Goal: Complete application form: Complete application form

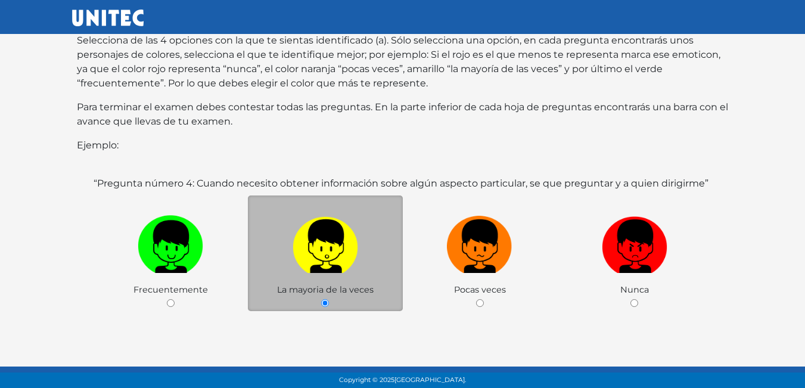
scroll to position [179, 0]
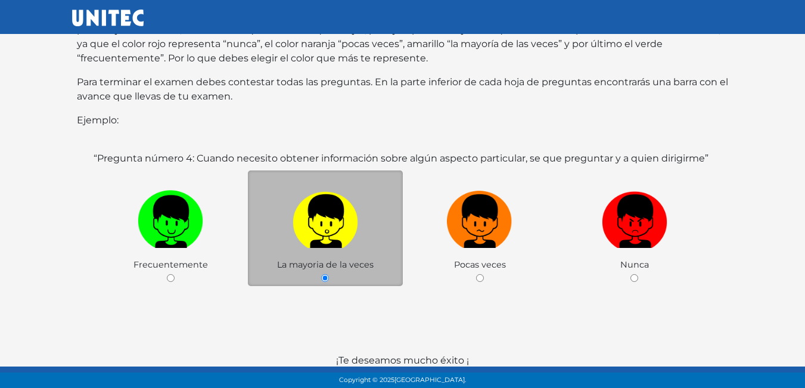
click at [15, 269] on body "Bienvenido al sitio de Vinculación UNITEC. En la siguiente prueba de Resilienci…" at bounding box center [402, 137] width 805 height 633
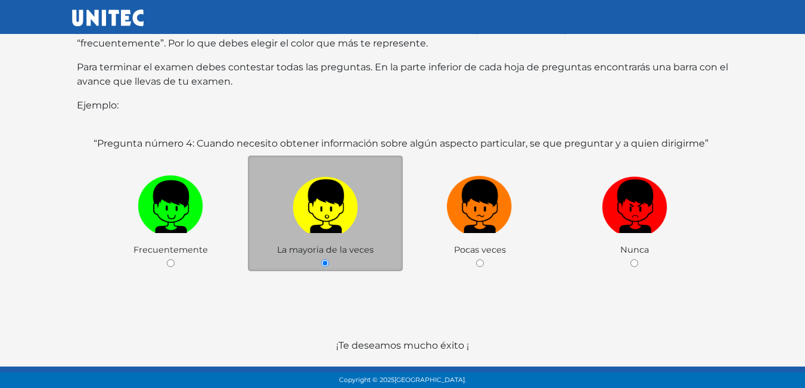
scroll to position [231, 0]
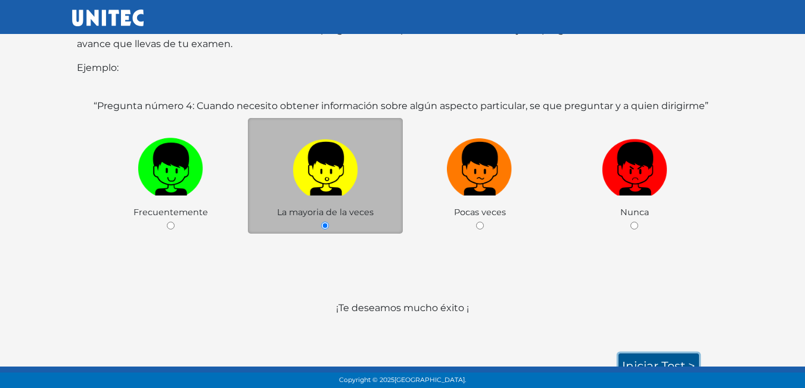
click at [678, 353] on link "Iniciar test >" at bounding box center [659, 365] width 80 height 25
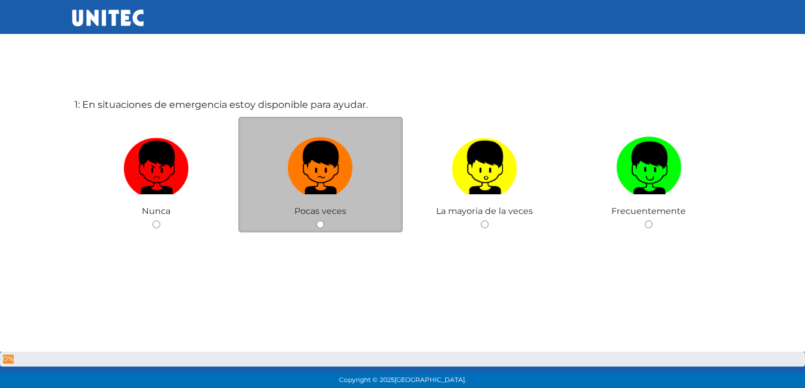
scroll to position [60, 0]
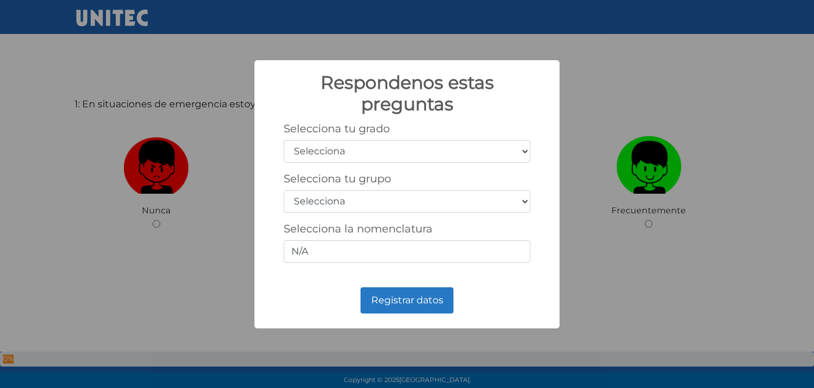
click at [430, 154] on select "Selecciona 1er grado 2do grado 3er grado 4to grado 5to grado 6to grado" at bounding box center [407, 151] width 247 height 23
select select "5"
click at [284, 140] on select "Selecciona 1er grado 2do grado 3er grado 4to grado 5to grado 6to grado" at bounding box center [407, 151] width 247 height 23
click at [356, 189] on div "Selecciona tu grupo Selecciona A B C D E F G H I J K L M N O P Q R S T U V W X …" at bounding box center [407, 192] width 247 height 41
click at [344, 202] on select "Selecciona A B C D E F G H I J K L M N O P Q R S T U V W X Y Z" at bounding box center [407, 201] width 247 height 23
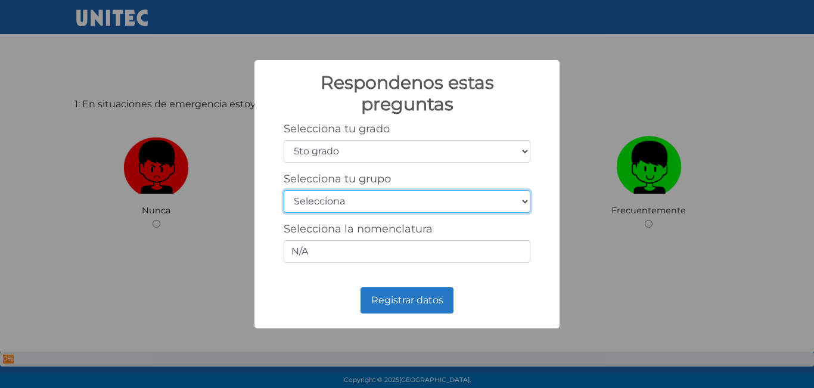
select select "a"
click at [284, 190] on select "Selecciona A B C D E F G H I J K L M N O P Q R S T U V W X Y Z" at bounding box center [407, 201] width 247 height 23
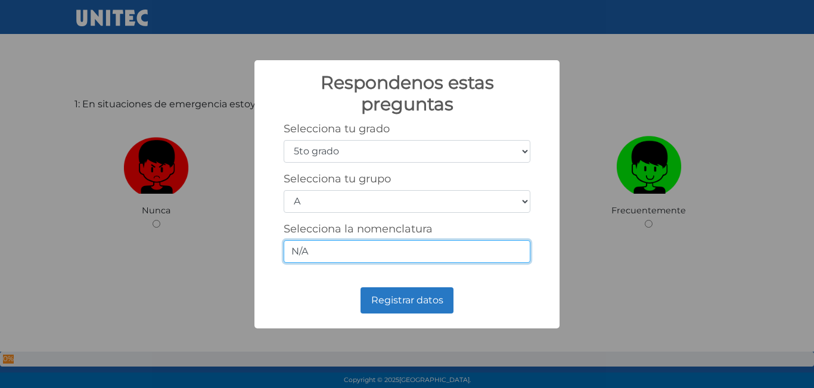
click at [338, 253] on input "N/A" at bounding box center [407, 251] width 247 height 23
click at [363, 259] on input "N/A" at bounding box center [407, 251] width 247 height 23
click at [362, 259] on input "N/A" at bounding box center [407, 251] width 247 height 23
type input "N"
type input "3"
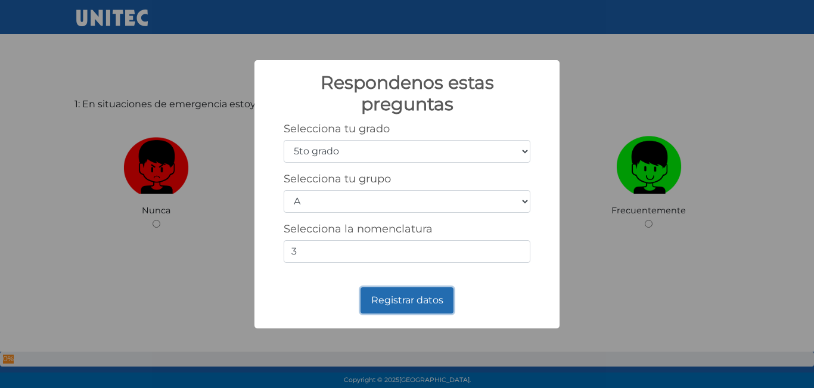
click at [401, 288] on button "Registrar datos" at bounding box center [407, 300] width 93 height 26
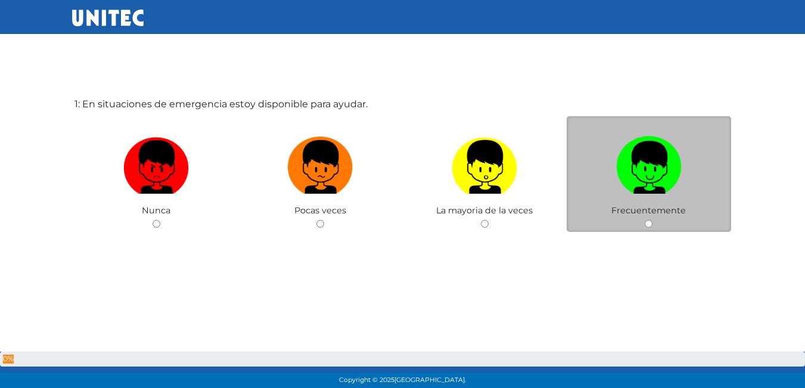
click at [676, 211] on span "Frecuentemente" at bounding box center [648, 210] width 74 height 11
click at [649, 228] on input "radio" at bounding box center [649, 224] width 8 height 8
radio input "true"
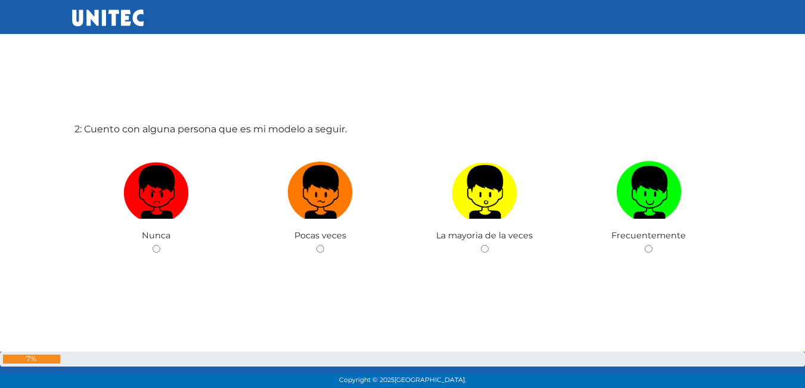
scroll to position [448, 0]
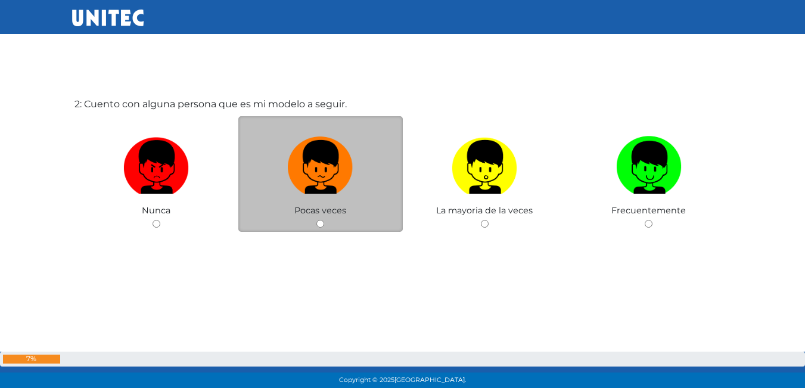
click at [318, 203] on label at bounding box center [320, 167] width 164 height 73
click at [318, 220] on input "radio" at bounding box center [320, 224] width 8 height 8
radio input "true"
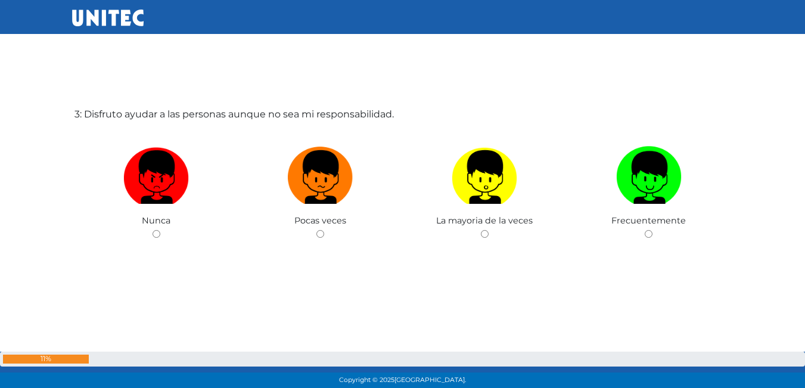
scroll to position [806, 0]
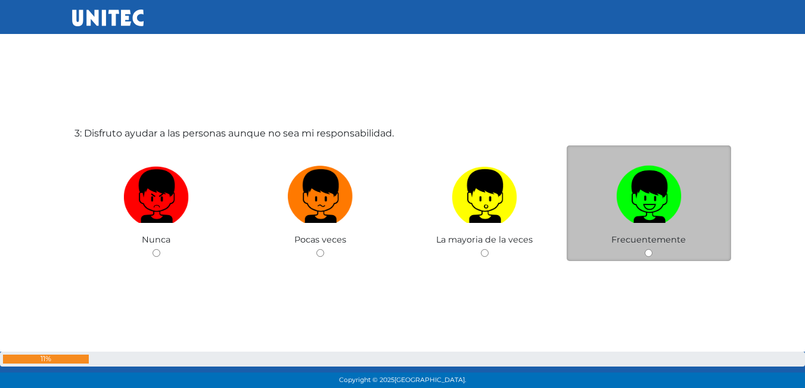
click at [640, 202] on img at bounding box center [649, 192] width 66 height 63
click at [645, 249] on input "radio" at bounding box center [649, 253] width 8 height 8
radio input "true"
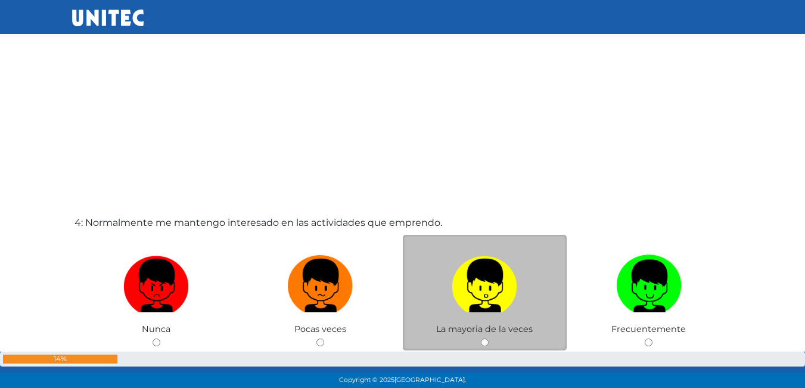
scroll to position [1164, 0]
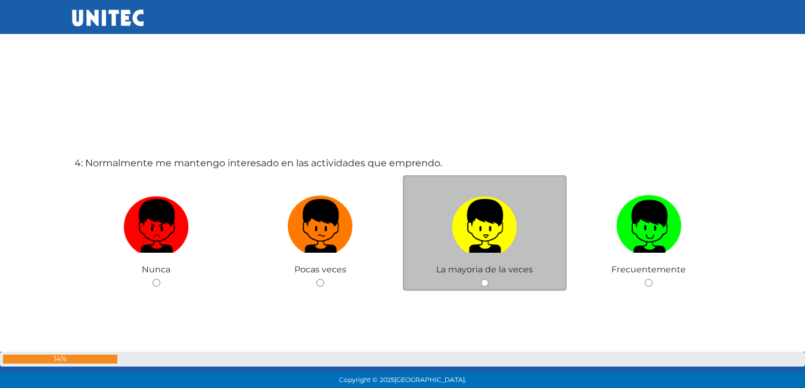
click at [453, 228] on img at bounding box center [485, 222] width 66 height 63
click at [481, 279] on input "radio" at bounding box center [485, 283] width 8 height 8
radio input "true"
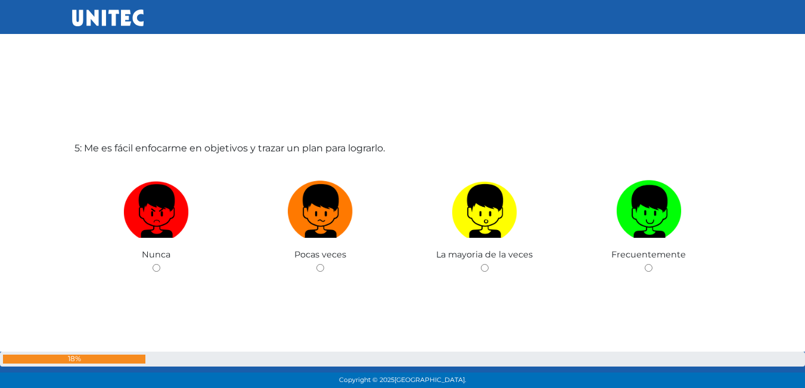
scroll to position [1581, 0]
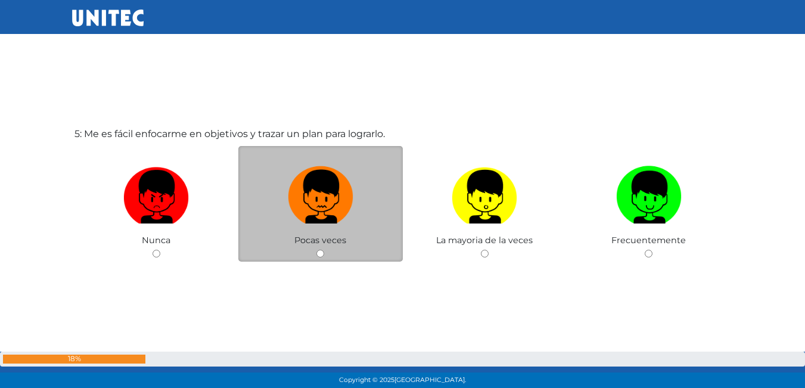
click at [330, 215] on img at bounding box center [321, 192] width 66 height 63
click at [324, 250] on input "radio" at bounding box center [320, 254] width 8 height 8
radio input "true"
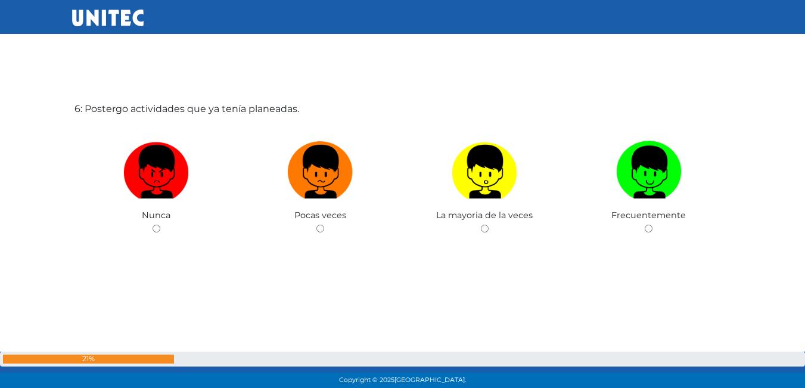
scroll to position [1999, 0]
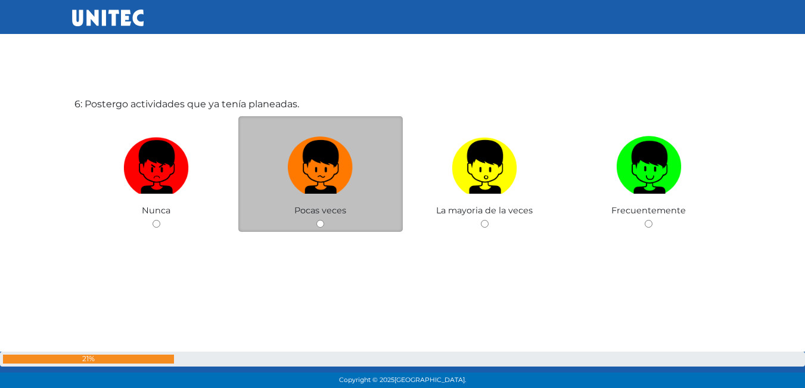
click at [328, 196] on label at bounding box center [320, 167] width 164 height 73
click at [324, 220] on input "radio" at bounding box center [320, 224] width 8 height 8
radio input "true"
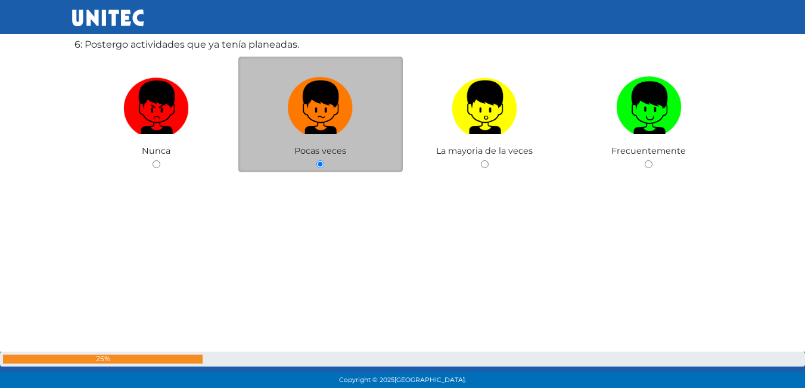
scroll to position [2060, 0]
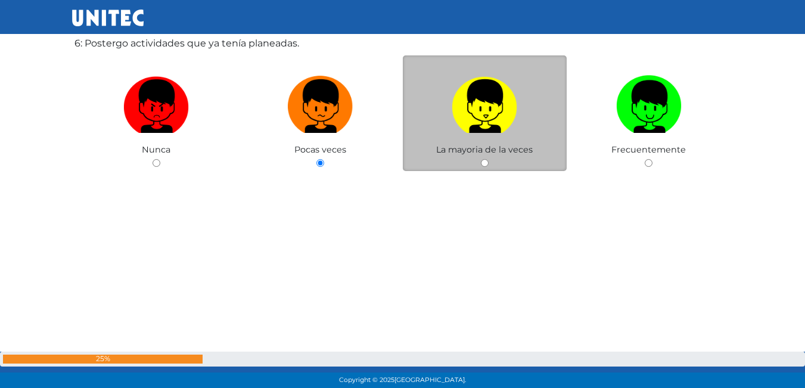
click at [505, 121] on img at bounding box center [485, 102] width 66 height 63
click at [489, 159] on input "radio" at bounding box center [485, 163] width 8 height 8
radio input "true"
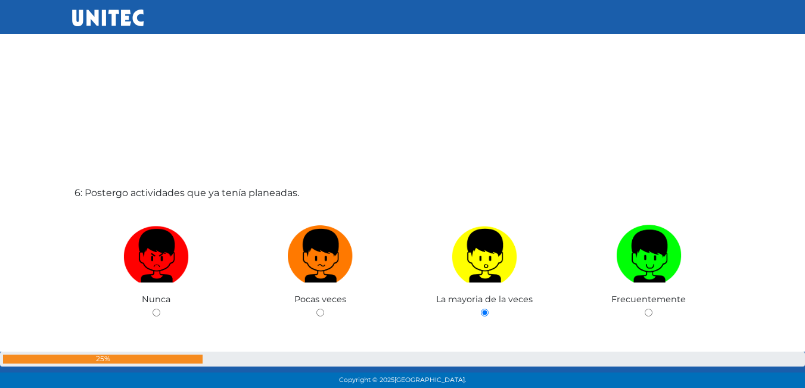
scroll to position [1970, 0]
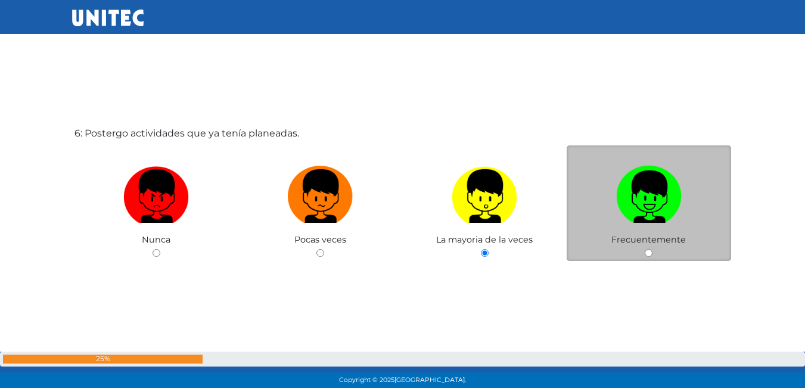
click at [650, 207] on img at bounding box center [649, 192] width 66 height 63
click at [650, 249] on input "radio" at bounding box center [649, 253] width 8 height 8
radio input "true"
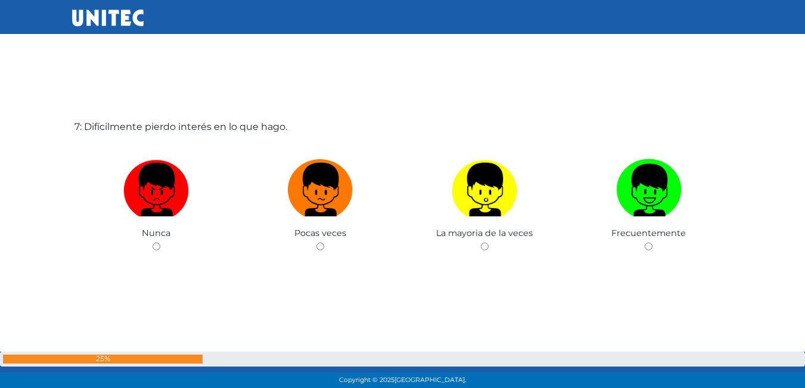
scroll to position [2385, 0]
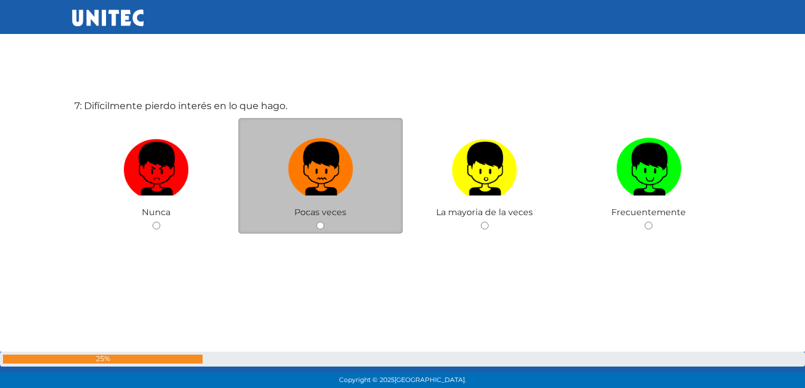
click at [322, 183] on img at bounding box center [321, 164] width 66 height 63
click at [322, 222] on input "radio" at bounding box center [320, 226] width 8 height 8
radio input "true"
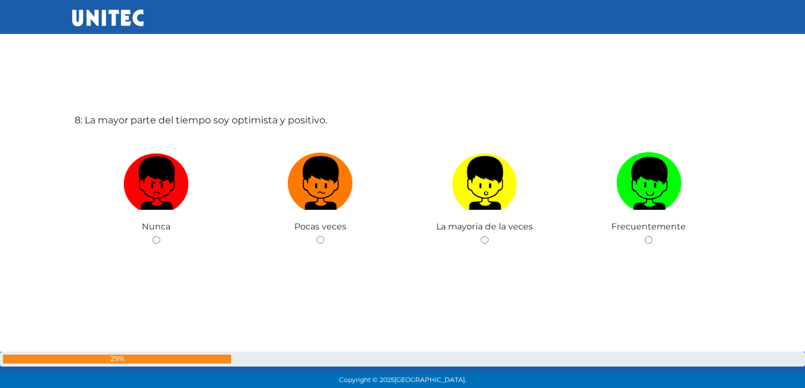
scroll to position [2740, 0]
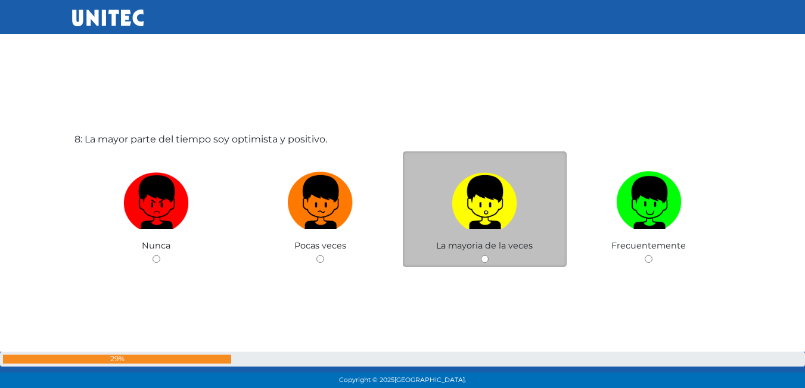
click at [540, 225] on label at bounding box center [485, 202] width 164 height 73
click at [489, 255] on input "radio" at bounding box center [485, 259] width 8 height 8
radio input "true"
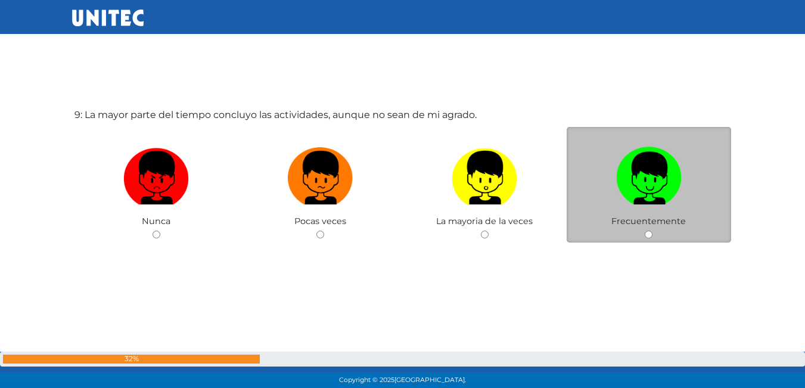
scroll to position [3163, 0]
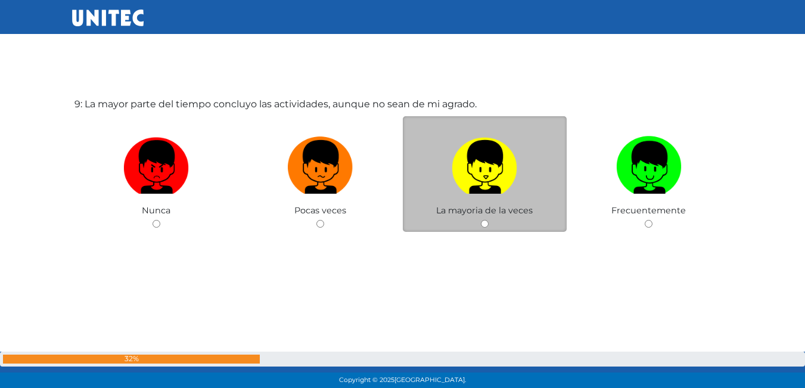
click at [495, 186] on img at bounding box center [485, 163] width 66 height 63
click at [489, 220] on input "radio" at bounding box center [485, 224] width 8 height 8
radio input "true"
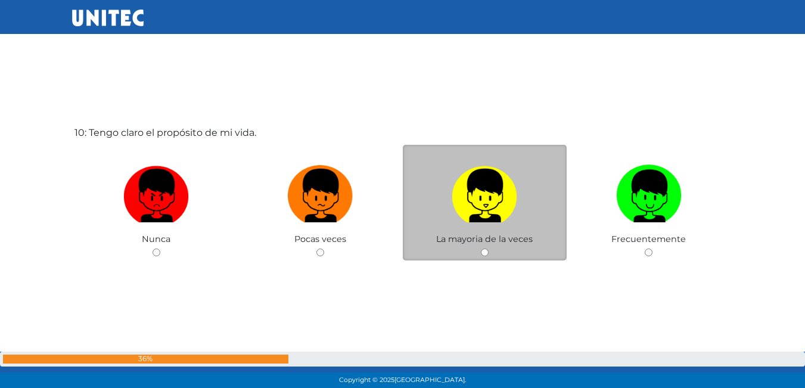
scroll to position [3284, 0]
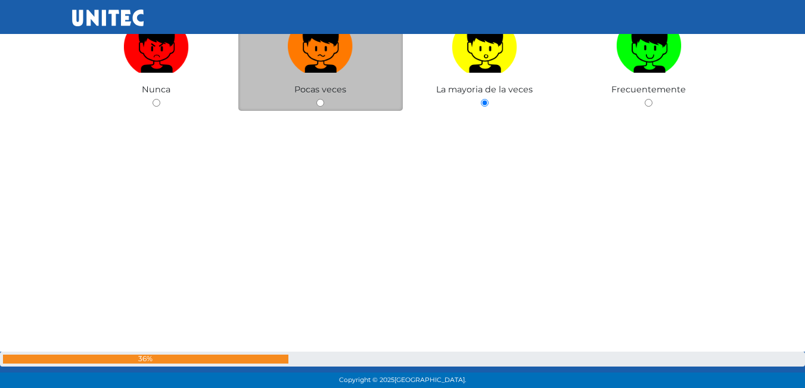
click at [350, 82] on label at bounding box center [320, 46] width 164 height 73
click at [324, 99] on input "radio" at bounding box center [320, 103] width 8 height 8
radio input "true"
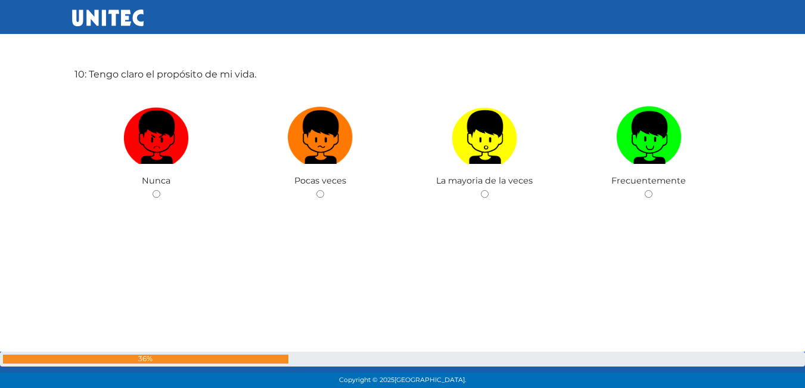
scroll to position [3582, 0]
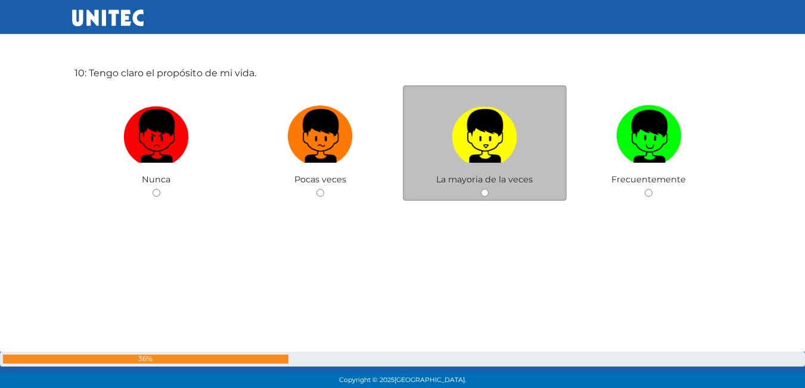
click at [505, 158] on img at bounding box center [485, 132] width 66 height 63
click at [489, 189] on input "radio" at bounding box center [485, 193] width 8 height 8
radio input "true"
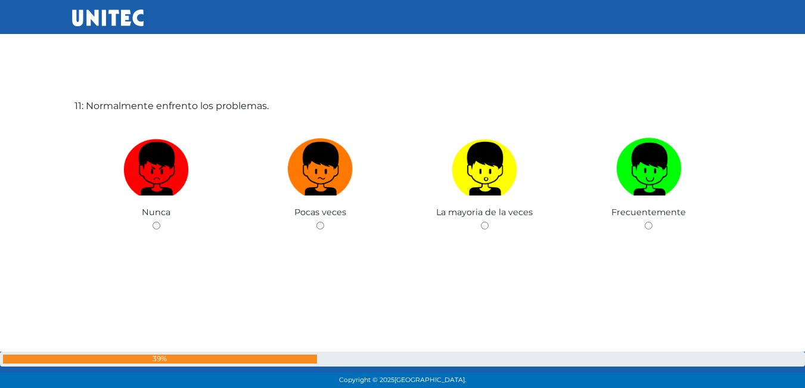
scroll to position [3942, 0]
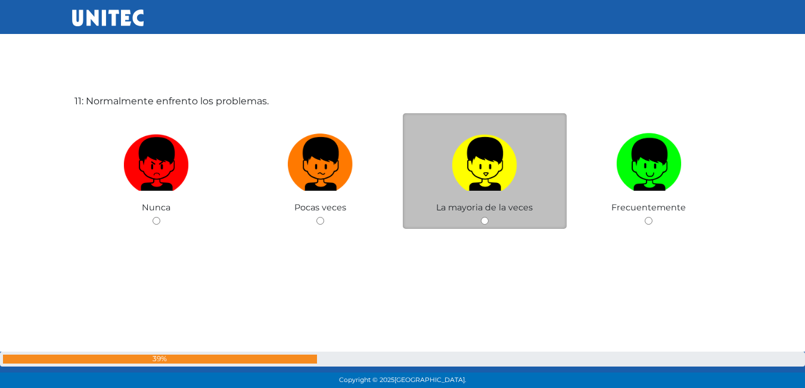
click at [470, 182] on img at bounding box center [485, 160] width 66 height 63
click at [481, 217] on input "radio" at bounding box center [485, 221] width 8 height 8
radio input "true"
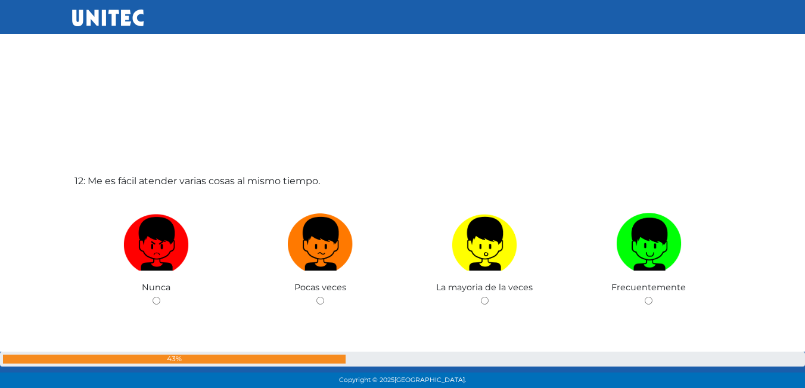
scroll to position [4309, 0]
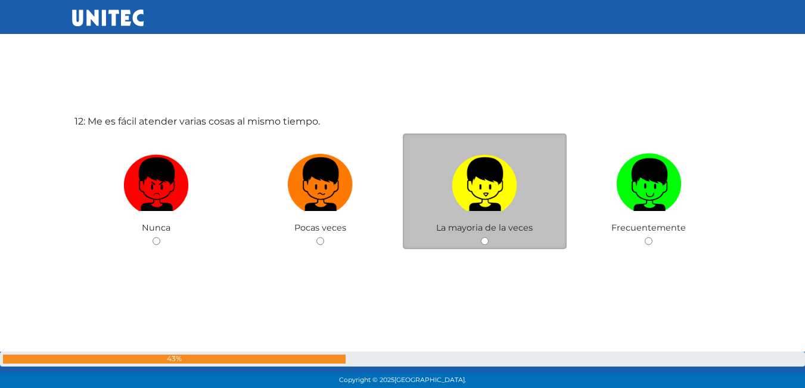
click at [498, 188] on img at bounding box center [485, 180] width 66 height 63
click at [489, 237] on input "radio" at bounding box center [485, 241] width 8 height 8
radio input "true"
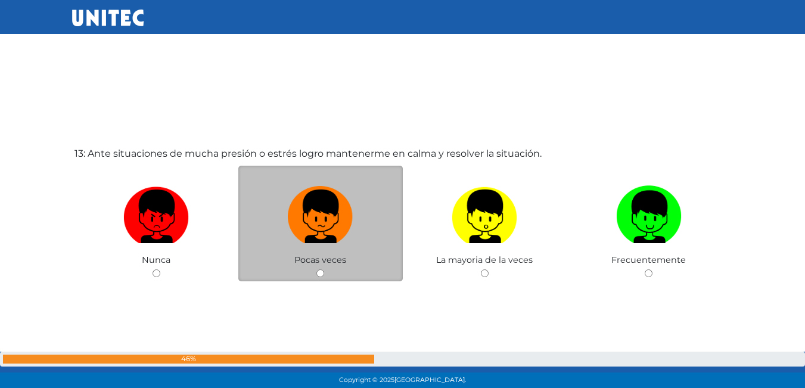
scroll to position [4668, 0]
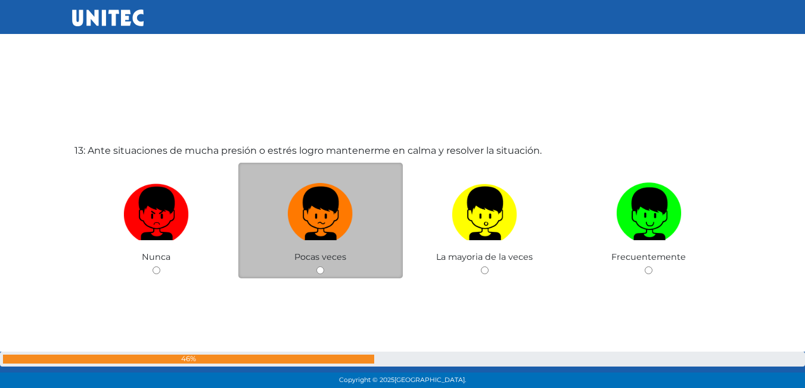
click at [341, 241] on label at bounding box center [320, 214] width 164 height 73
click at [324, 266] on input "radio" at bounding box center [320, 270] width 8 height 8
radio input "true"
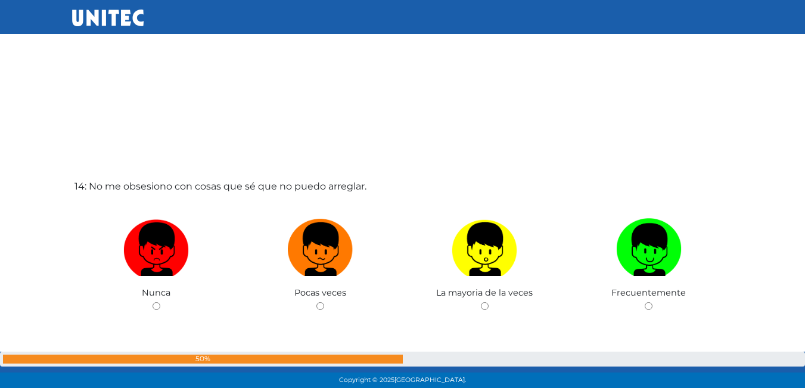
scroll to position [5080, 0]
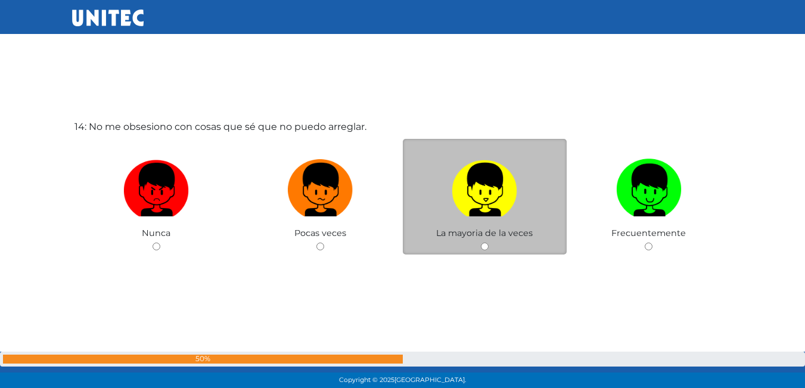
click at [462, 194] on img at bounding box center [485, 185] width 66 height 63
click at [481, 243] on input "radio" at bounding box center [485, 247] width 8 height 8
radio input "true"
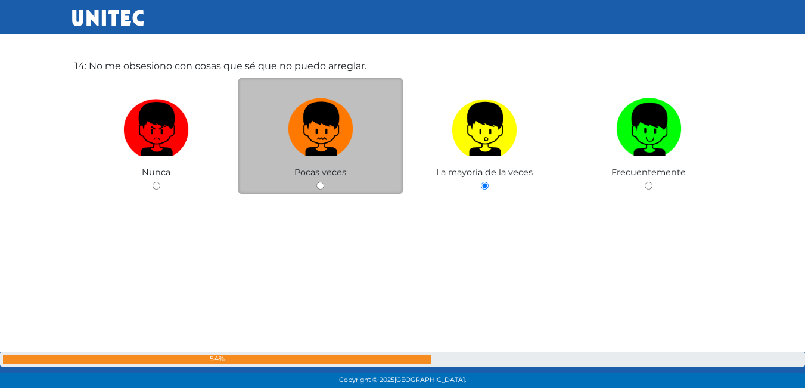
click at [340, 153] on img at bounding box center [321, 125] width 66 height 63
click at [324, 182] on input "radio" at bounding box center [320, 186] width 8 height 8
radio input "true"
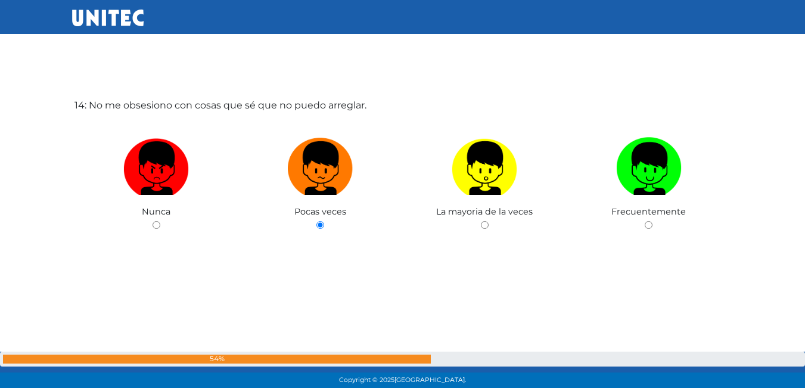
scroll to position [5070, 0]
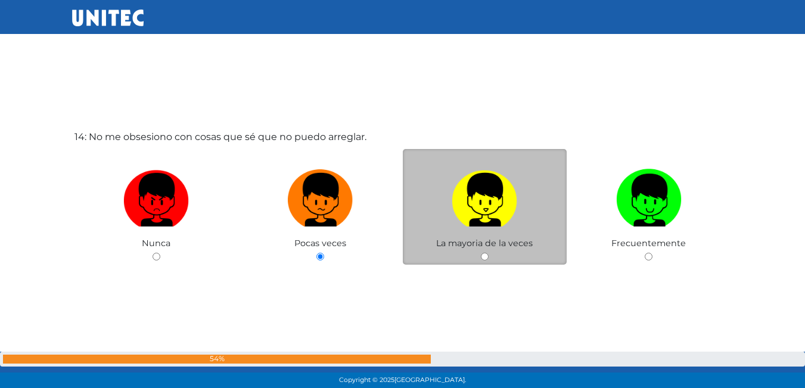
click at [481, 215] on img at bounding box center [485, 195] width 66 height 63
click at [481, 253] on input "radio" at bounding box center [485, 257] width 8 height 8
radio input "true"
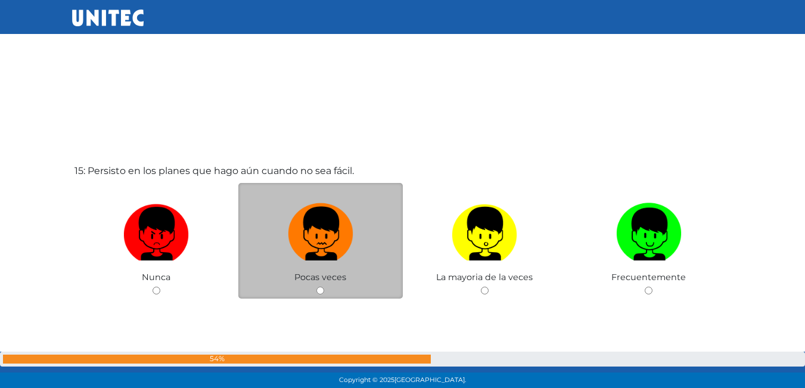
scroll to position [5490, 0]
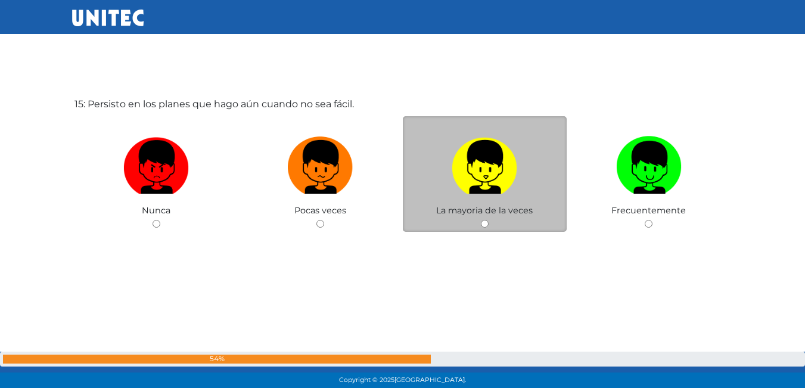
click at [490, 192] on img at bounding box center [485, 163] width 66 height 63
click at [489, 220] on input "radio" at bounding box center [485, 224] width 8 height 8
radio input "true"
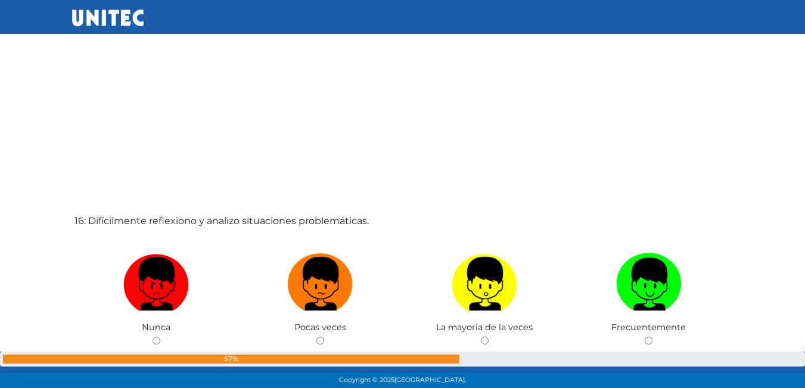
scroll to position [5786, 0]
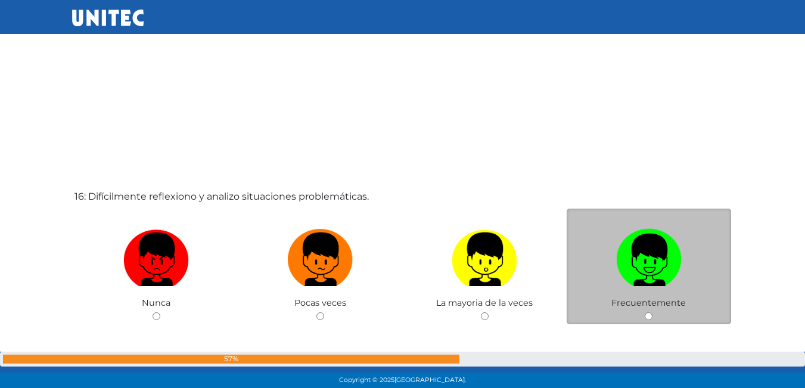
click at [654, 279] on img at bounding box center [649, 255] width 66 height 63
click at [652, 312] on input "radio" at bounding box center [649, 316] width 8 height 8
radio input "true"
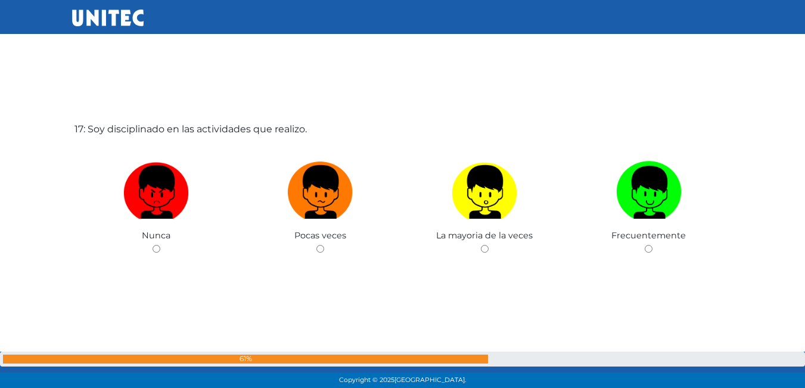
scroll to position [6262, 0]
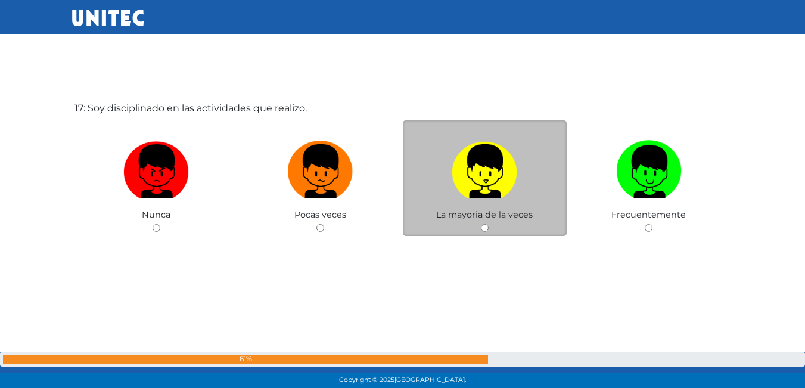
click at [487, 195] on img at bounding box center [485, 167] width 66 height 63
click at [487, 224] on input "radio" at bounding box center [485, 228] width 8 height 8
radio input "true"
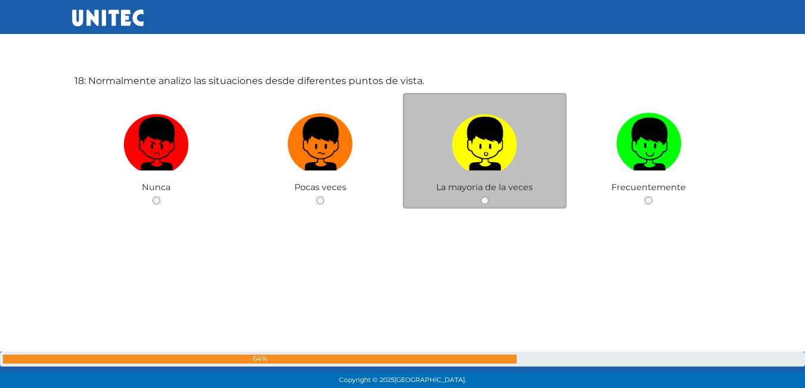
scroll to position [6682, 0]
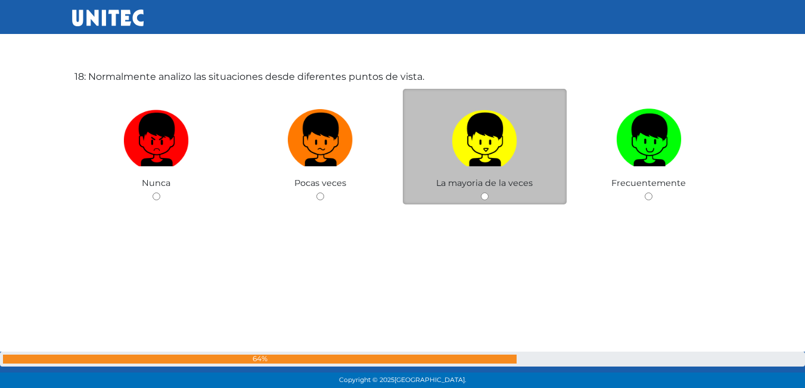
click at [486, 143] on img at bounding box center [485, 135] width 66 height 63
click at [486, 192] on input "radio" at bounding box center [485, 196] width 8 height 8
radio input "true"
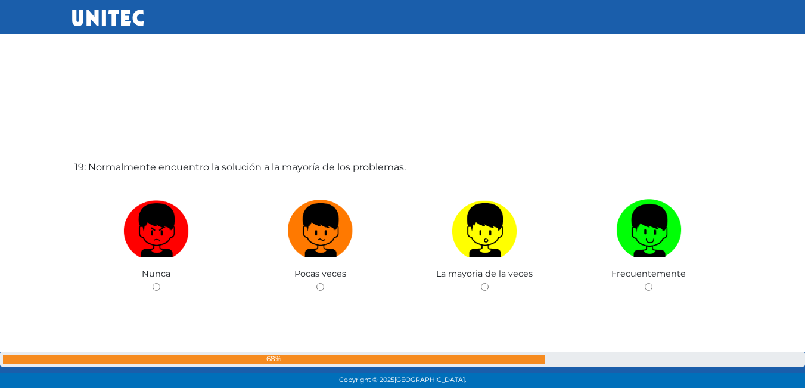
scroll to position [6983, 0]
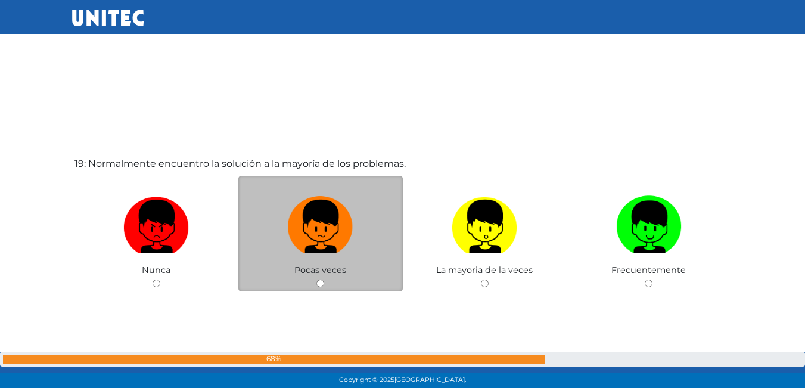
click at [309, 262] on label at bounding box center [320, 227] width 164 height 73
click at [316, 279] on input "radio" at bounding box center [320, 283] width 8 height 8
radio input "true"
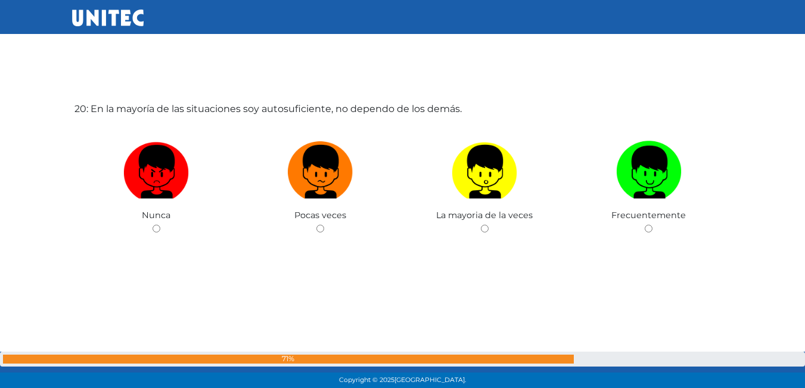
scroll to position [7446, 0]
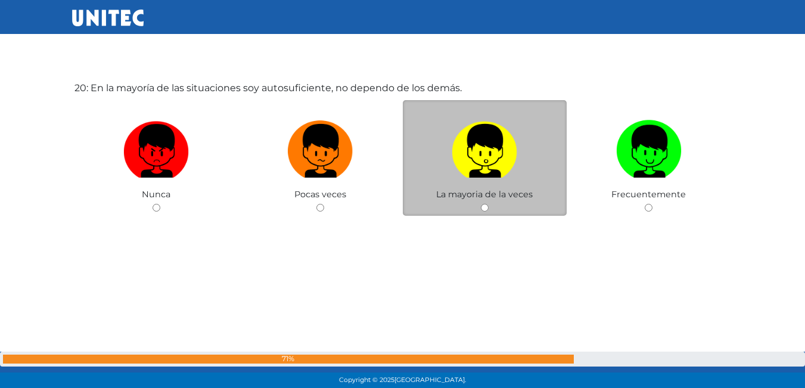
click at [489, 181] on label at bounding box center [485, 151] width 164 height 73
click at [489, 204] on input "radio" at bounding box center [485, 208] width 8 height 8
radio input "true"
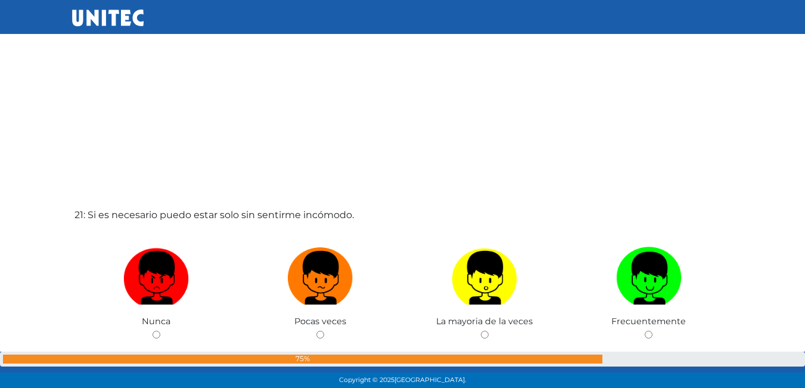
scroll to position [7746, 0]
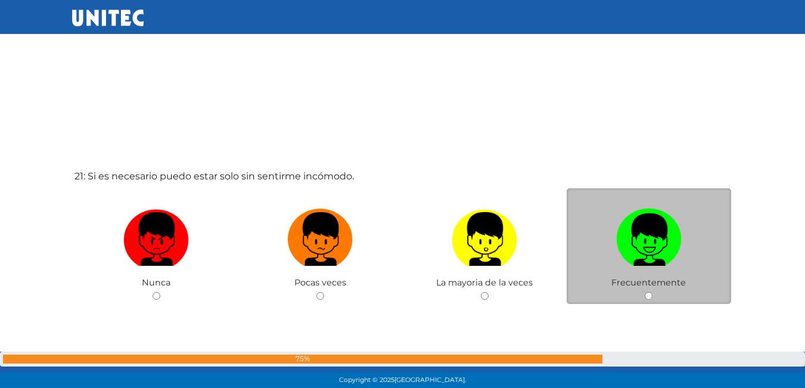
click at [640, 252] on img at bounding box center [649, 235] width 66 height 63
click at [645, 292] on input "radio" at bounding box center [649, 296] width 8 height 8
radio input "true"
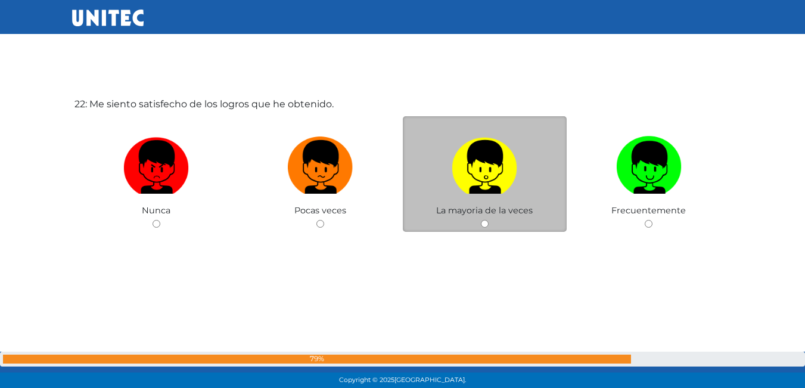
scroll to position [7968, 0]
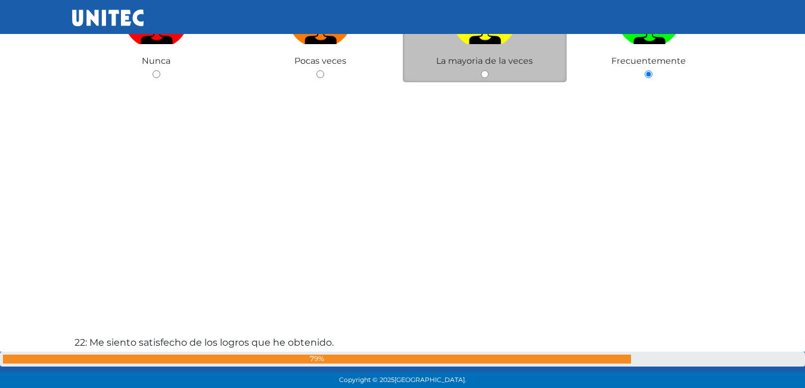
click at [471, 68] on div "La mayoria de la veces" at bounding box center [485, 25] width 164 height 116
click at [480, 67] on div "La mayoria de la veces" at bounding box center [485, 25] width 164 height 116
drag, startPoint x: 483, startPoint y: 82, endPoint x: 487, endPoint y: 55, distance: 27.1
click at [483, 82] on div "La mayoria de la veces" at bounding box center [485, 25] width 164 height 116
click at [487, 52] on label at bounding box center [485, 18] width 164 height 73
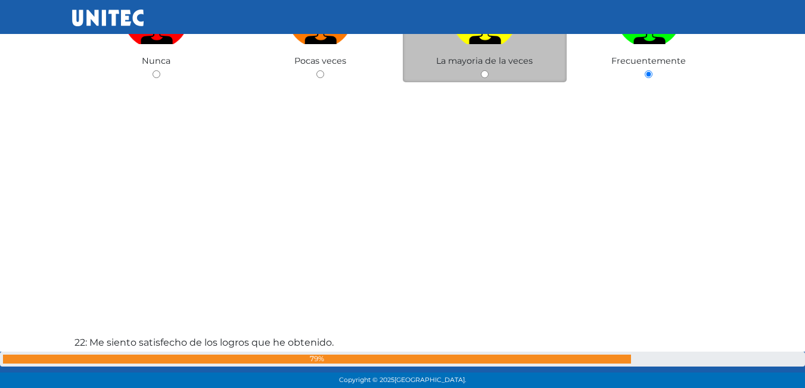
click at [487, 70] on input "radio" at bounding box center [485, 74] width 8 height 8
radio input "true"
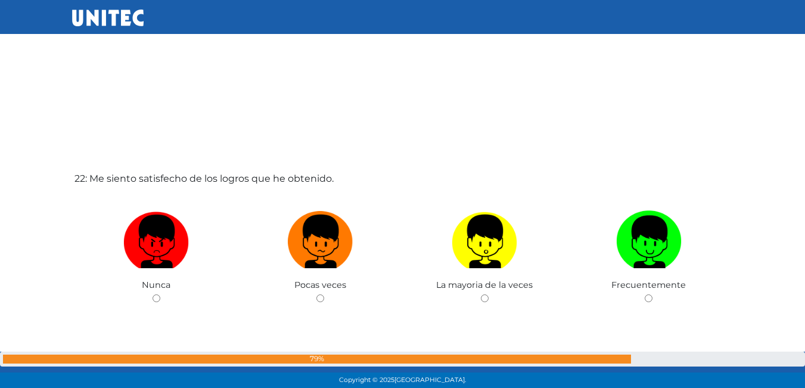
scroll to position [8159, 0]
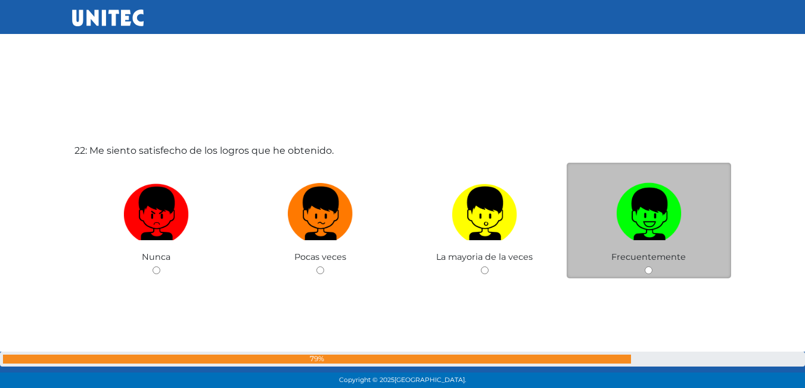
click at [644, 234] on img at bounding box center [649, 209] width 66 height 63
click at [645, 266] on input "radio" at bounding box center [649, 270] width 8 height 8
radio input "true"
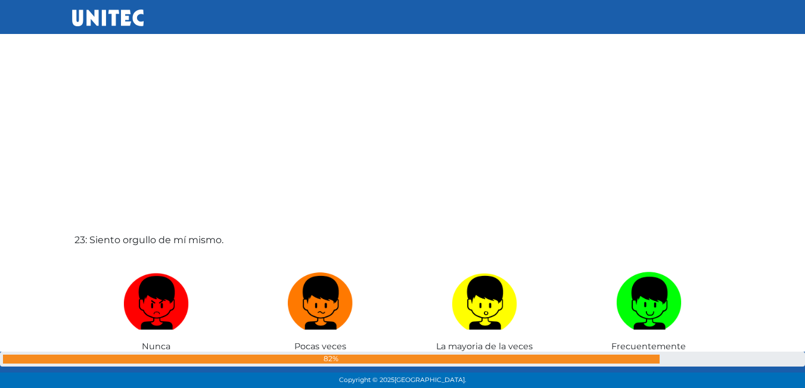
scroll to position [8518, 0]
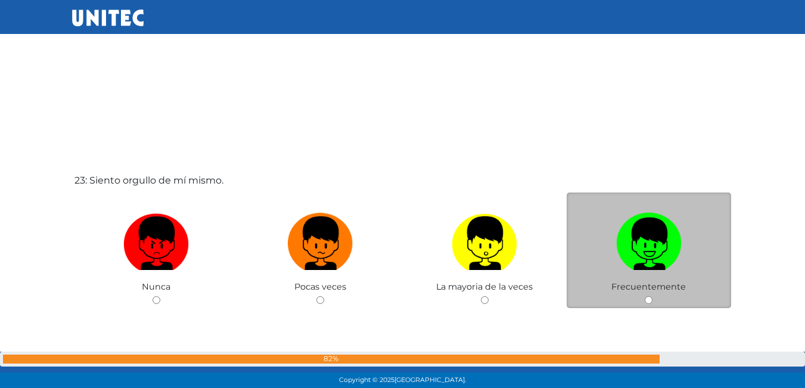
click at [665, 236] on img at bounding box center [649, 239] width 66 height 63
click at [652, 296] on input "radio" at bounding box center [649, 300] width 8 height 8
radio input "true"
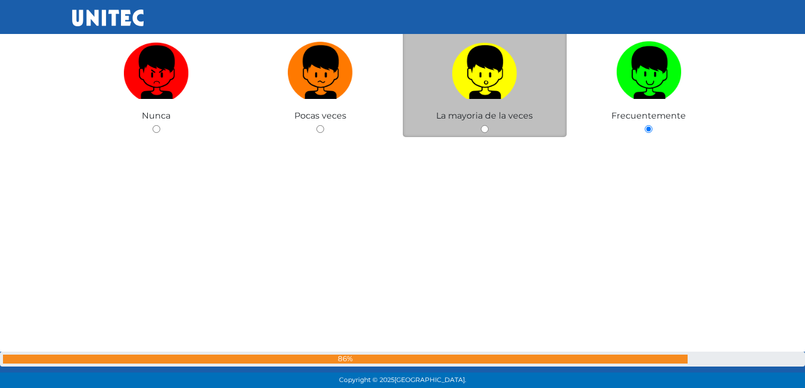
scroll to position [8631, 0]
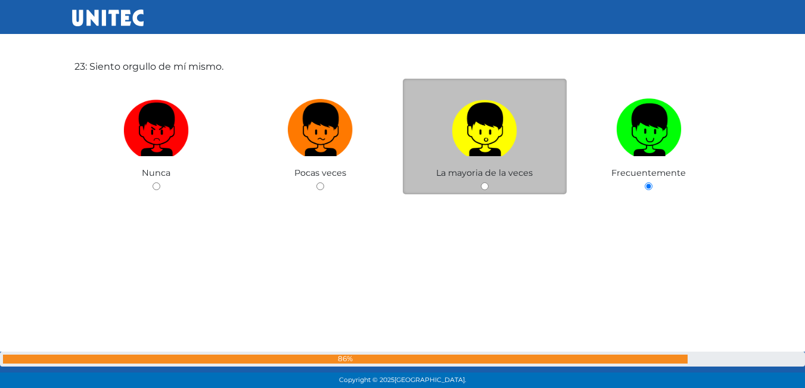
click at [484, 159] on label at bounding box center [485, 130] width 164 height 73
click at [484, 182] on input "radio" at bounding box center [485, 186] width 8 height 8
radio input "true"
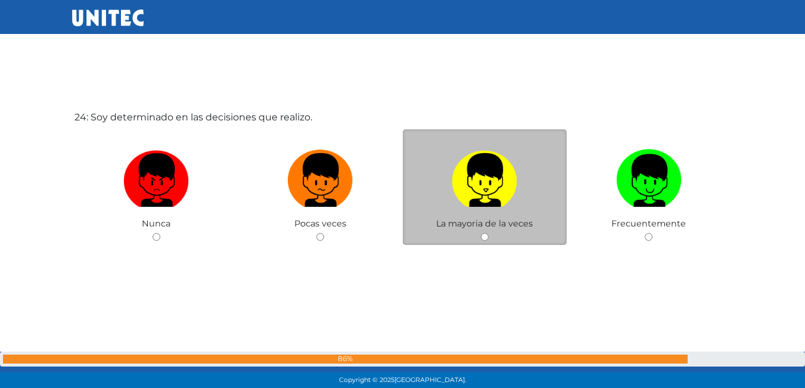
scroll to position [8982, 0]
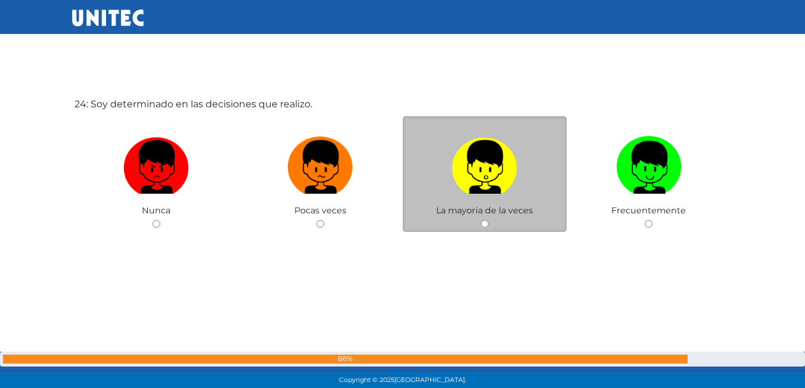
click at [448, 189] on label at bounding box center [485, 167] width 164 height 73
click at [481, 220] on input "radio" at bounding box center [485, 224] width 8 height 8
radio input "true"
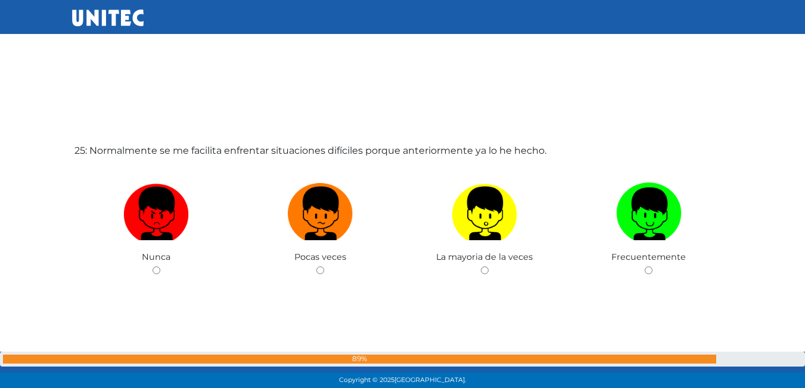
scroll to position [9324, 0]
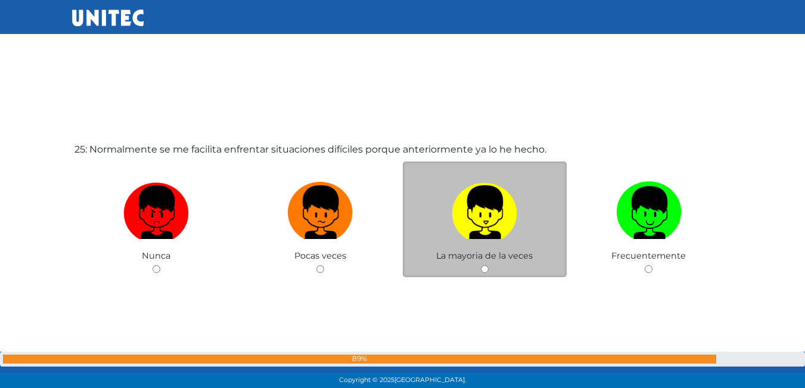
click at [473, 187] on img at bounding box center [485, 208] width 66 height 63
click at [481, 265] on input "radio" at bounding box center [485, 269] width 8 height 8
radio input "true"
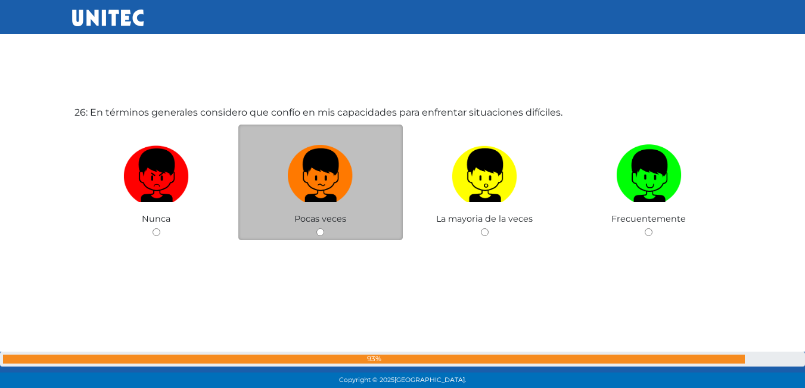
scroll to position [9758, 0]
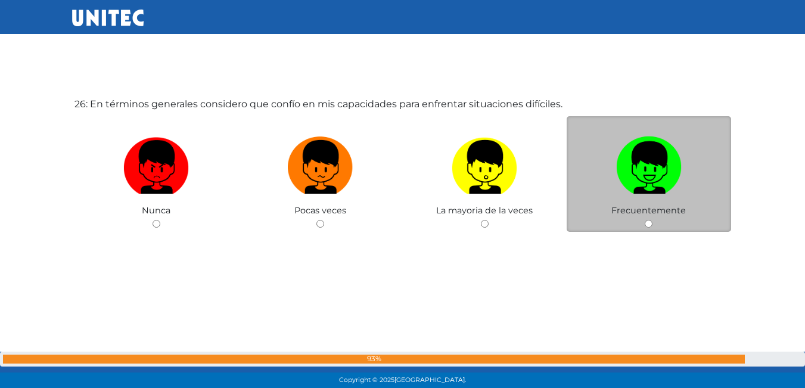
click at [642, 191] on img at bounding box center [649, 163] width 66 height 63
click at [645, 220] on input "radio" at bounding box center [649, 224] width 8 height 8
radio input "true"
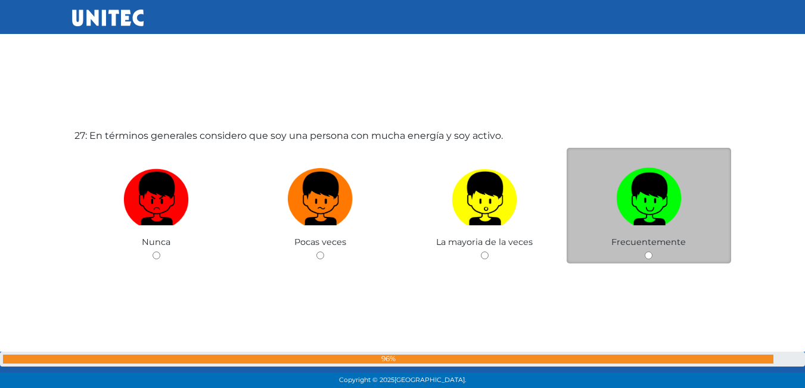
scroll to position [10118, 0]
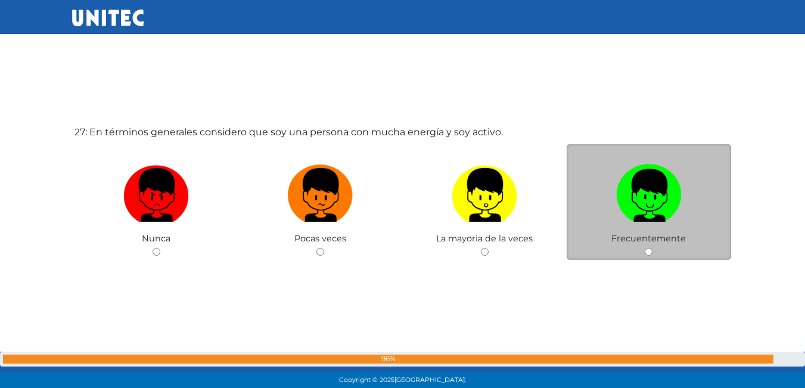
click at [652, 237] on span "Frecuentemente" at bounding box center [648, 238] width 74 height 11
click at [646, 243] on span "Frecuentemente" at bounding box center [648, 238] width 74 height 11
click at [650, 257] on div "Frecuentemente" at bounding box center [649, 202] width 164 height 116
click at [648, 241] on span "Frecuentemente" at bounding box center [648, 238] width 74 height 11
click at [652, 216] on img at bounding box center [649, 191] width 66 height 63
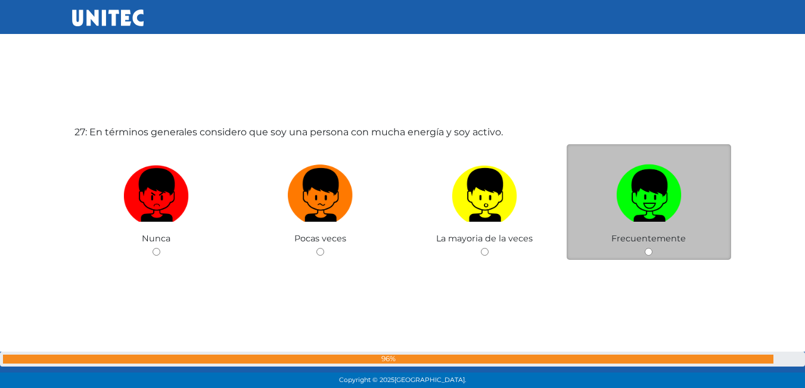
click at [652, 248] on input "radio" at bounding box center [649, 252] width 8 height 8
radio input "true"
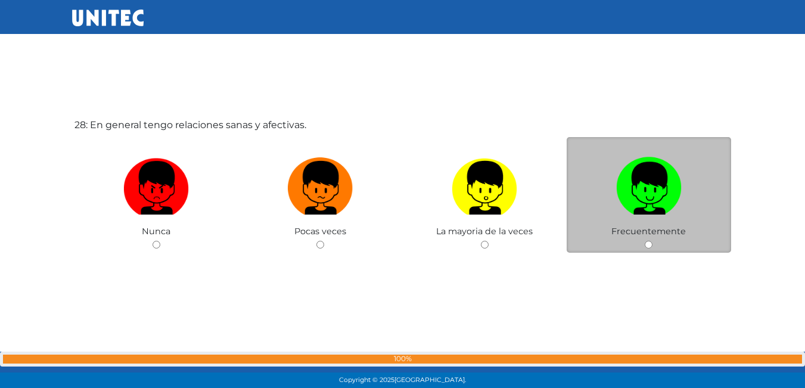
scroll to position [10536, 0]
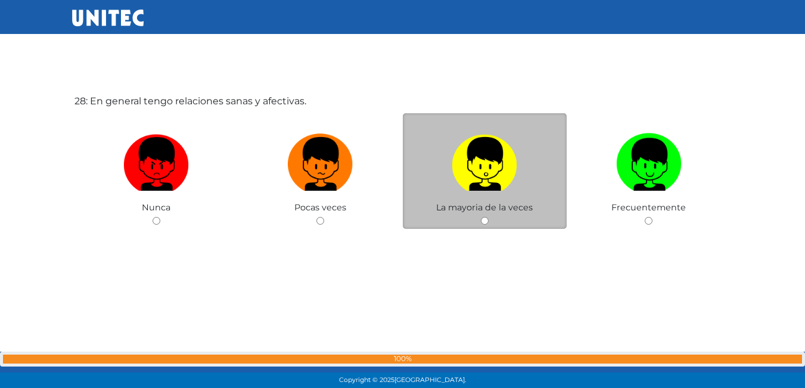
click at [498, 174] on img at bounding box center [485, 160] width 66 height 63
click at [489, 217] on input "radio" at bounding box center [485, 221] width 8 height 8
radio input "true"
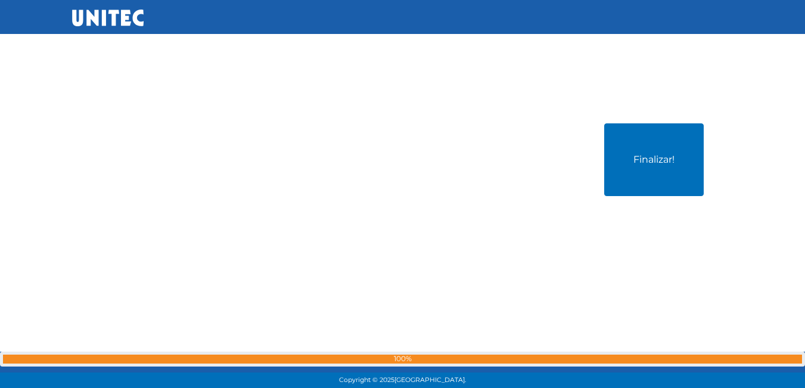
scroll to position [10897, 0]
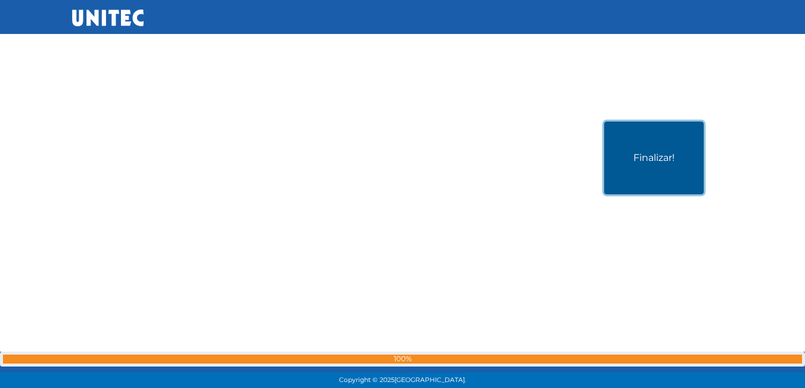
click at [643, 184] on button "Finalizar!" at bounding box center [654, 158] width 100 height 73
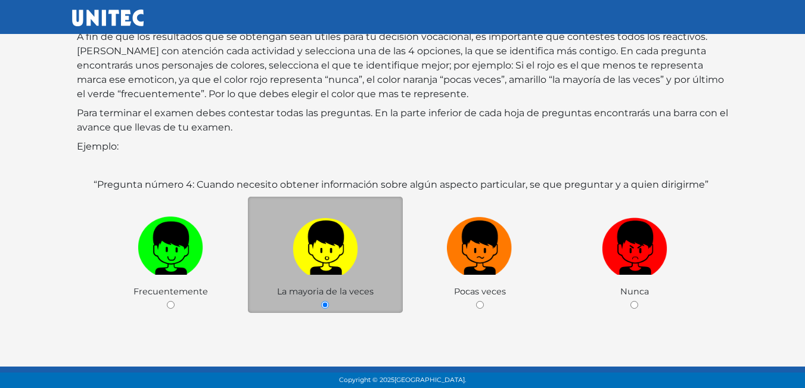
scroll to position [58, 0]
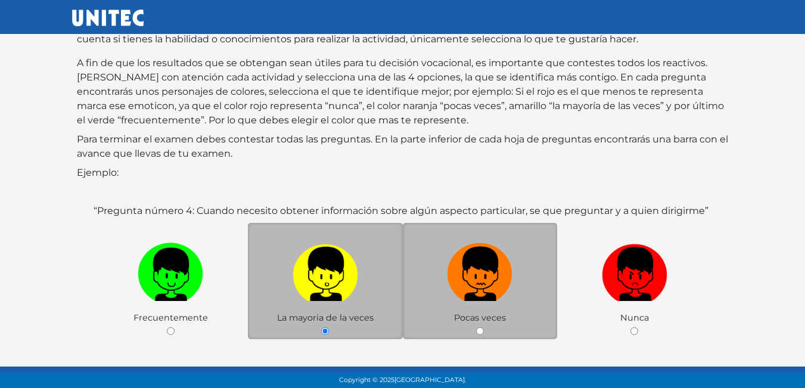
click at [467, 248] on img at bounding box center [480, 269] width 66 height 63
click at [476, 327] on input "radio" at bounding box center [480, 331] width 8 height 8
radio input "true"
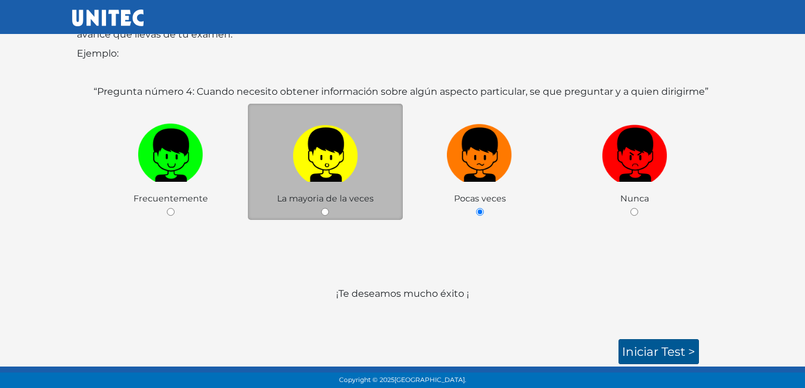
click at [644, 338] on div "SECCIÓN II ORIENTACIÓN VOCACIONAL A continuación, encontrarás afirmaciones que …" at bounding box center [402, 102] width 661 height 483
click at [636, 346] on link "Iniciar test >" at bounding box center [659, 351] width 80 height 25
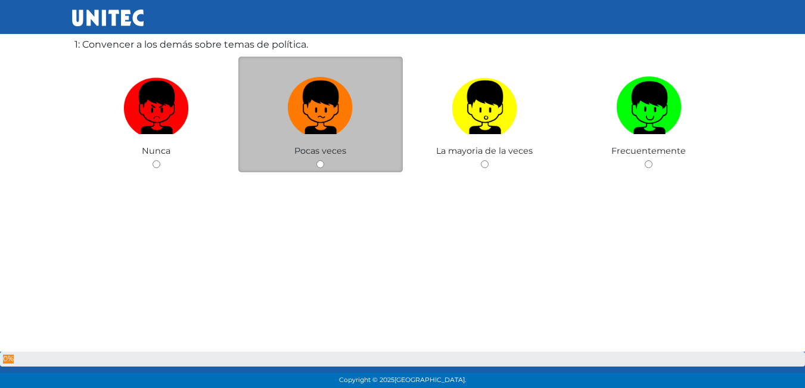
scroll to position [60, 0]
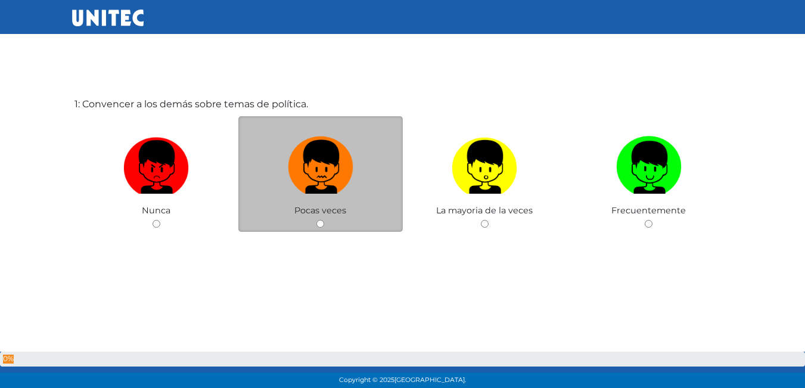
click at [350, 192] on img at bounding box center [321, 163] width 66 height 63
click at [324, 220] on input "radio" at bounding box center [320, 224] width 8 height 8
radio input "true"
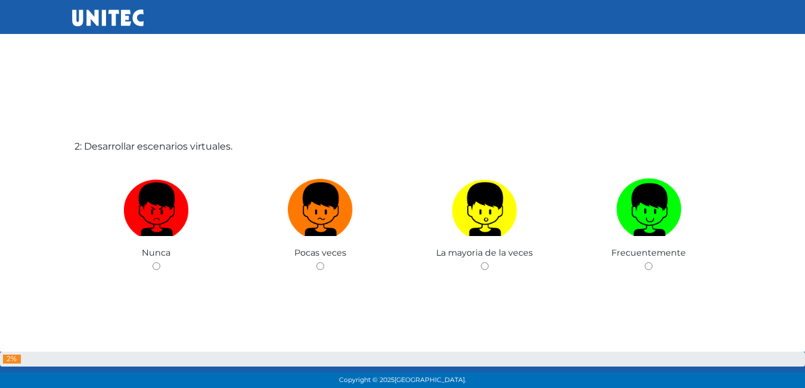
scroll to position [455, 0]
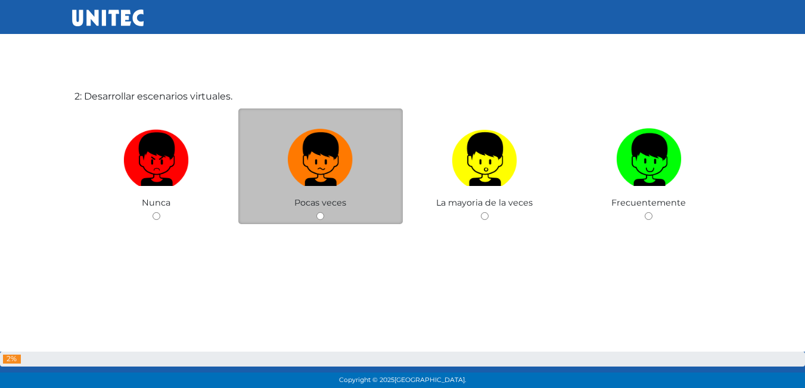
click at [353, 192] on label at bounding box center [320, 159] width 164 height 73
click at [324, 212] on input "radio" at bounding box center [320, 216] width 8 height 8
radio input "true"
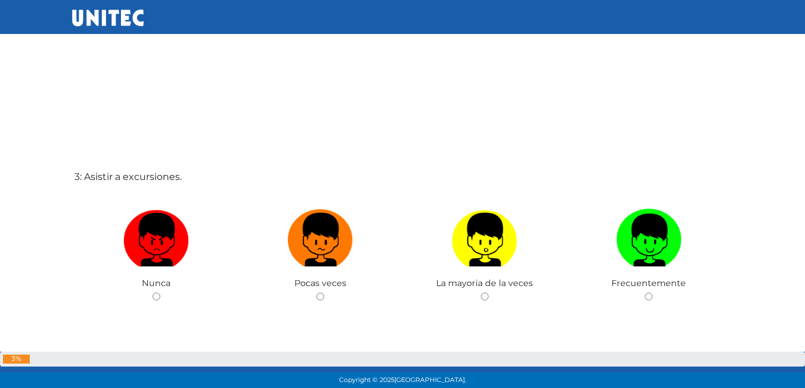
scroll to position [815, 0]
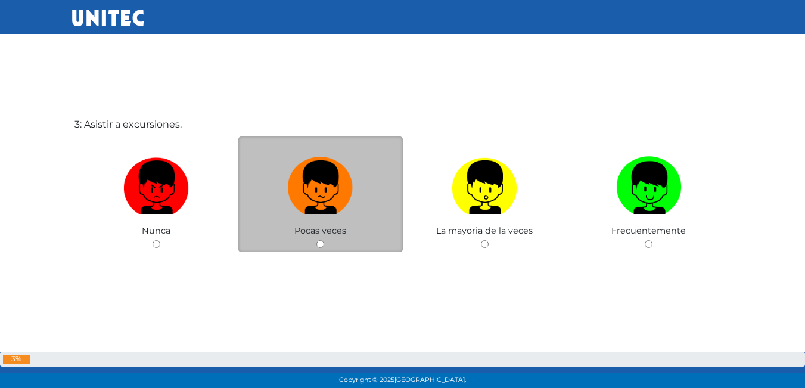
click at [324, 218] on label at bounding box center [320, 187] width 164 height 73
click at [324, 240] on input "radio" at bounding box center [320, 244] width 8 height 8
radio input "true"
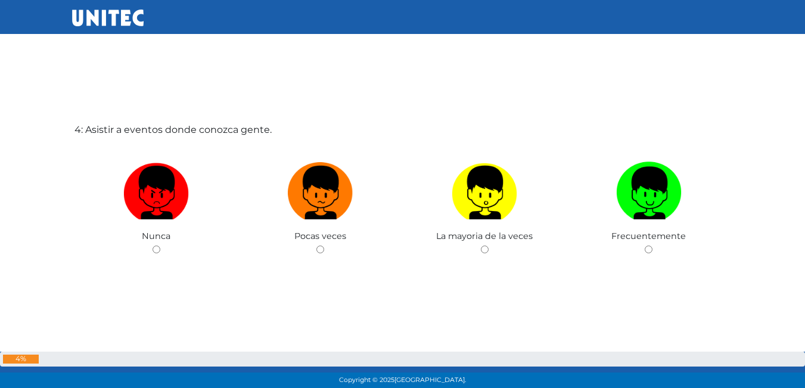
scroll to position [1235, 0]
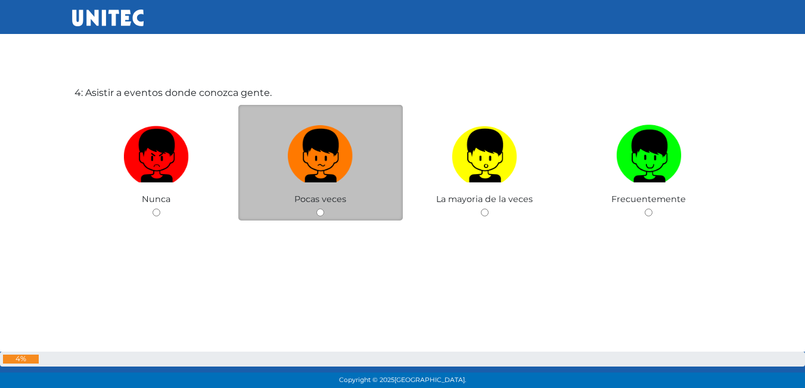
click at [302, 194] on span "Pocas veces" at bounding box center [320, 199] width 52 height 11
click at [331, 176] on img at bounding box center [321, 151] width 66 height 63
click at [324, 209] on input "radio" at bounding box center [320, 213] width 8 height 8
radio input "true"
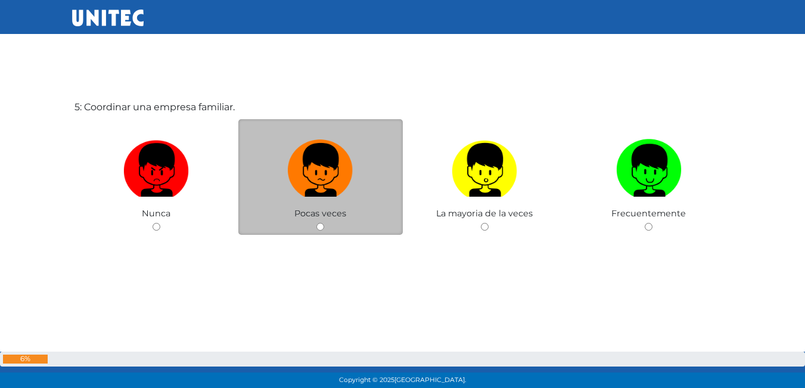
scroll to position [1611, 0]
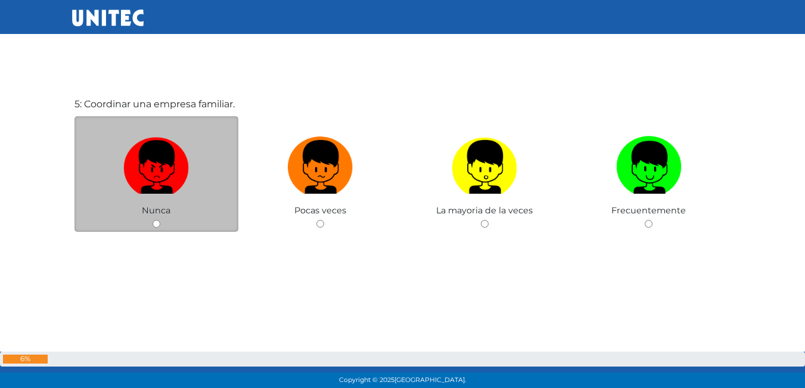
click at [183, 222] on div "Nunca" at bounding box center [156, 174] width 164 height 116
click at [171, 181] on img at bounding box center [156, 163] width 66 height 63
click at [160, 220] on input "radio" at bounding box center [157, 224] width 8 height 8
radio input "true"
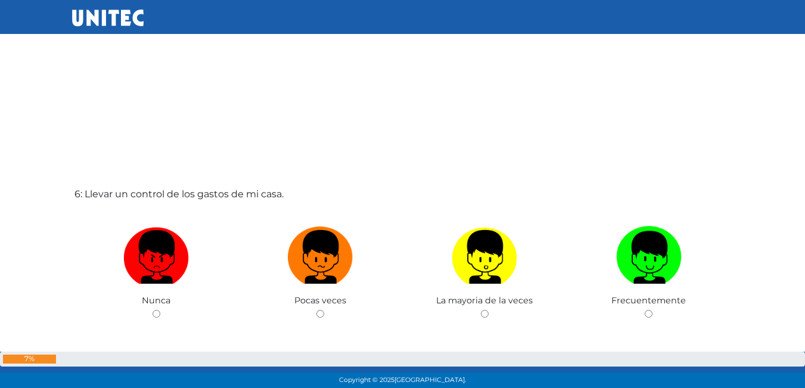
scroll to position [1969, 0]
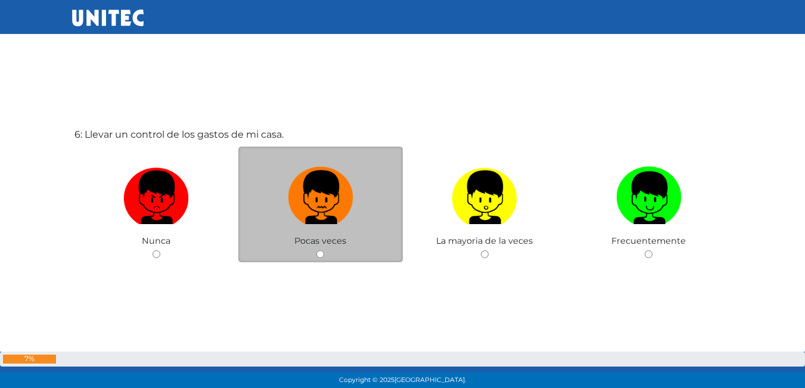
click at [307, 215] on img at bounding box center [321, 193] width 66 height 63
click at [316, 250] on input "radio" at bounding box center [320, 254] width 8 height 8
radio input "true"
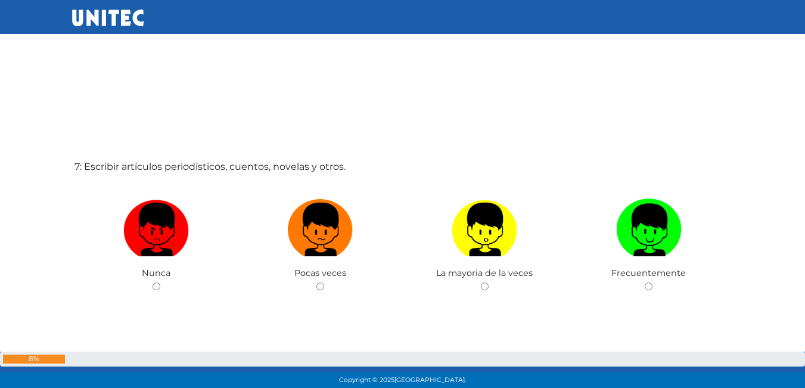
scroll to position [2326, 0]
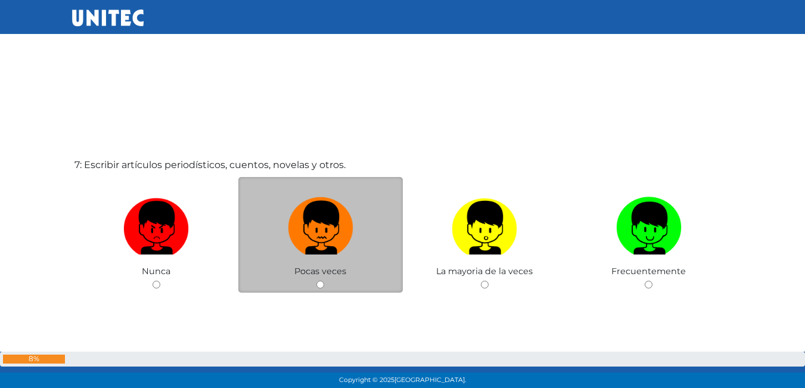
click at [353, 243] on img at bounding box center [321, 223] width 66 height 63
click at [324, 281] on input "radio" at bounding box center [320, 285] width 8 height 8
radio input "true"
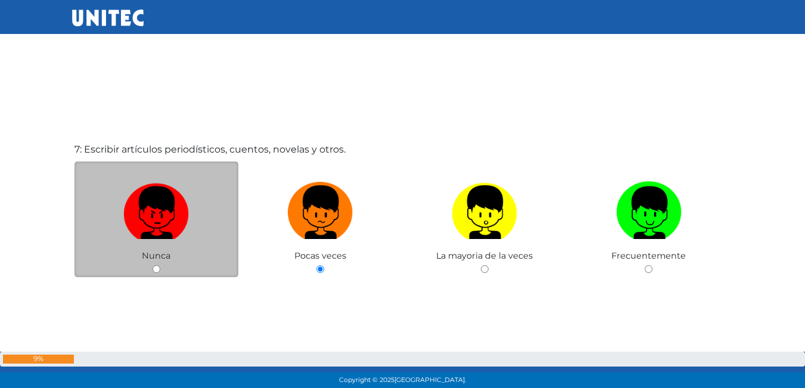
click at [175, 237] on img at bounding box center [156, 208] width 66 height 63
click at [160, 265] on input "radio" at bounding box center [157, 269] width 8 height 8
radio input "true"
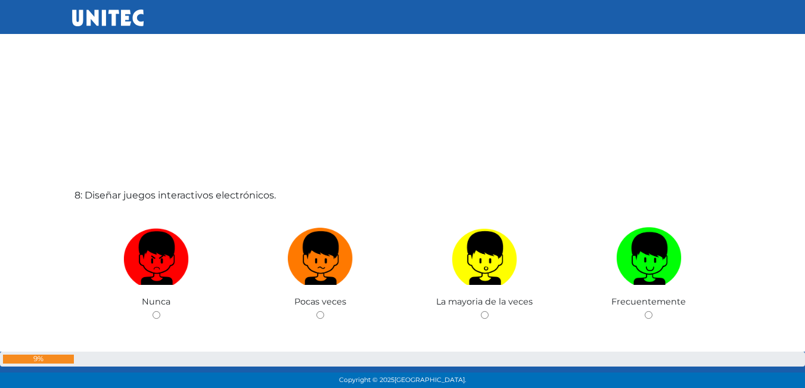
scroll to position [2699, 0]
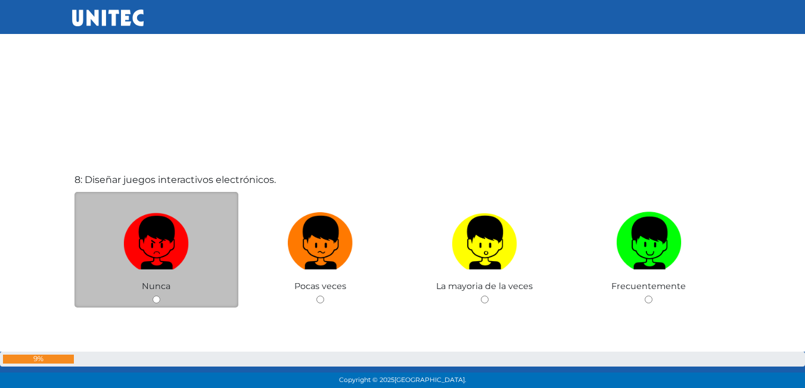
click at [181, 285] on div "Nunca" at bounding box center [156, 250] width 164 height 116
drag, startPoint x: 175, startPoint y: 235, endPoint x: 191, endPoint y: 220, distance: 22.8
click at [173, 236] on img at bounding box center [156, 238] width 66 height 63
click at [160, 296] on input "radio" at bounding box center [157, 300] width 8 height 8
radio input "true"
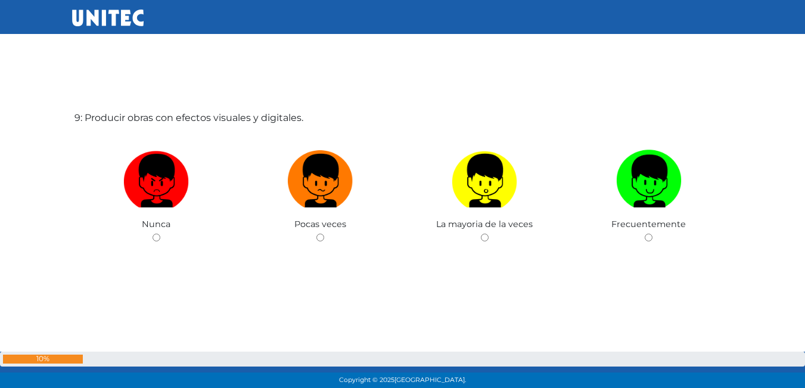
scroll to position [3163, 0]
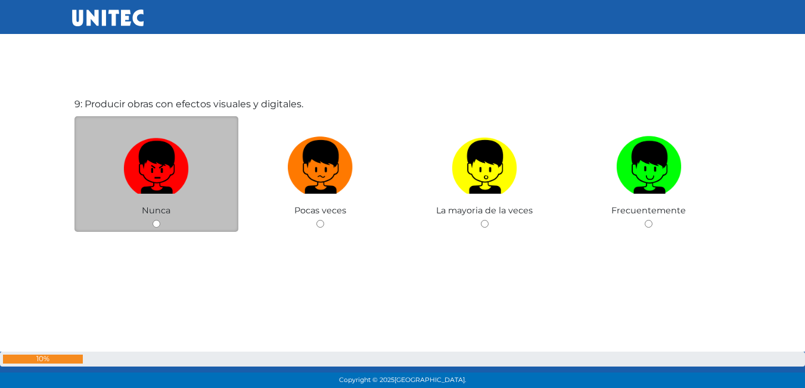
click at [181, 167] on img at bounding box center [156, 163] width 66 height 63
click at [160, 220] on input "radio" at bounding box center [157, 224] width 8 height 8
radio input "true"
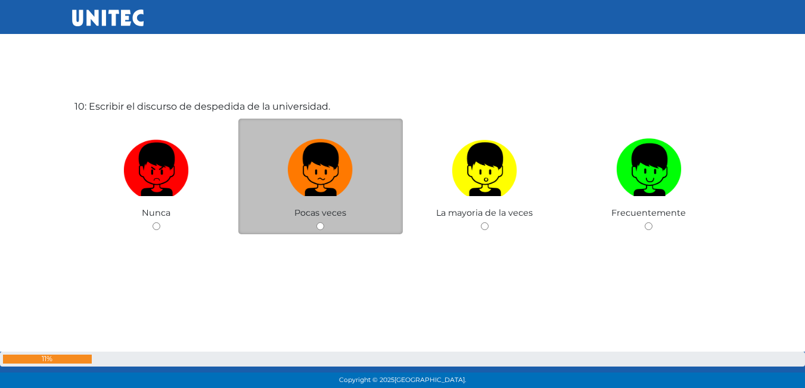
scroll to position [3551, 0]
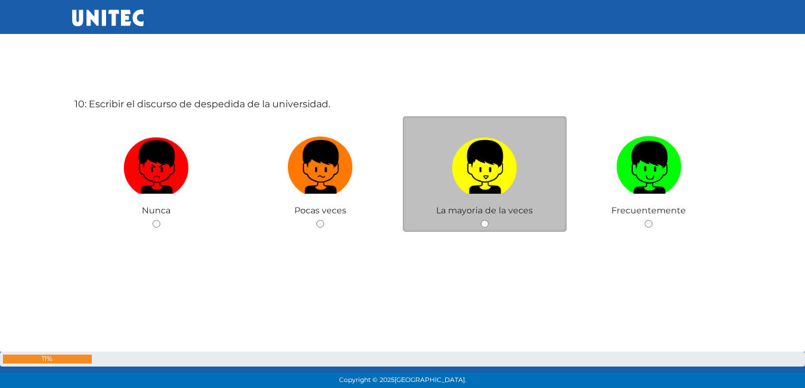
click at [507, 191] on img at bounding box center [485, 163] width 66 height 63
click at [489, 220] on input "radio" at bounding box center [485, 224] width 8 height 8
radio input "true"
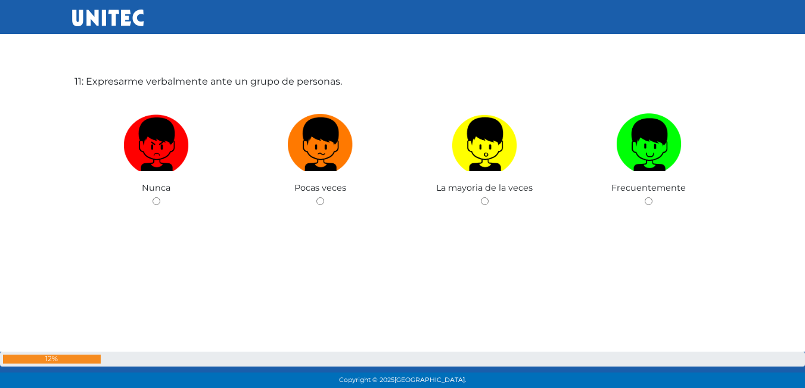
scroll to position [3968, 0]
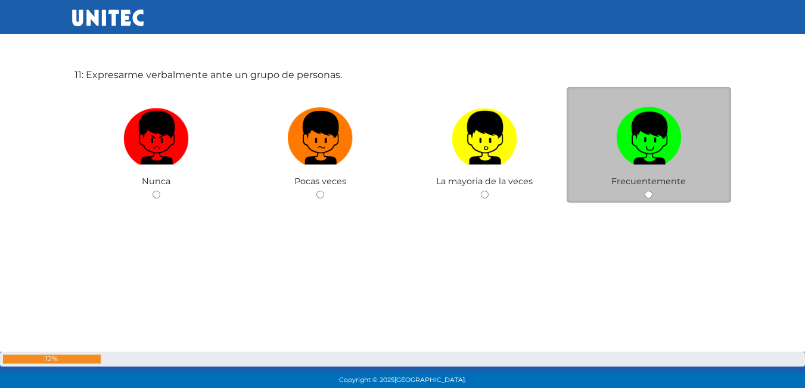
click at [701, 167] on label at bounding box center [649, 138] width 164 height 73
click at [652, 191] on input "radio" at bounding box center [649, 195] width 8 height 8
radio input "true"
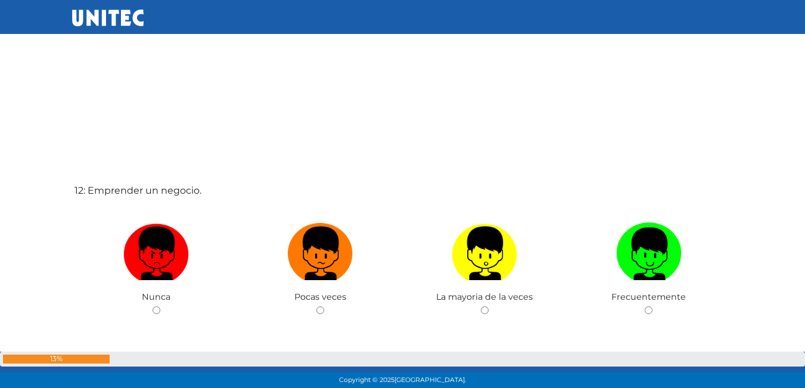
scroll to position [4324, 0]
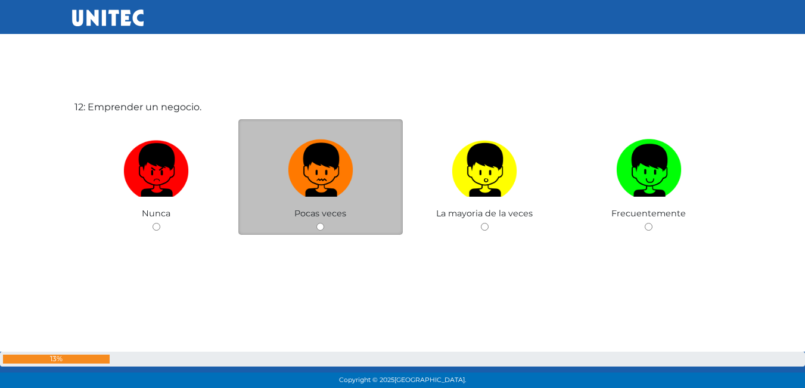
click at [313, 166] on img at bounding box center [321, 166] width 66 height 63
click at [316, 223] on input "radio" at bounding box center [320, 227] width 8 height 8
radio input "true"
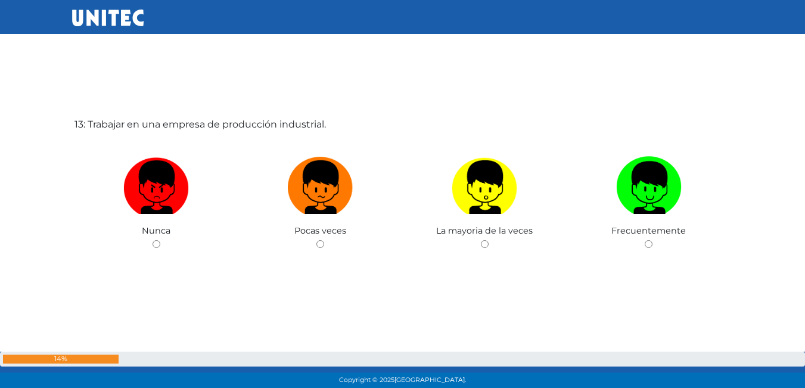
scroll to position [4728, 0]
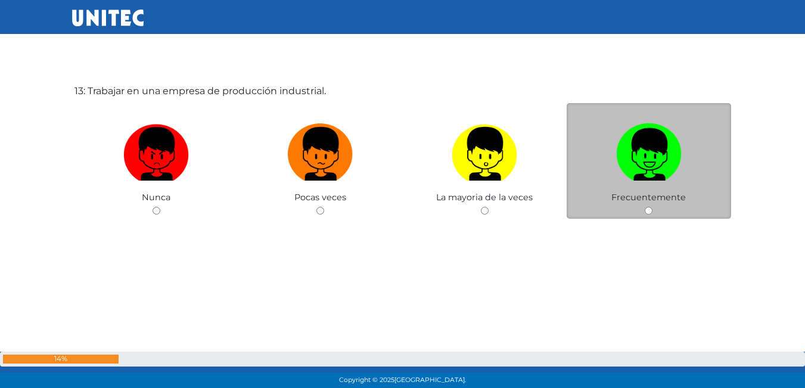
click at [646, 173] on img at bounding box center [649, 150] width 66 height 63
click at [646, 207] on input "radio" at bounding box center [649, 211] width 8 height 8
radio input "true"
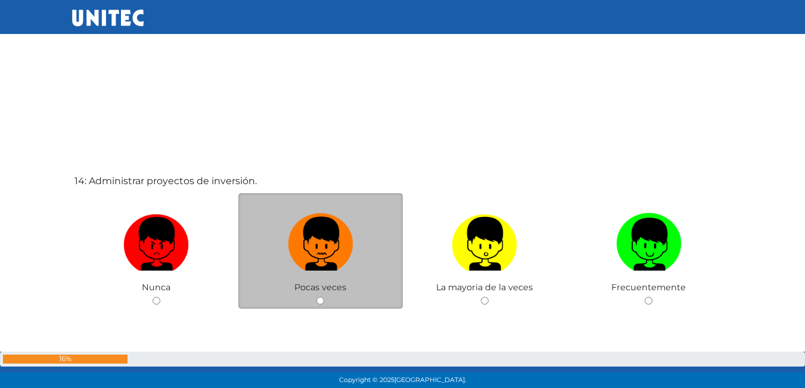
scroll to position [5085, 0]
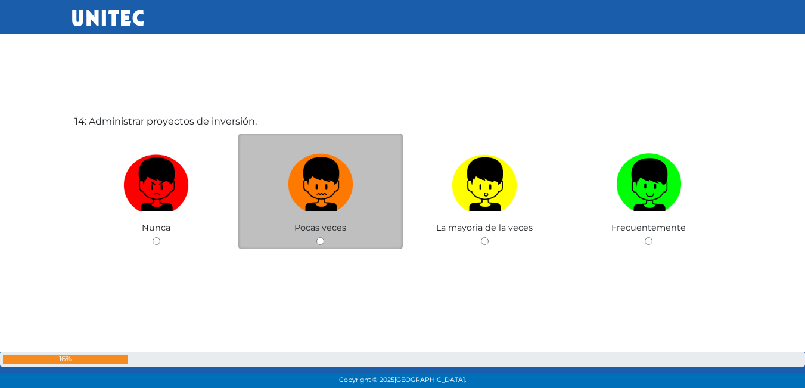
click at [335, 209] on img at bounding box center [321, 180] width 66 height 63
click at [324, 237] on input "radio" at bounding box center [320, 241] width 8 height 8
radio input "true"
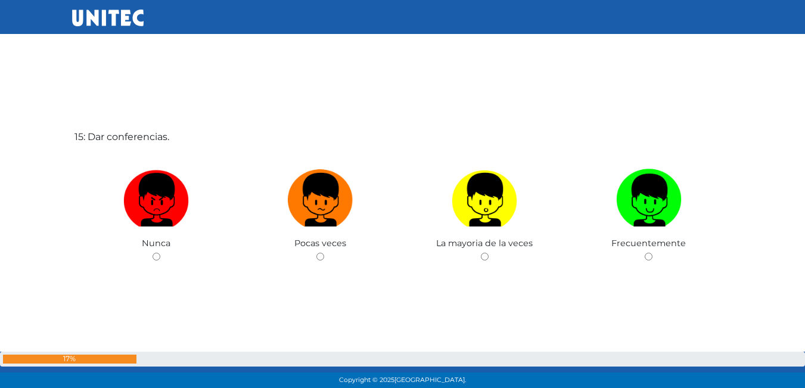
scroll to position [5490, 0]
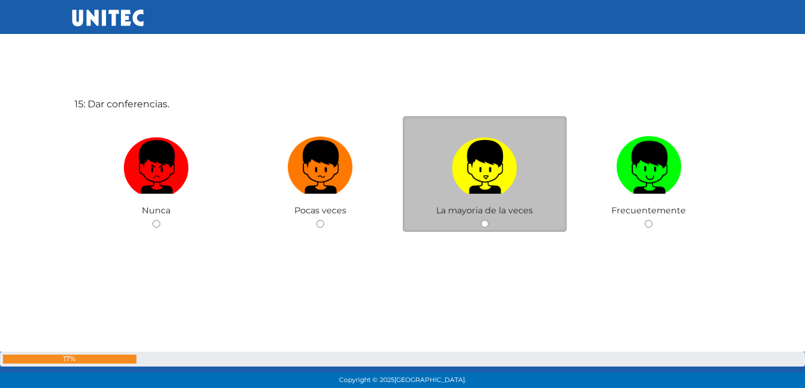
click at [490, 189] on img at bounding box center [485, 163] width 66 height 63
click at [489, 220] on input "radio" at bounding box center [485, 224] width 8 height 8
radio input "true"
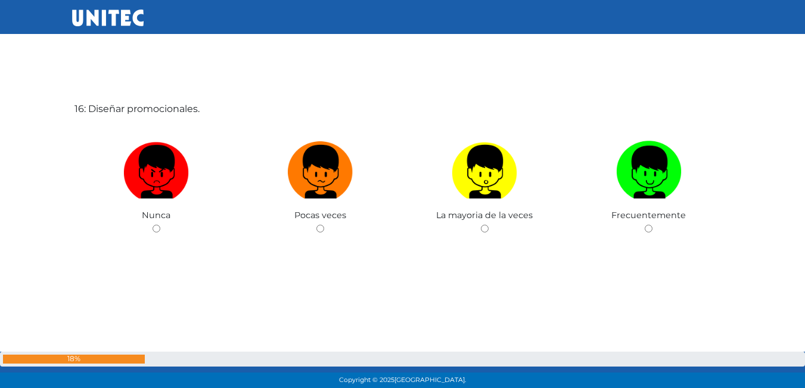
scroll to position [5878, 0]
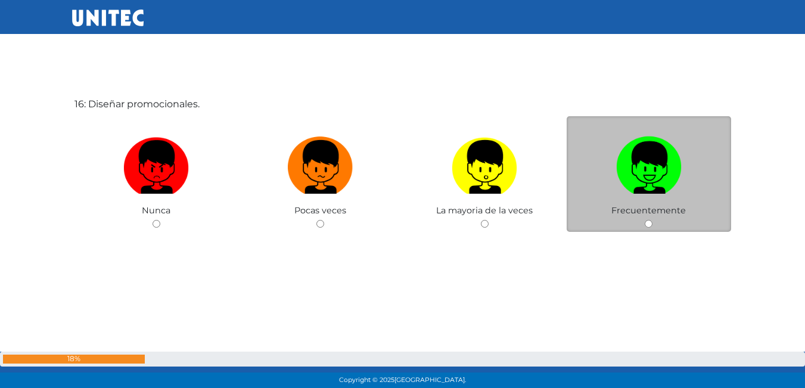
click at [676, 178] on img at bounding box center [649, 163] width 66 height 63
click at [652, 220] on input "radio" at bounding box center [649, 224] width 8 height 8
radio input "true"
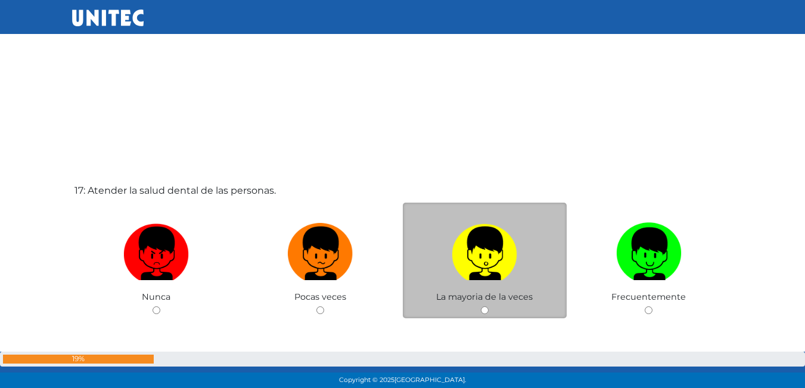
scroll to position [6194, 0]
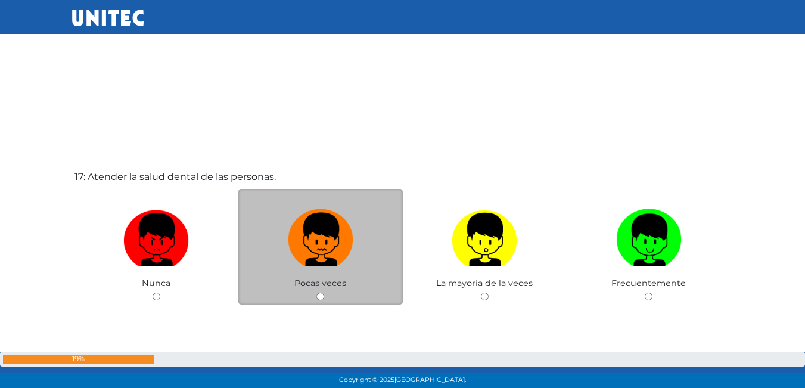
click at [312, 266] on img at bounding box center [321, 235] width 66 height 63
click at [316, 293] on input "radio" at bounding box center [320, 297] width 8 height 8
radio input "true"
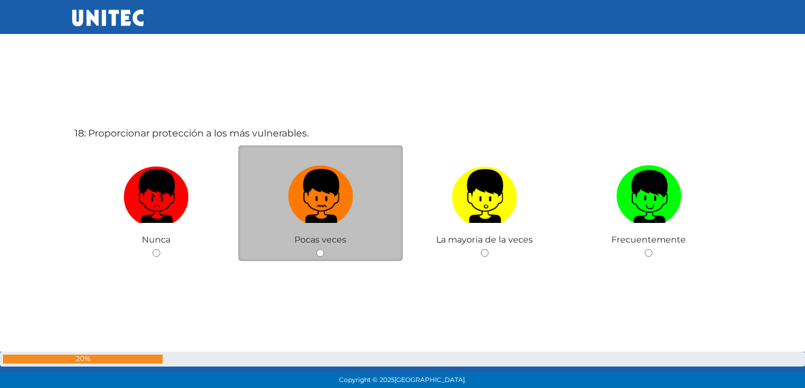
scroll to position [6655, 0]
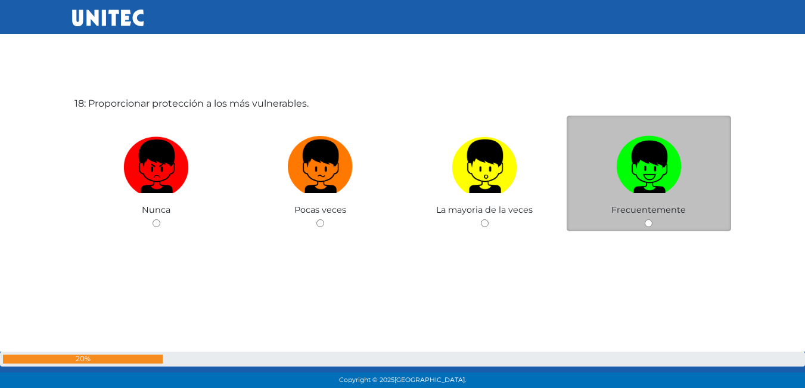
click at [690, 174] on label at bounding box center [649, 166] width 164 height 73
click at [652, 219] on input "radio" at bounding box center [649, 223] width 8 height 8
radio input "true"
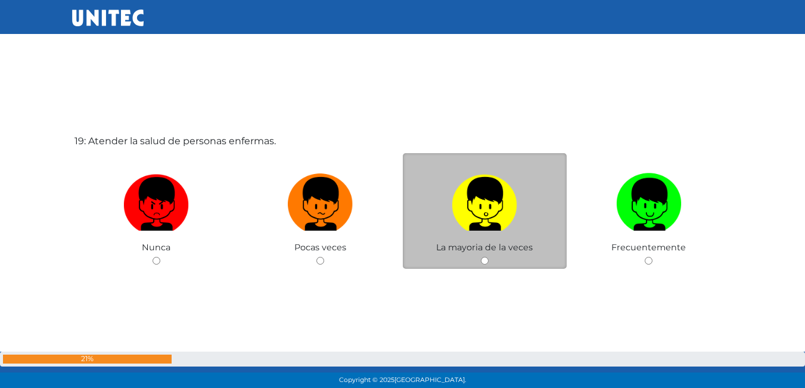
scroll to position [7012, 0]
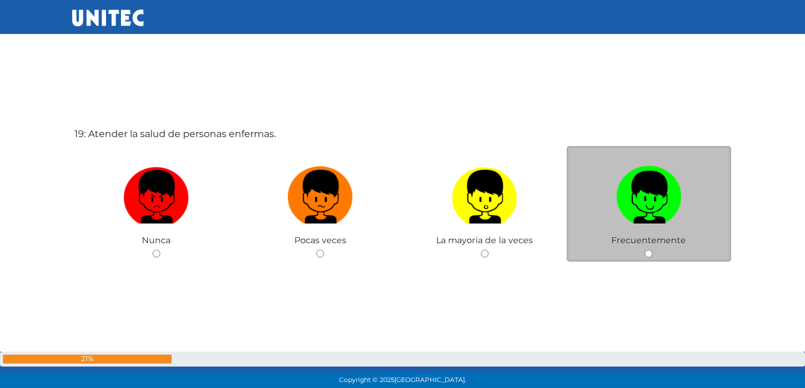
click at [610, 187] on label at bounding box center [649, 197] width 164 height 73
click at [645, 250] on input "radio" at bounding box center [649, 254] width 8 height 8
radio input "true"
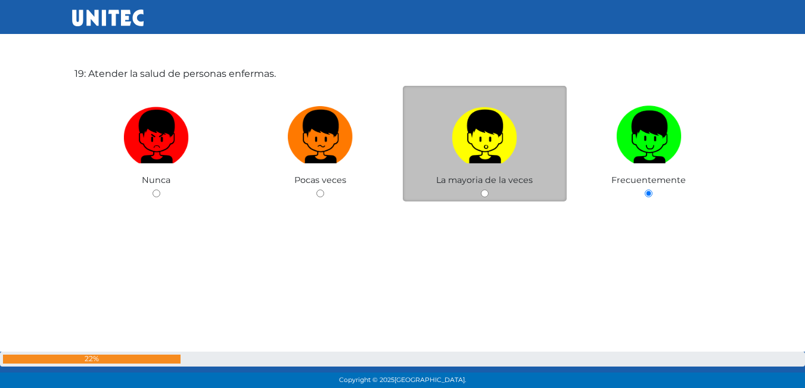
click at [459, 170] on label at bounding box center [485, 137] width 164 height 73
click at [481, 189] on input "radio" at bounding box center [485, 193] width 8 height 8
radio input "true"
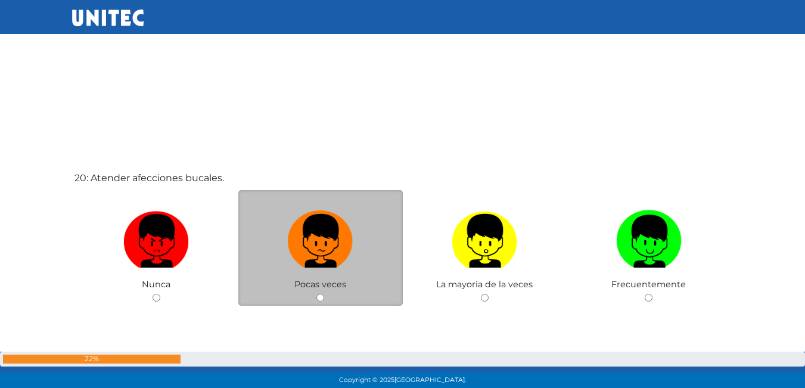
scroll to position [7360, 0]
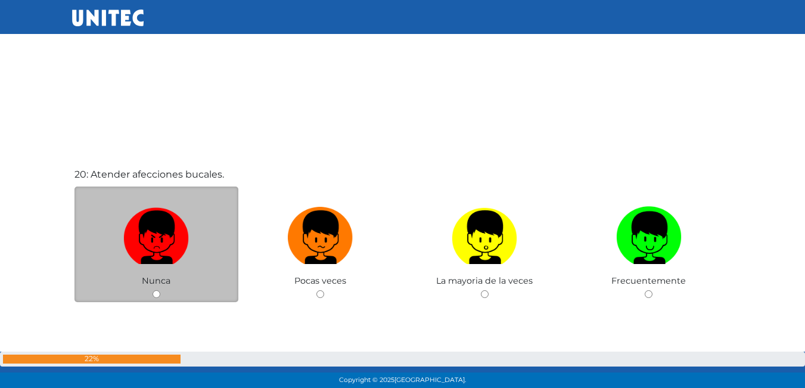
click at [206, 246] on label at bounding box center [156, 237] width 164 height 73
click at [160, 290] on input "radio" at bounding box center [157, 294] width 8 height 8
radio input "true"
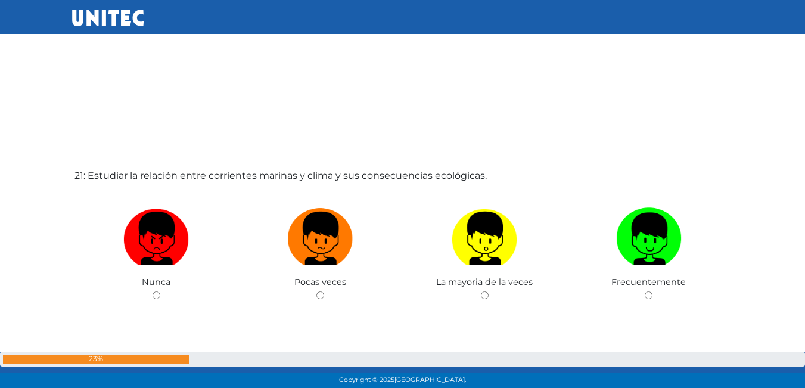
scroll to position [7767, 0]
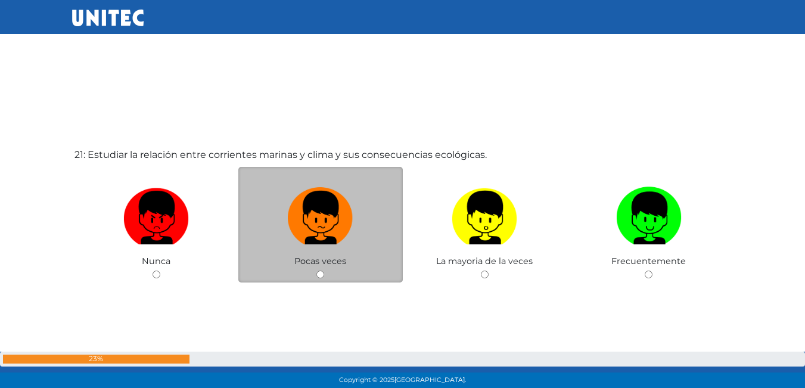
click at [324, 249] on label at bounding box center [320, 218] width 164 height 73
click at [324, 271] on input "radio" at bounding box center [320, 275] width 8 height 8
radio input "true"
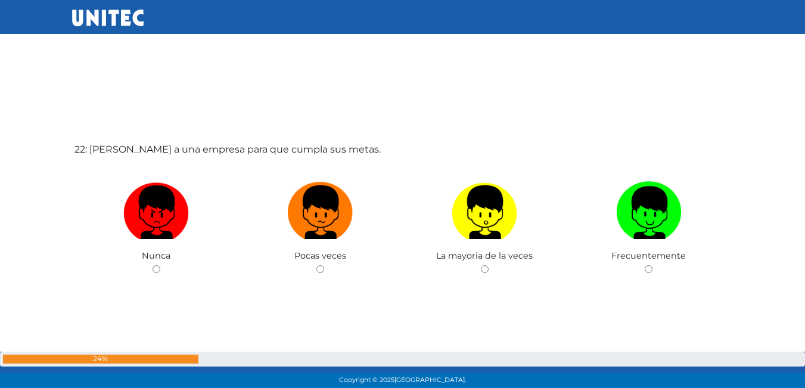
scroll to position [8184, 0]
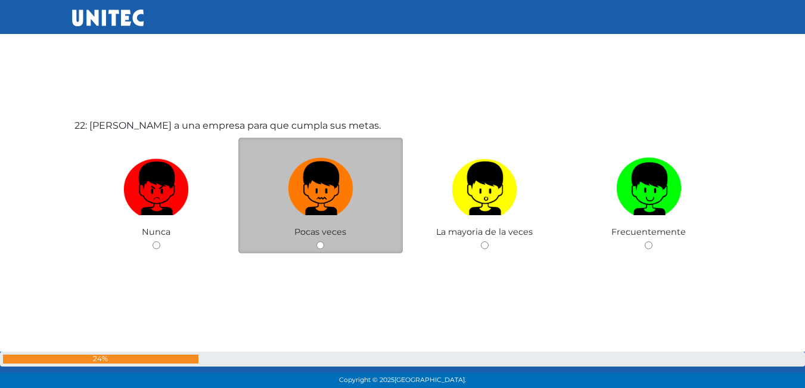
click at [331, 182] on img at bounding box center [321, 184] width 66 height 63
click at [324, 241] on input "radio" at bounding box center [320, 245] width 8 height 8
radio input "true"
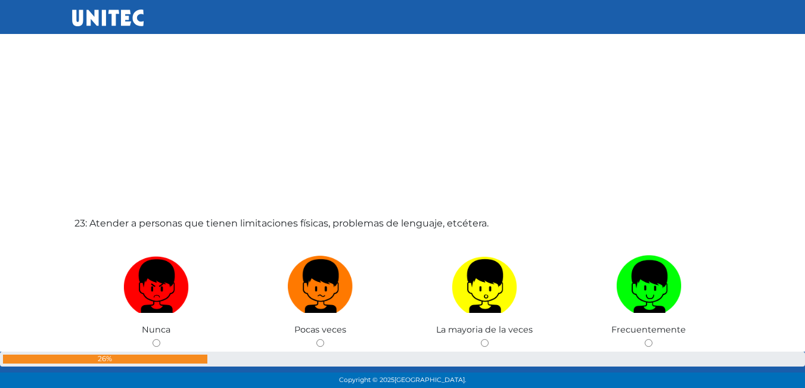
scroll to position [8534, 0]
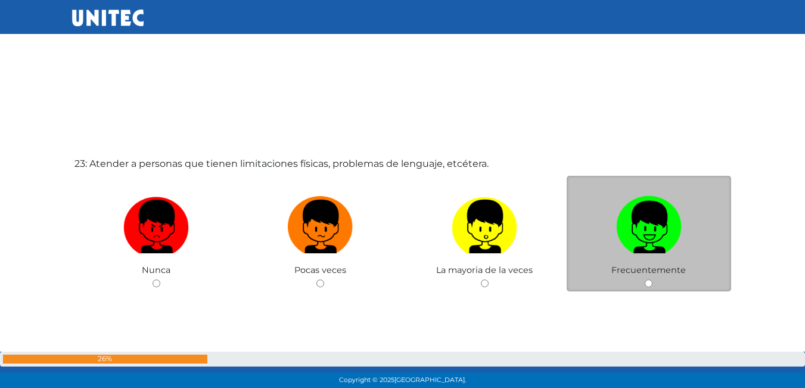
click at [651, 229] on img at bounding box center [649, 222] width 66 height 63
click at [651, 279] on input "radio" at bounding box center [649, 283] width 8 height 8
radio input "true"
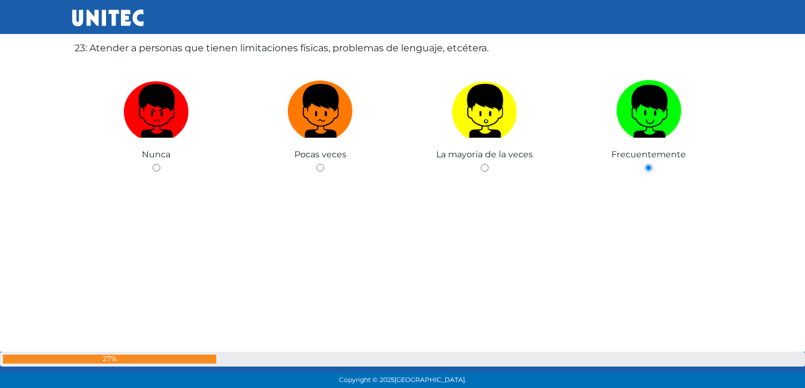
scroll to position [8653, 0]
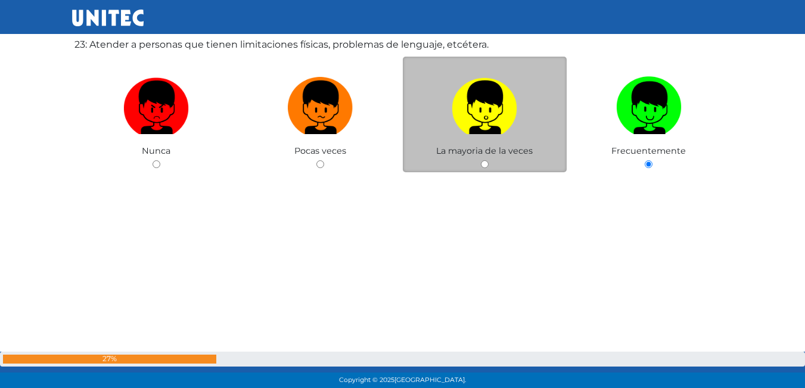
click at [490, 151] on span "La mayoria de la veces" at bounding box center [484, 150] width 97 height 11
click at [514, 119] on img at bounding box center [485, 103] width 66 height 63
click at [489, 160] on input "radio" at bounding box center [485, 164] width 8 height 8
radio input "true"
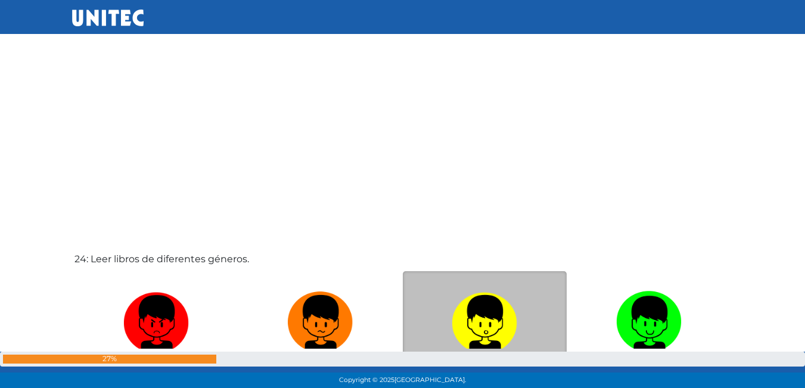
scroll to position [8894, 0]
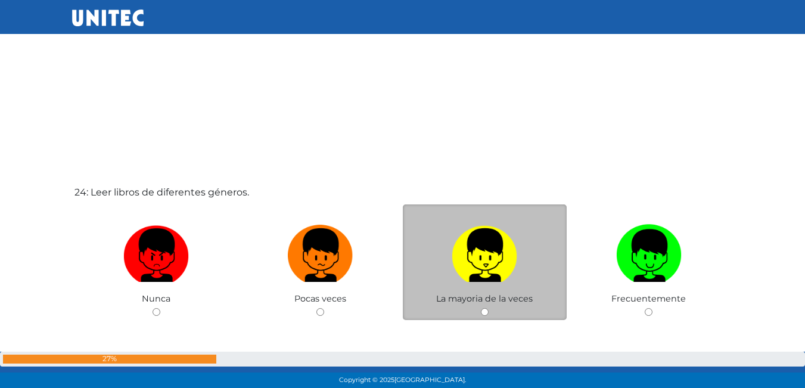
click at [468, 269] on img at bounding box center [485, 251] width 66 height 63
click at [481, 308] on input "radio" at bounding box center [485, 312] width 8 height 8
radio input "true"
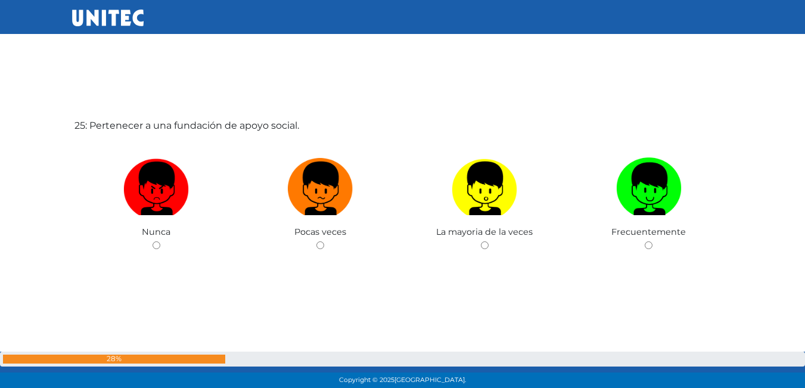
scroll to position [9369, 0]
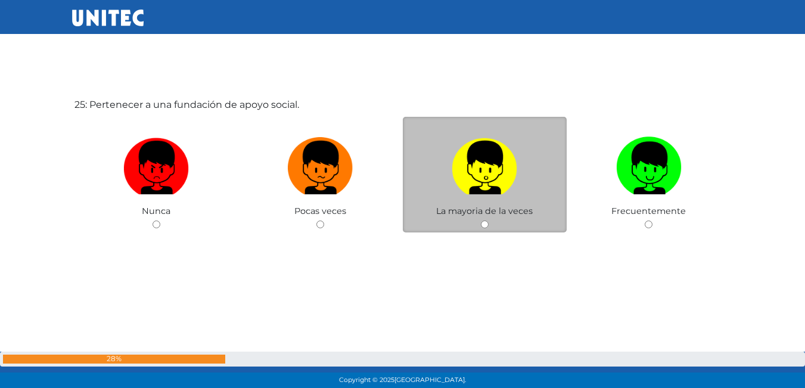
click at [507, 200] on label at bounding box center [485, 168] width 164 height 73
click at [489, 220] on input "radio" at bounding box center [485, 224] width 8 height 8
radio input "true"
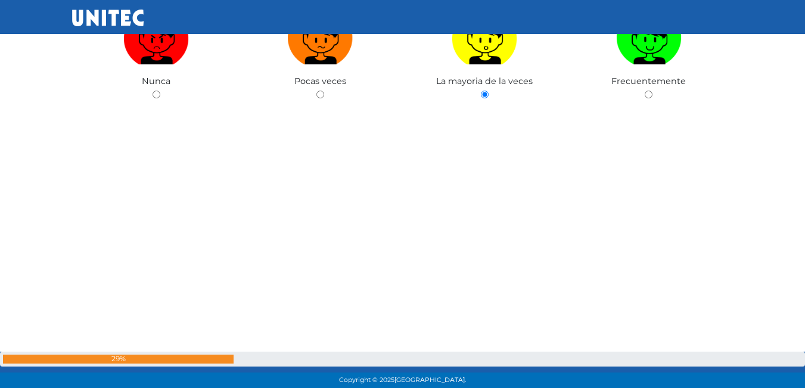
scroll to position [9729, 0]
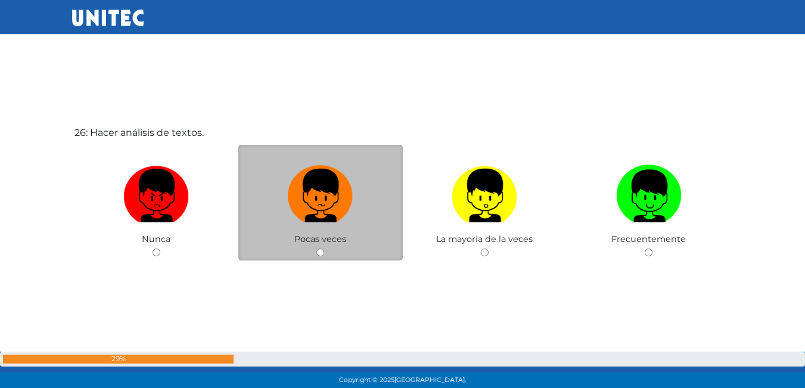
click at [356, 211] on label at bounding box center [320, 196] width 164 height 73
click at [324, 248] on input "radio" at bounding box center [320, 252] width 8 height 8
radio input "true"
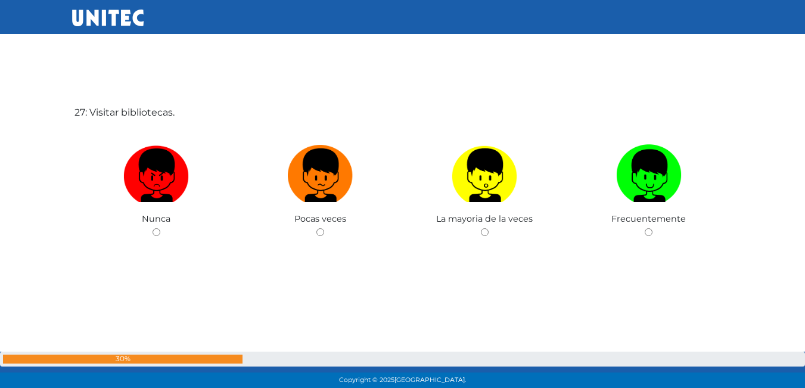
scroll to position [10146, 0]
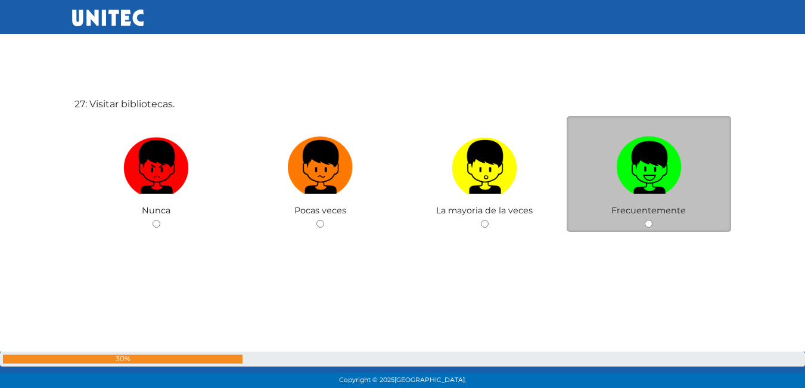
click at [674, 175] on img at bounding box center [649, 163] width 66 height 63
click at [652, 220] on input "radio" at bounding box center [649, 224] width 8 height 8
radio input "true"
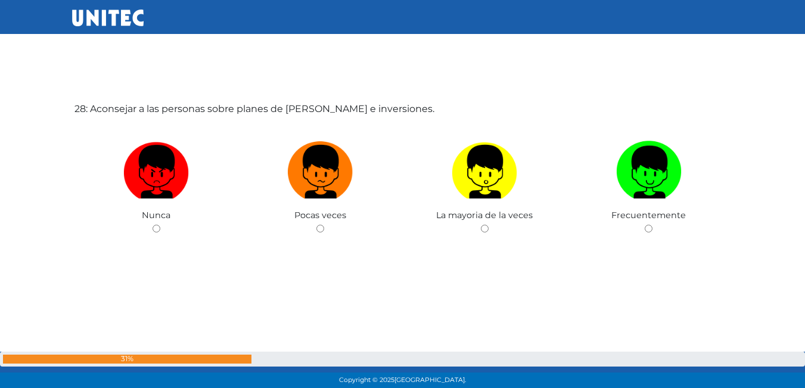
scroll to position [10533, 0]
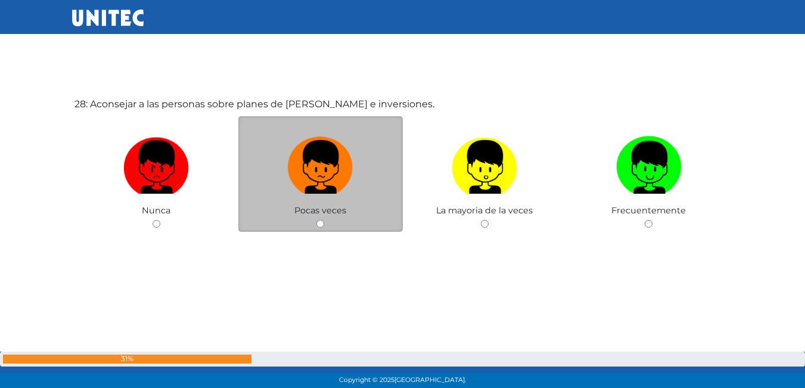
click at [296, 199] on label at bounding box center [320, 167] width 164 height 73
click at [316, 220] on input "radio" at bounding box center [320, 224] width 8 height 8
radio input "true"
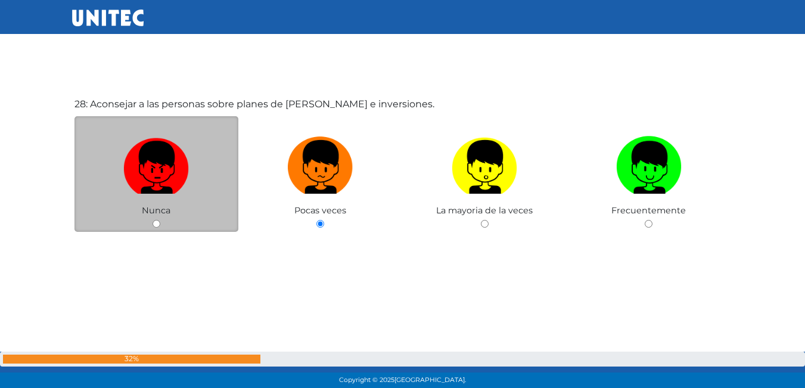
click at [142, 152] on img at bounding box center [156, 163] width 66 height 63
click at [153, 220] on input "radio" at bounding box center [157, 224] width 8 height 8
radio input "true"
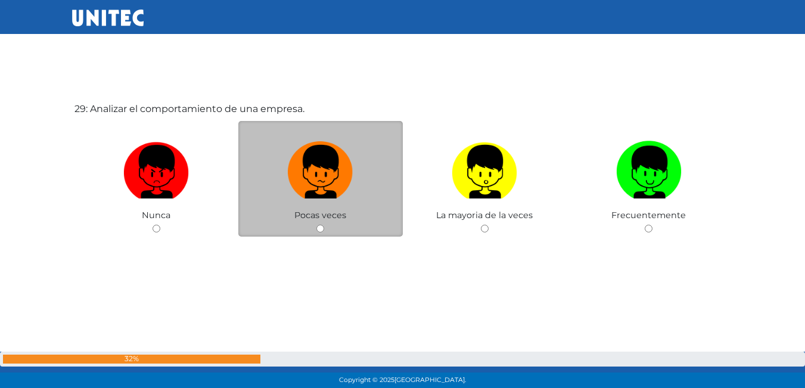
scroll to position [10921, 0]
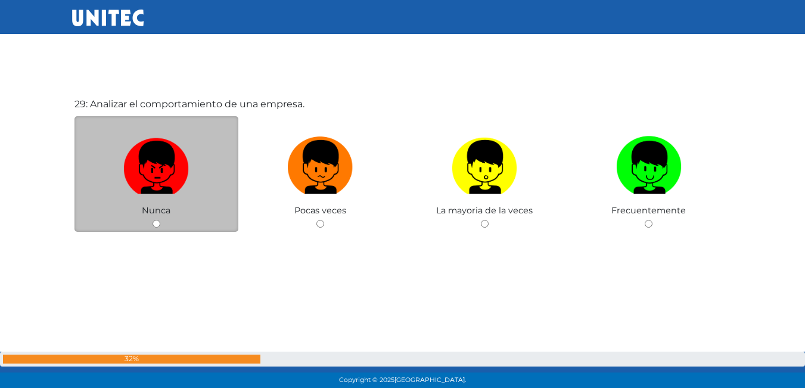
click at [169, 152] on img at bounding box center [156, 163] width 66 height 63
click at [160, 220] on input "radio" at bounding box center [157, 224] width 8 height 8
radio input "true"
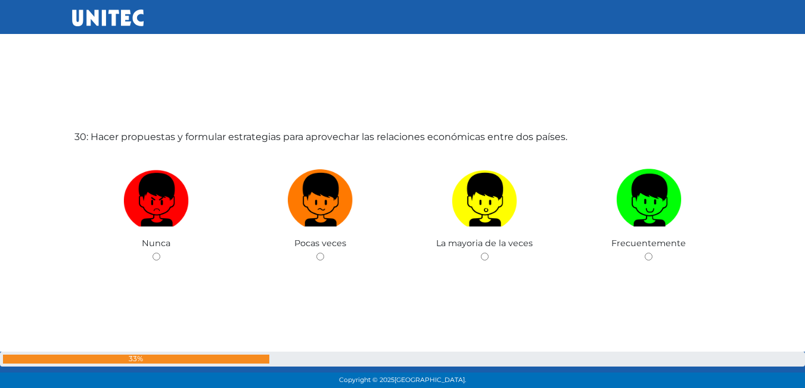
scroll to position [11279, 0]
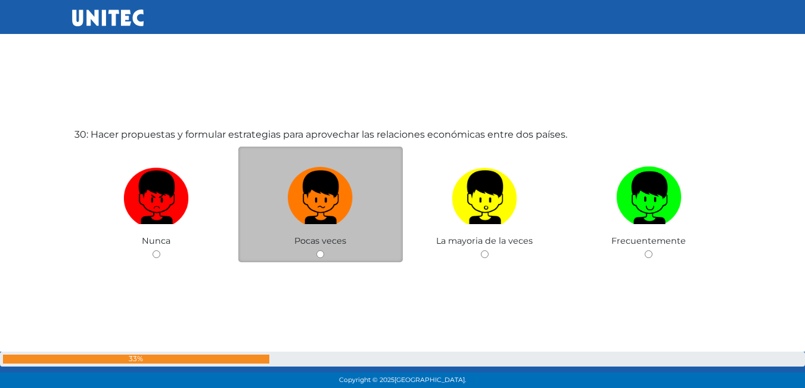
click at [358, 222] on label at bounding box center [320, 197] width 164 height 73
click at [324, 250] on input "radio" at bounding box center [320, 254] width 8 height 8
radio input "true"
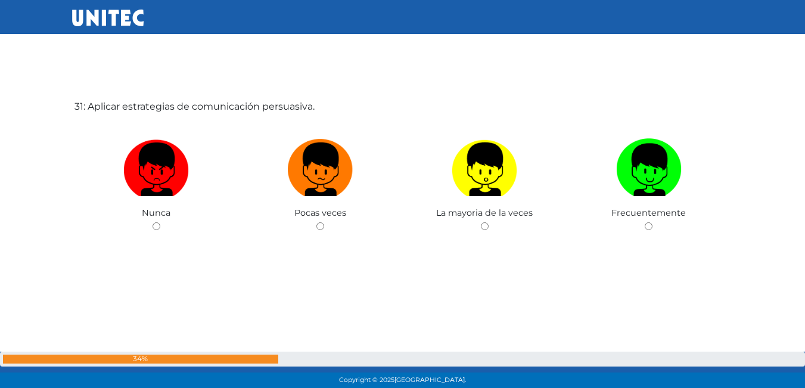
scroll to position [11696, 0]
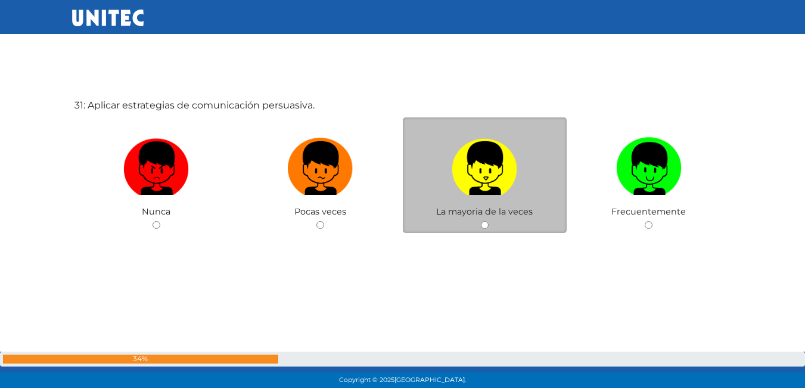
click at [492, 177] on img at bounding box center [485, 164] width 66 height 63
click at [489, 221] on input "radio" at bounding box center [485, 225] width 8 height 8
radio input "true"
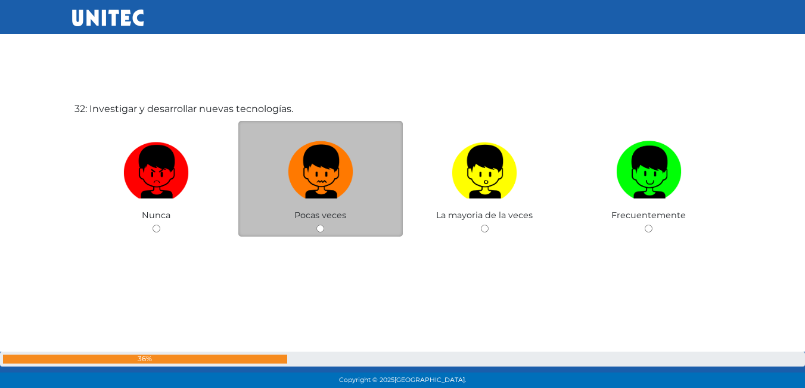
scroll to position [12085, 0]
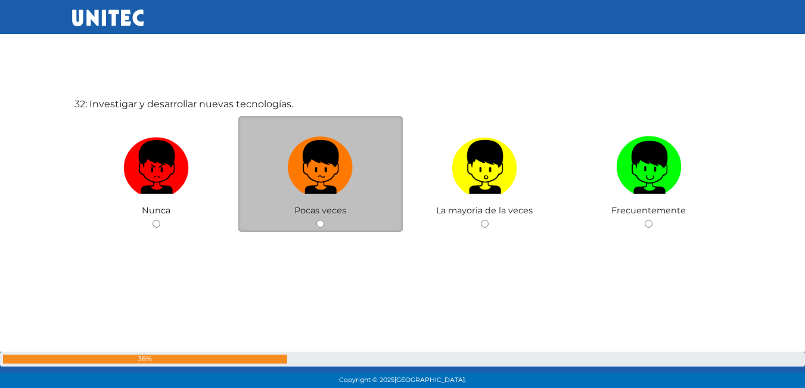
click at [321, 220] on input "radio" at bounding box center [320, 224] width 8 height 8
radio input "true"
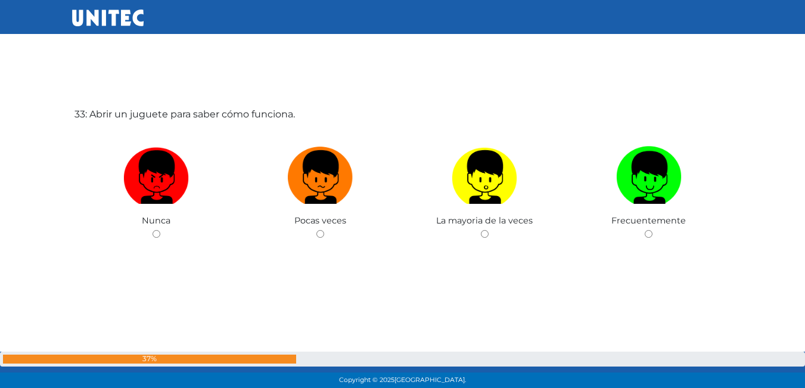
scroll to position [12473, 0]
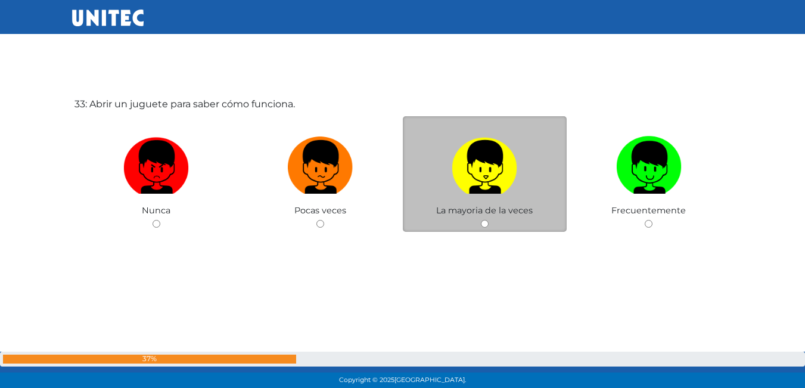
click at [461, 194] on img at bounding box center [485, 163] width 66 height 63
click at [481, 220] on input "radio" at bounding box center [485, 224] width 8 height 8
radio input "true"
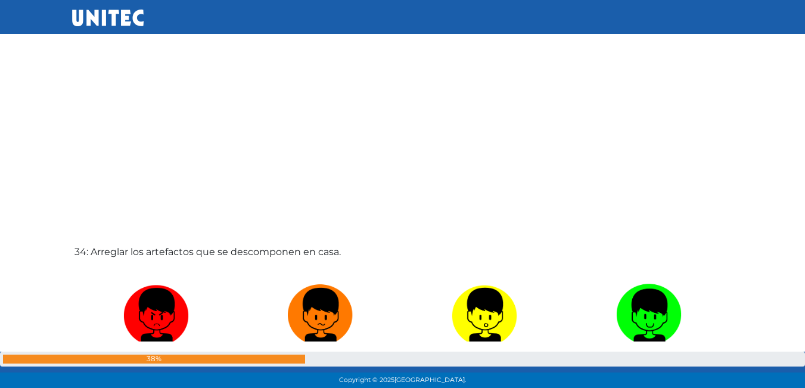
scroll to position [12831, 0]
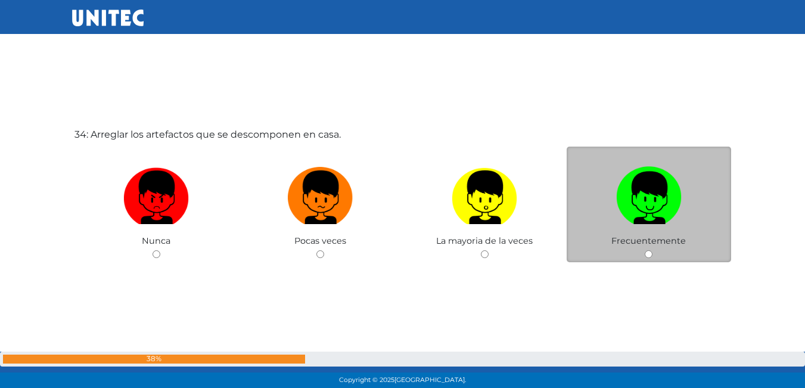
click at [593, 233] on label at bounding box center [649, 197] width 164 height 73
click at [645, 250] on input "radio" at bounding box center [649, 254] width 8 height 8
radio input "true"
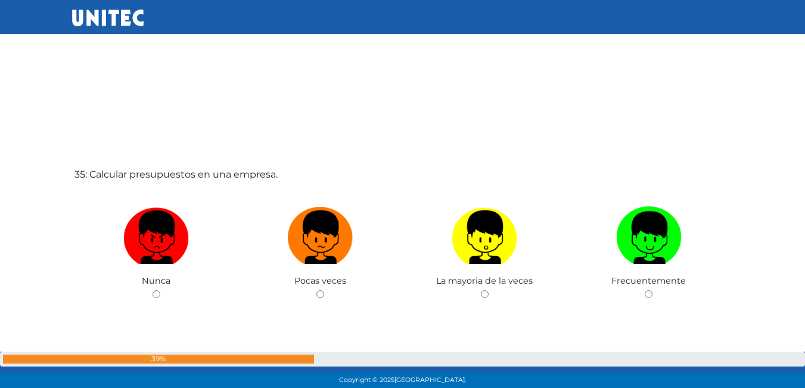
scroll to position [13248, 0]
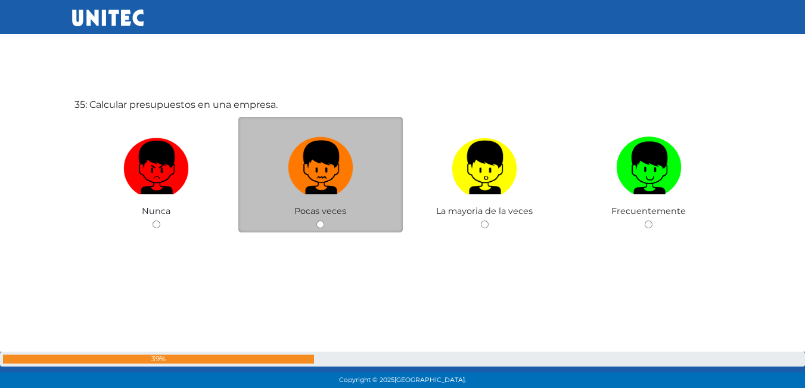
drag, startPoint x: 304, startPoint y: 170, endPoint x: 483, endPoint y: 194, distance: 179.8
click at [306, 172] on img at bounding box center [321, 163] width 66 height 63
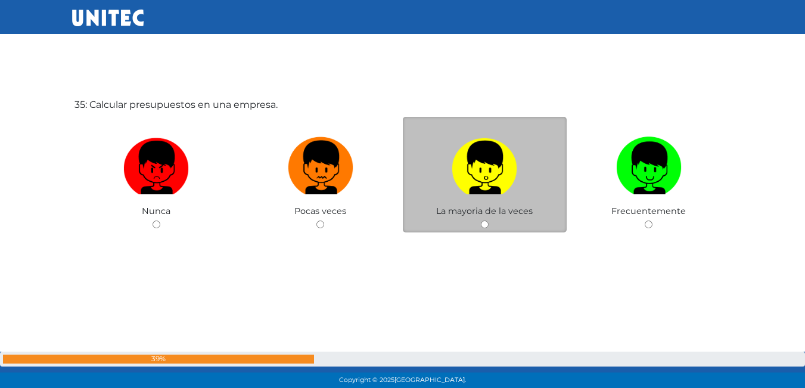
click at [316, 220] on input "radio" at bounding box center [320, 224] width 8 height 8
radio input "true"
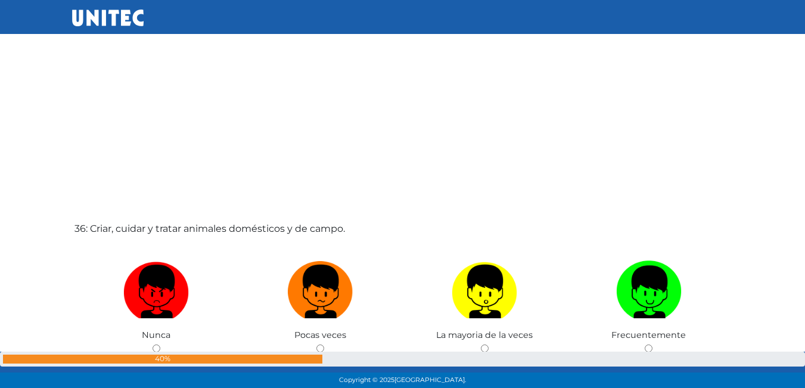
scroll to position [13531, 0]
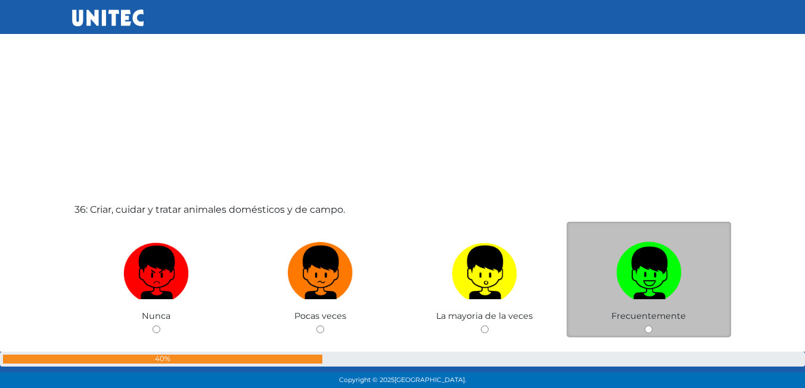
click at [615, 290] on label at bounding box center [649, 273] width 164 height 73
click at [645, 325] on input "radio" at bounding box center [649, 329] width 8 height 8
radio input "true"
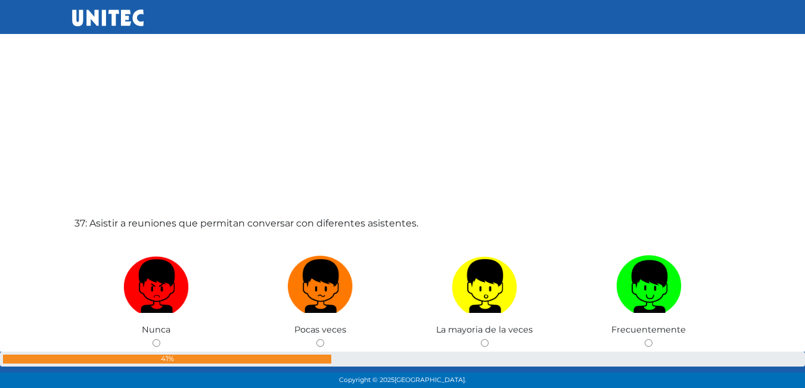
scroll to position [14025, 0]
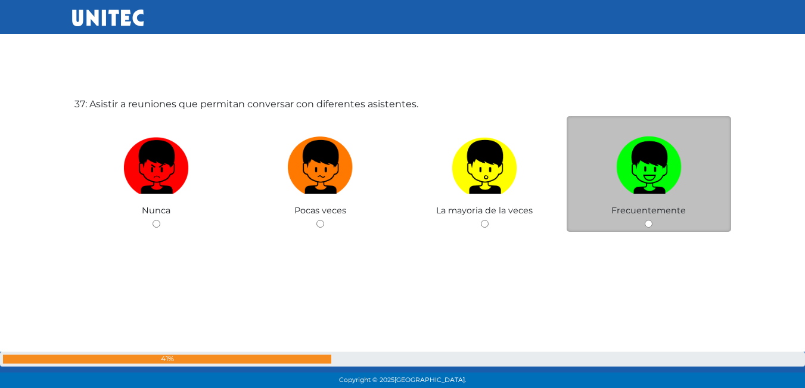
click at [666, 179] on img at bounding box center [649, 163] width 66 height 63
click at [652, 220] on input "radio" at bounding box center [649, 224] width 8 height 8
radio input "true"
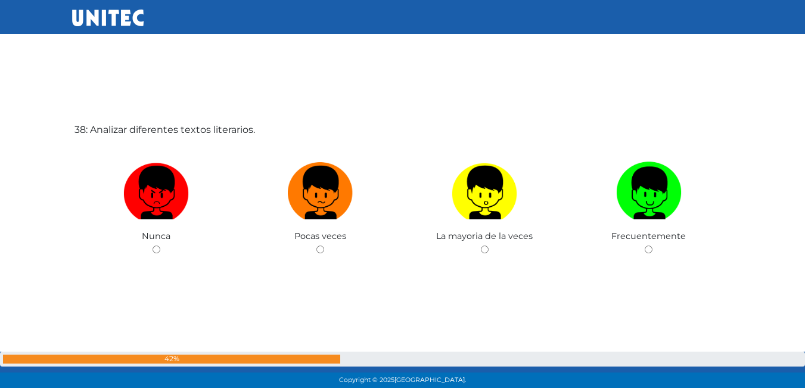
scroll to position [14413, 0]
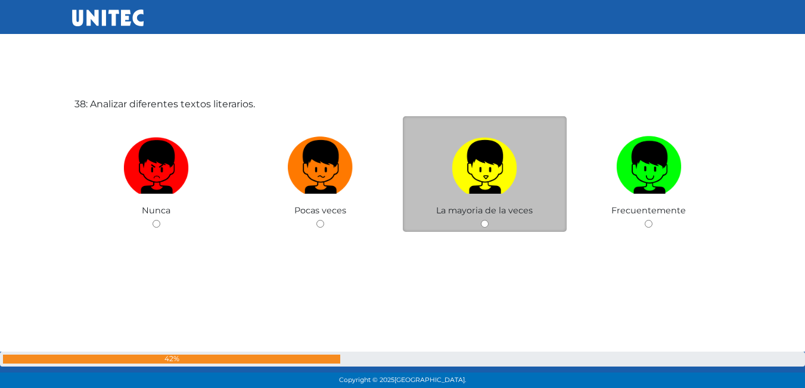
click at [471, 184] on img at bounding box center [485, 163] width 66 height 63
click at [481, 220] on input "radio" at bounding box center [485, 224] width 8 height 8
radio input "true"
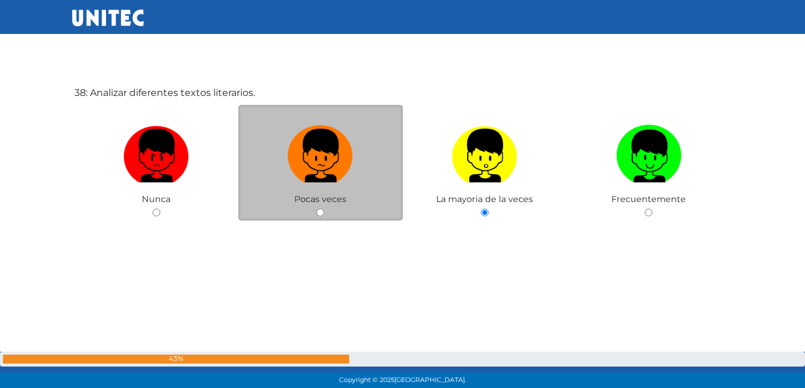
click at [309, 187] on label at bounding box center [320, 156] width 164 height 73
click at [316, 209] on input "radio" at bounding box center [320, 213] width 8 height 8
radio input "true"
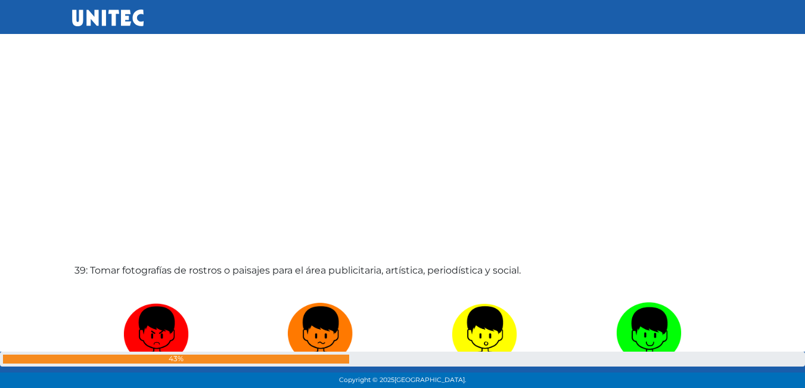
scroll to position [14662, 0]
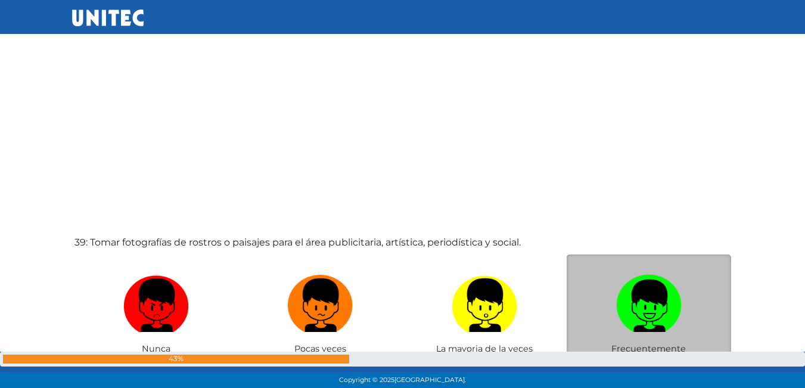
click at [636, 301] on img at bounding box center [649, 301] width 66 height 63
click at [645, 358] on input "radio" at bounding box center [649, 362] width 8 height 8
radio input "true"
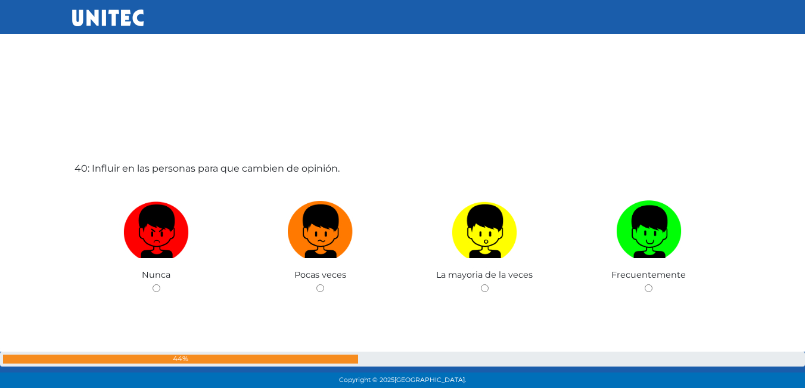
scroll to position [15129, 0]
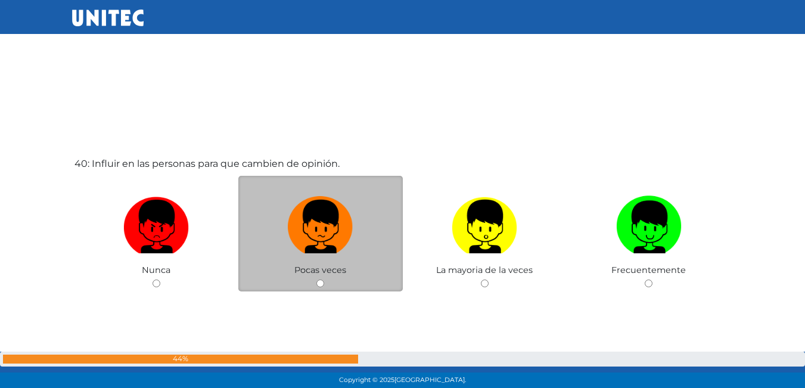
click at [329, 268] on span "Pocas veces" at bounding box center [320, 270] width 52 height 11
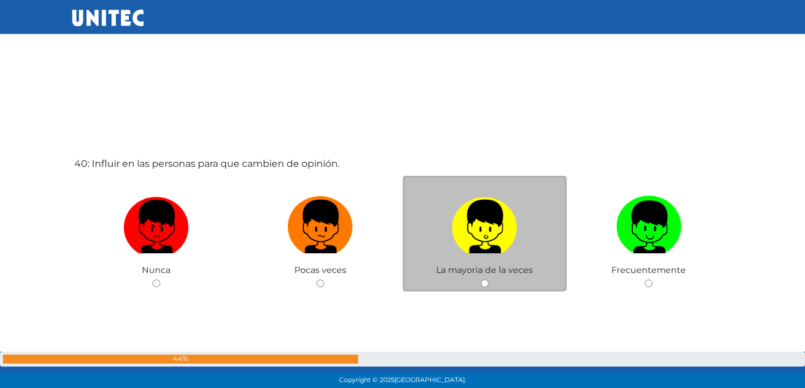
click at [442, 242] on label at bounding box center [485, 227] width 164 height 73
click at [481, 279] on input "radio" at bounding box center [485, 283] width 8 height 8
radio input "true"
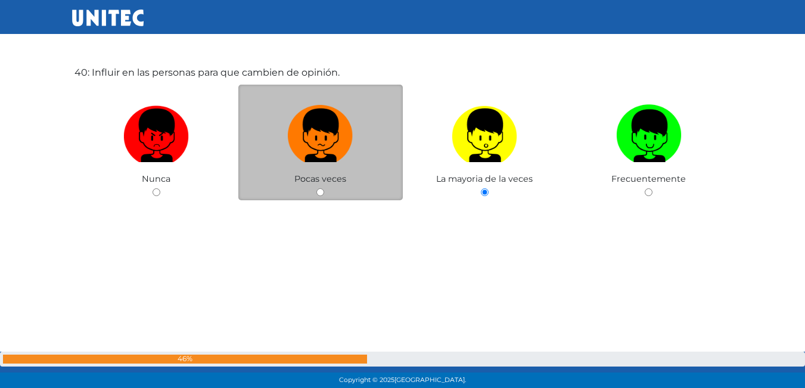
scroll to position [15219, 0]
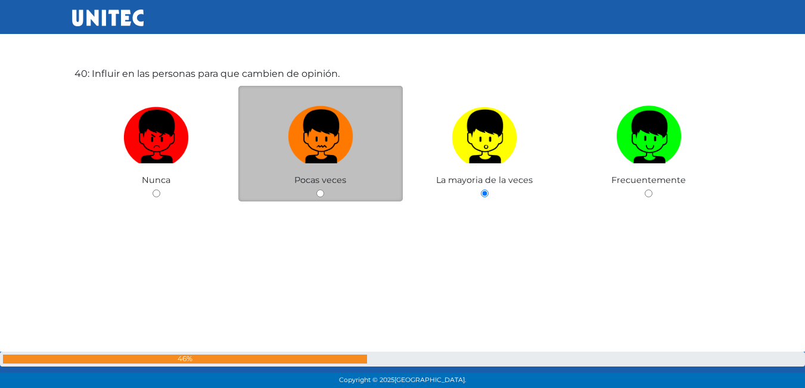
click at [325, 135] on img at bounding box center [321, 132] width 66 height 63
click at [324, 189] on input "radio" at bounding box center [320, 193] width 8 height 8
radio input "true"
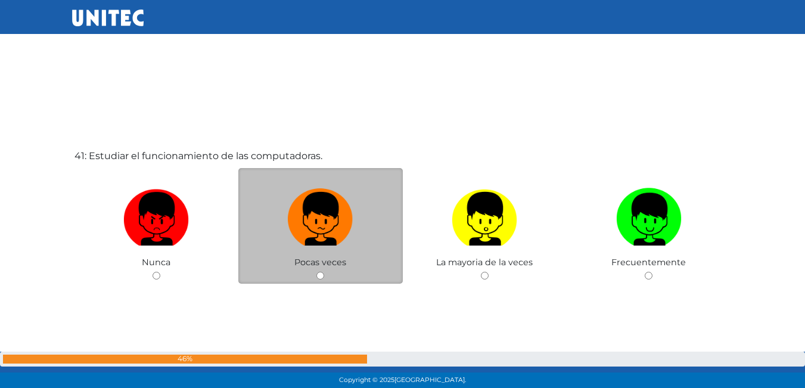
scroll to position [15576, 0]
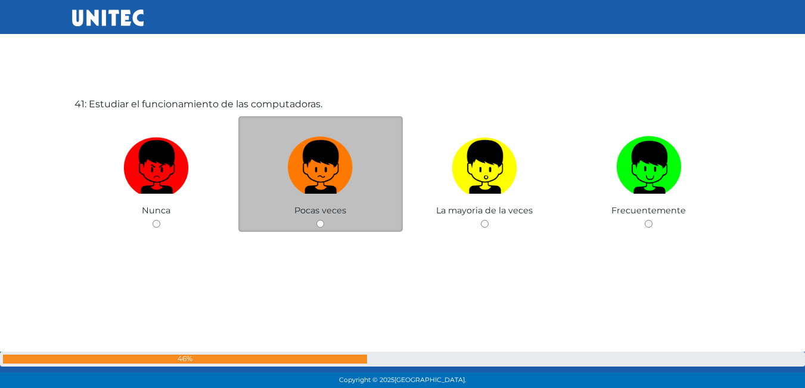
click at [359, 184] on label at bounding box center [320, 167] width 164 height 73
click at [324, 220] on input "radio" at bounding box center [320, 224] width 8 height 8
radio input "true"
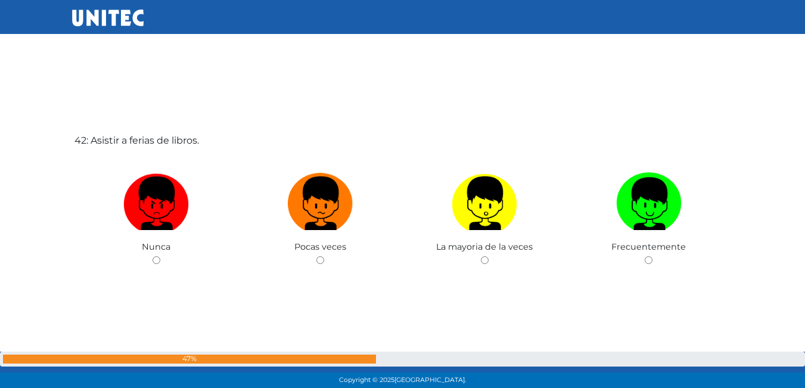
scroll to position [15964, 0]
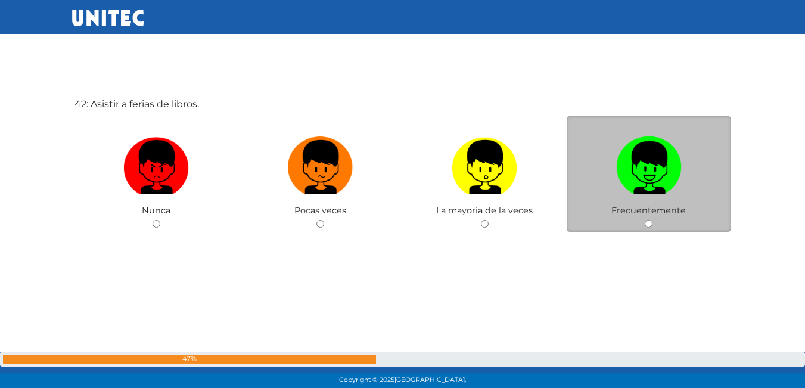
drag, startPoint x: 658, startPoint y: 168, endPoint x: 643, endPoint y: 176, distance: 17.6
click at [657, 170] on img at bounding box center [649, 163] width 66 height 63
click at [652, 220] on input "radio" at bounding box center [649, 224] width 8 height 8
radio input "true"
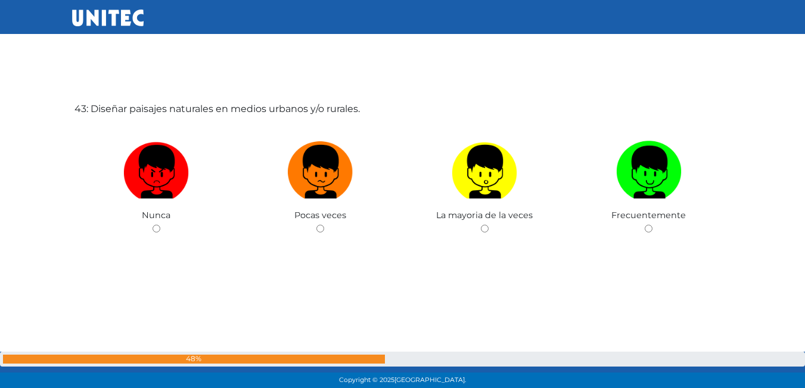
scroll to position [16352, 0]
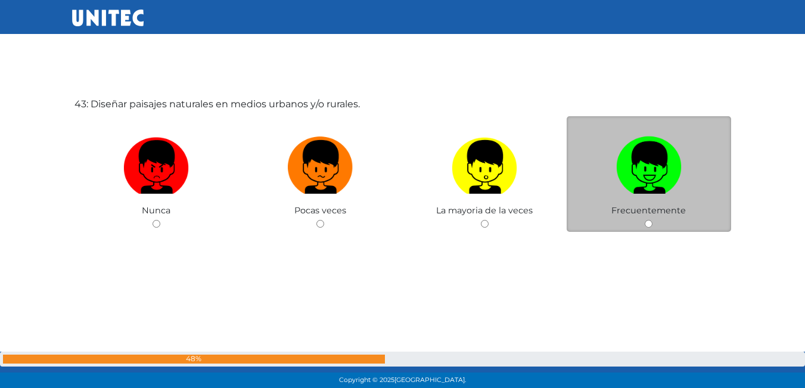
click at [625, 158] on img at bounding box center [649, 163] width 66 height 63
click at [645, 220] on input "radio" at bounding box center [649, 224] width 8 height 8
radio input "true"
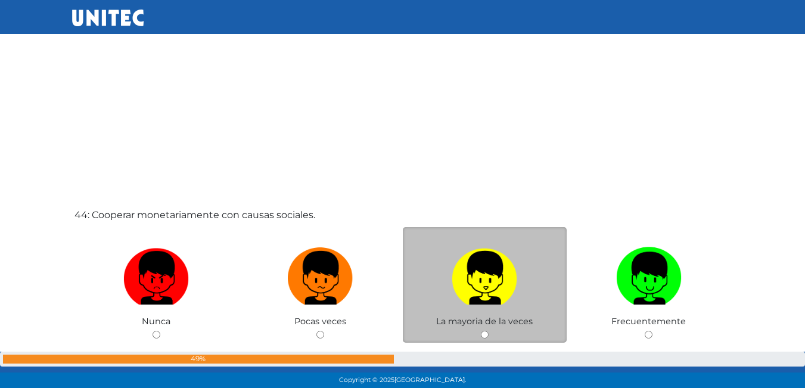
scroll to position [16646, 0]
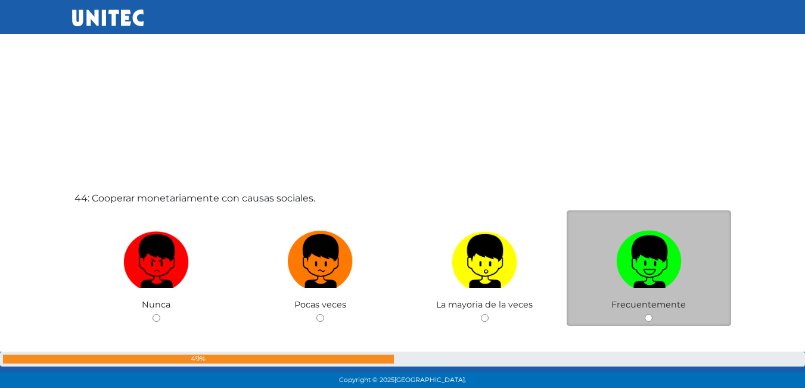
click at [654, 282] on img at bounding box center [649, 257] width 66 height 63
click at [652, 314] on input "radio" at bounding box center [649, 318] width 8 height 8
radio input "true"
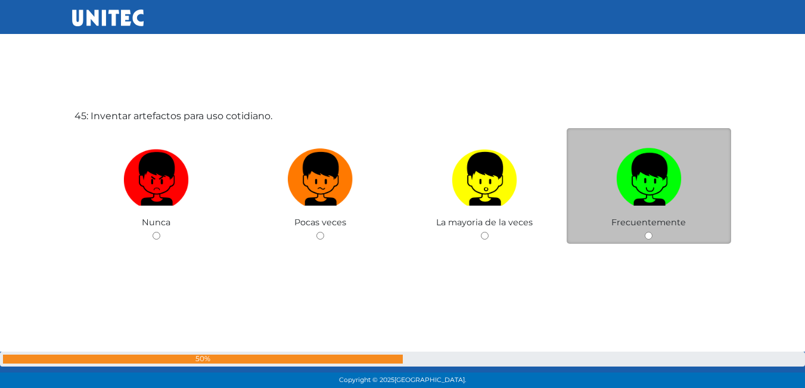
scroll to position [17128, 0]
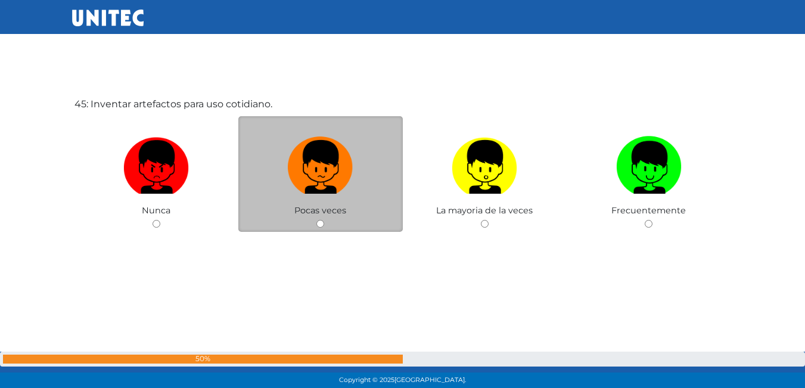
click at [280, 177] on label at bounding box center [320, 167] width 164 height 73
click at [316, 220] on input "radio" at bounding box center [320, 224] width 8 height 8
radio input "true"
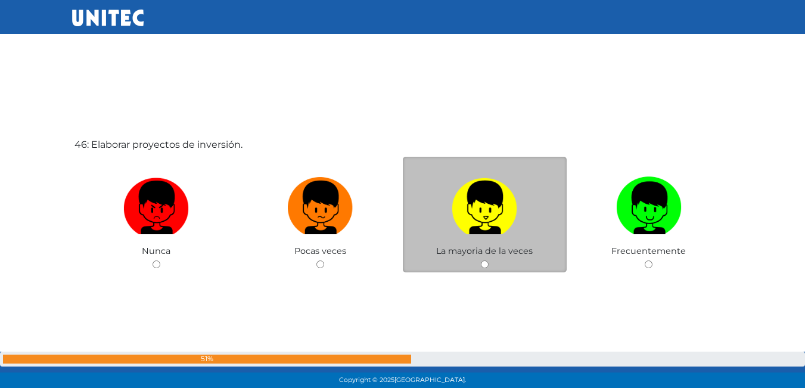
scroll to position [17486, 0]
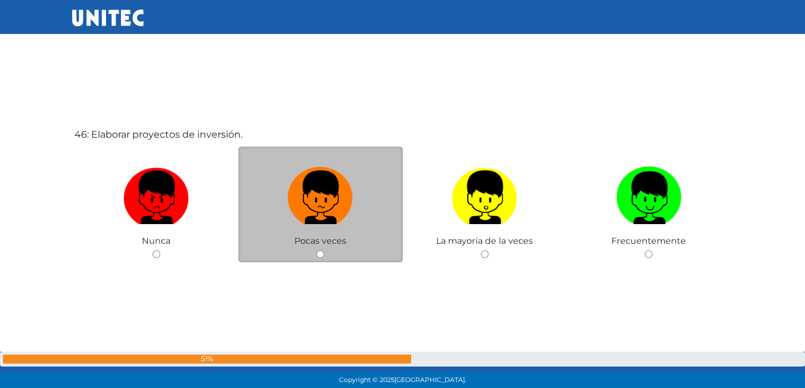
click at [347, 228] on label at bounding box center [320, 197] width 164 height 73
click at [324, 250] on input "radio" at bounding box center [320, 254] width 8 height 8
radio input "true"
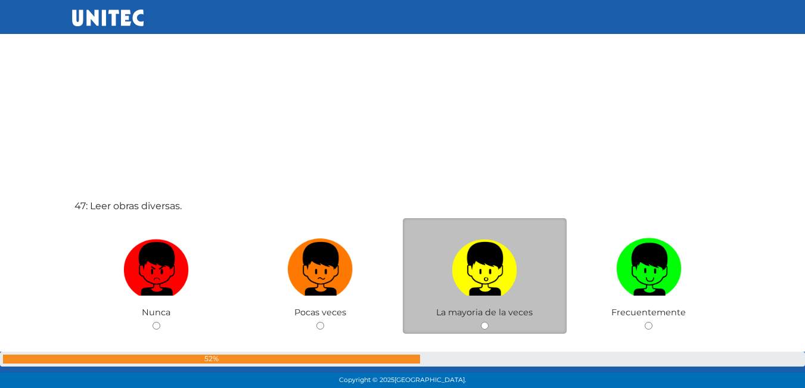
scroll to position [17823, 0]
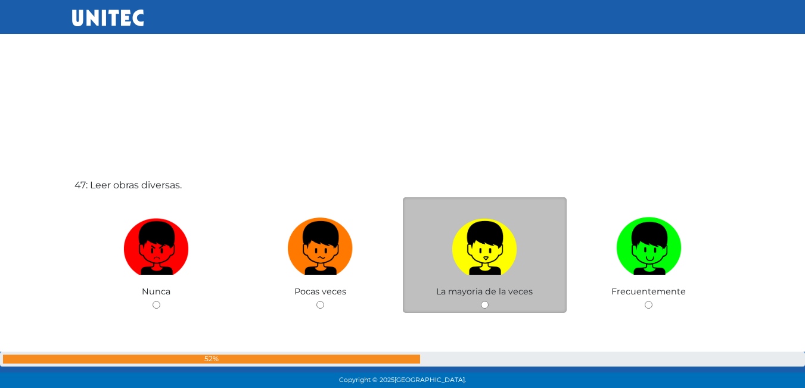
click at [496, 246] on img at bounding box center [485, 244] width 66 height 63
click at [489, 301] on input "radio" at bounding box center [485, 305] width 8 height 8
radio input "true"
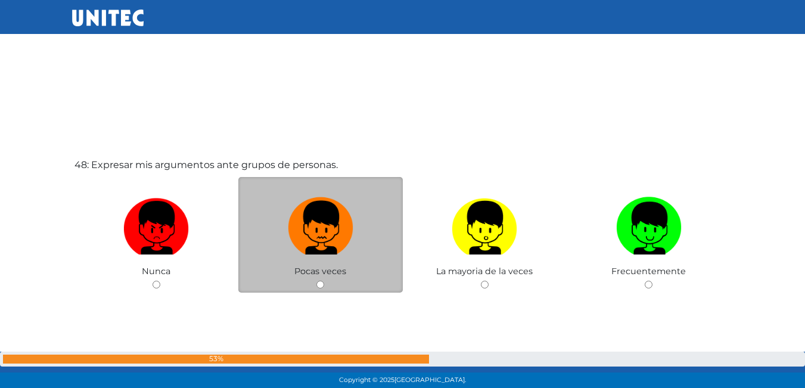
click at [340, 197] on img at bounding box center [321, 223] width 66 height 63
click at [324, 281] on input "radio" at bounding box center [320, 285] width 8 height 8
radio input "true"
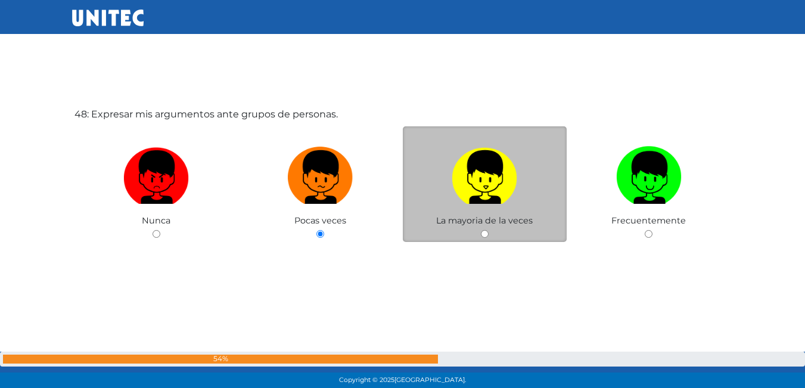
click at [486, 198] on img at bounding box center [485, 173] width 66 height 63
click at [486, 230] on input "radio" at bounding box center [485, 234] width 8 height 8
radio input "true"
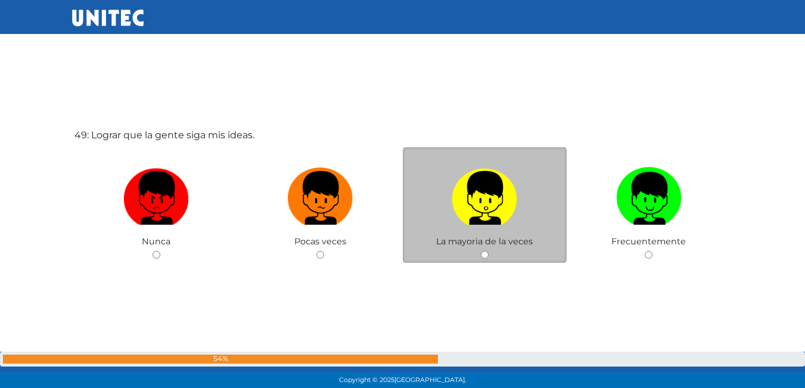
scroll to position [18680, 0]
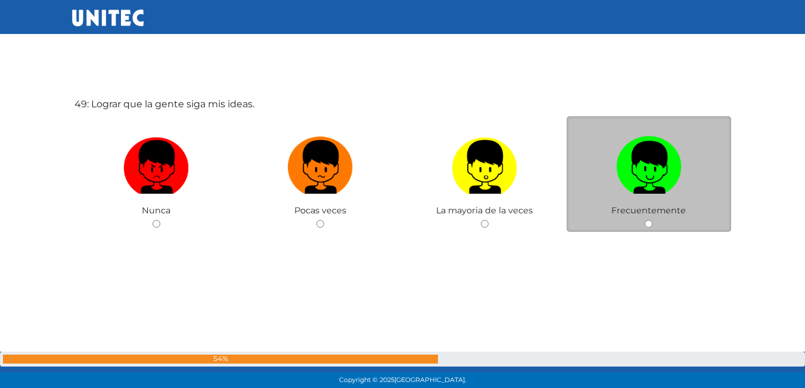
click at [613, 156] on label at bounding box center [649, 167] width 164 height 73
click at [645, 220] on input "radio" at bounding box center [649, 224] width 8 height 8
radio input "true"
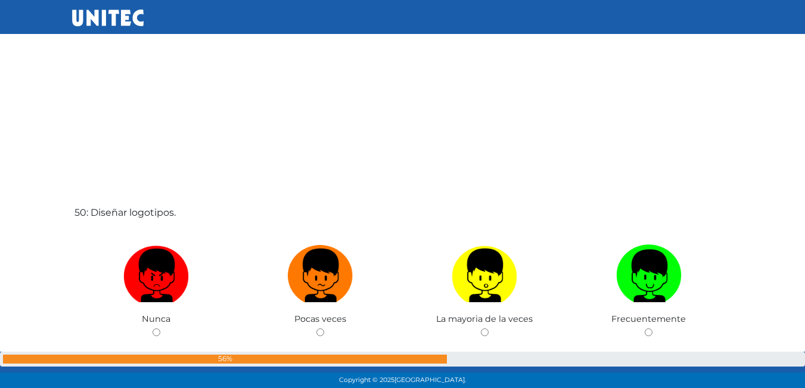
scroll to position [18978, 0]
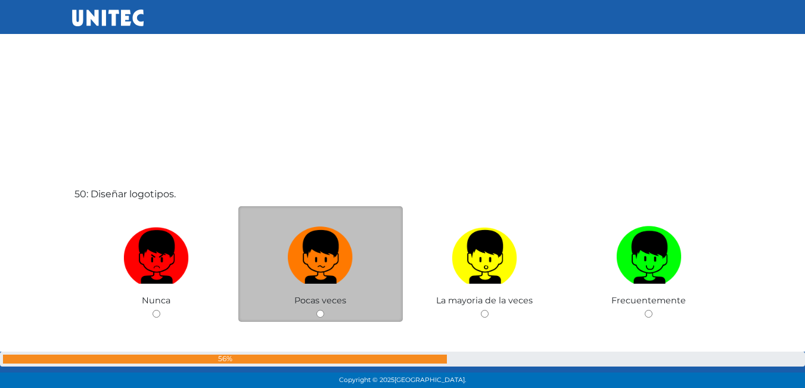
click at [357, 297] on div "Pocas veces" at bounding box center [320, 264] width 164 height 116
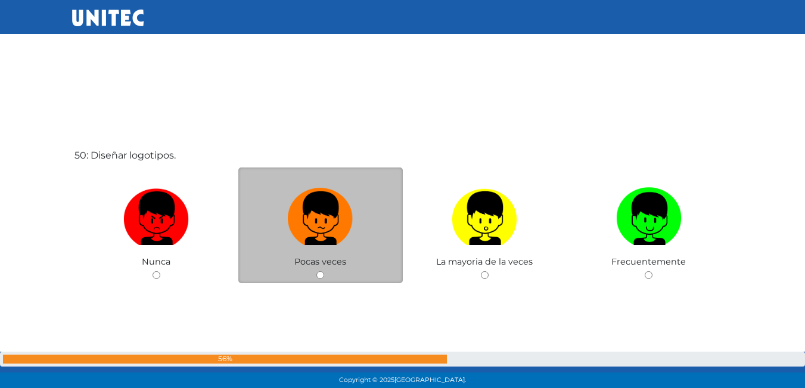
scroll to position [19037, 0]
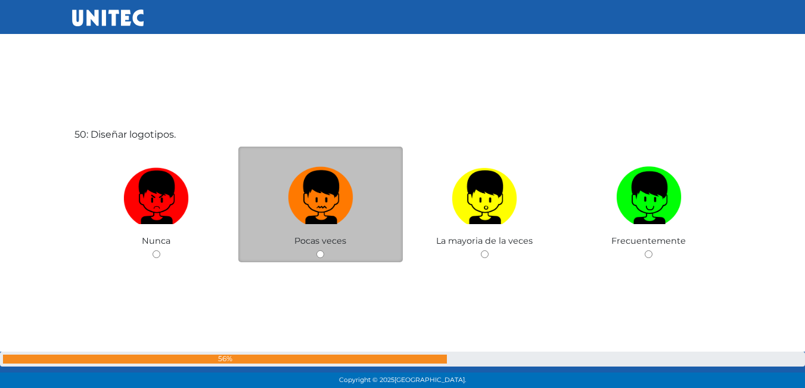
click at [320, 192] on img at bounding box center [321, 193] width 66 height 63
click at [320, 250] on input "radio" at bounding box center [320, 254] width 8 height 8
radio input "true"
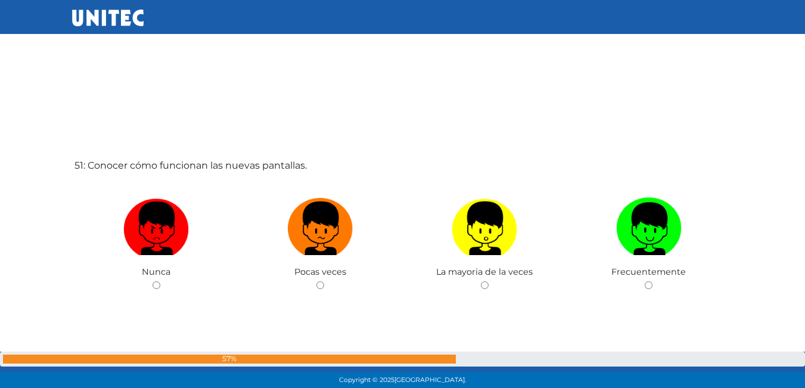
scroll to position [19395, 0]
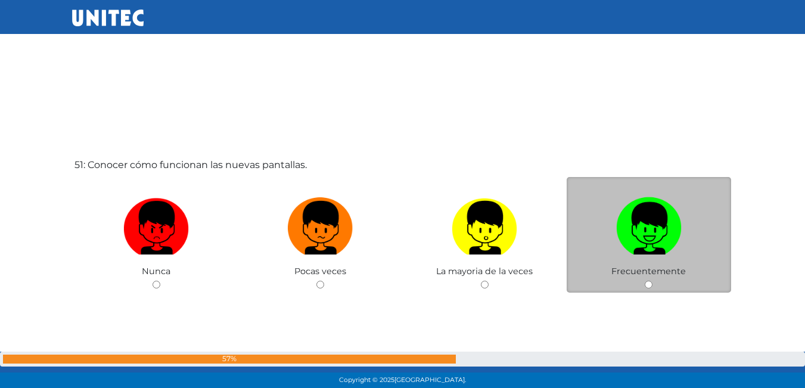
click at [655, 222] on img at bounding box center [649, 223] width 66 height 63
click at [652, 281] on input "radio" at bounding box center [649, 285] width 8 height 8
radio input "true"
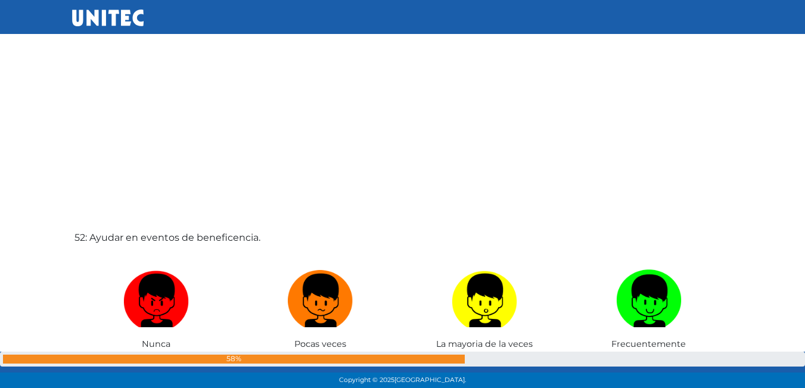
scroll to position [19740, 0]
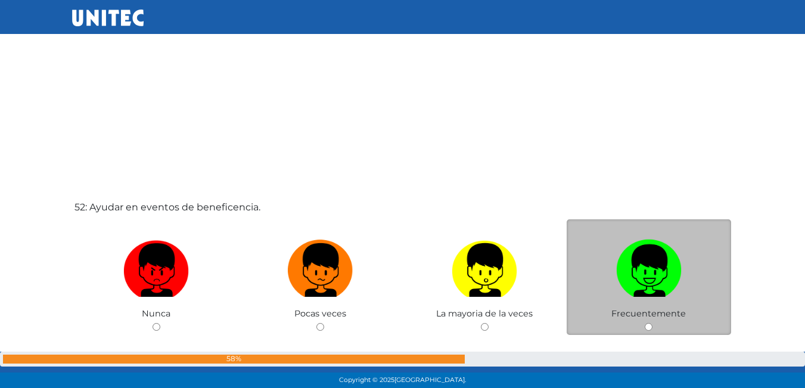
click at [651, 265] on img at bounding box center [649, 266] width 66 height 63
click at [651, 323] on input "radio" at bounding box center [649, 327] width 8 height 8
radio input "true"
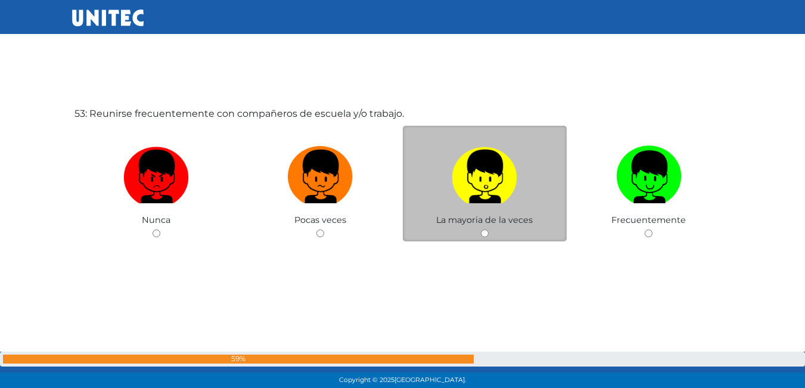
scroll to position [20231, 0]
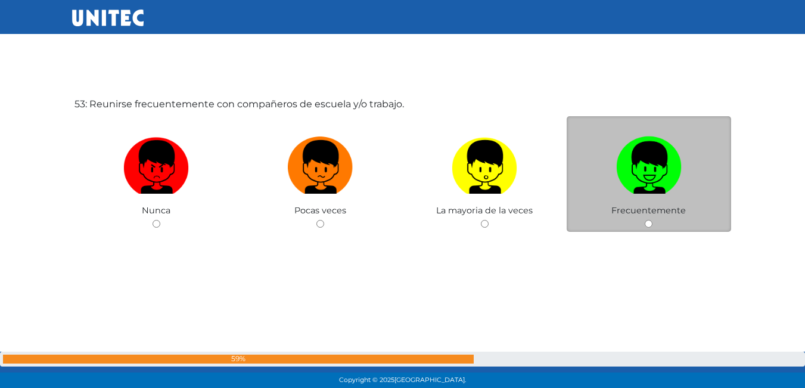
click at [633, 173] on img at bounding box center [649, 163] width 66 height 63
click at [645, 220] on input "radio" at bounding box center [649, 224] width 8 height 8
radio input "true"
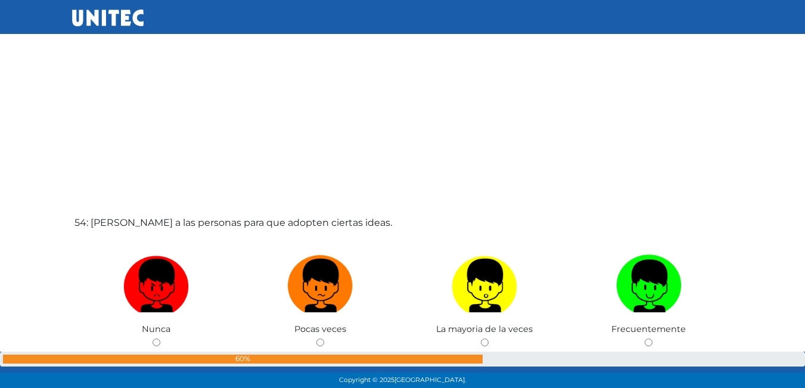
scroll to position [20522, 0]
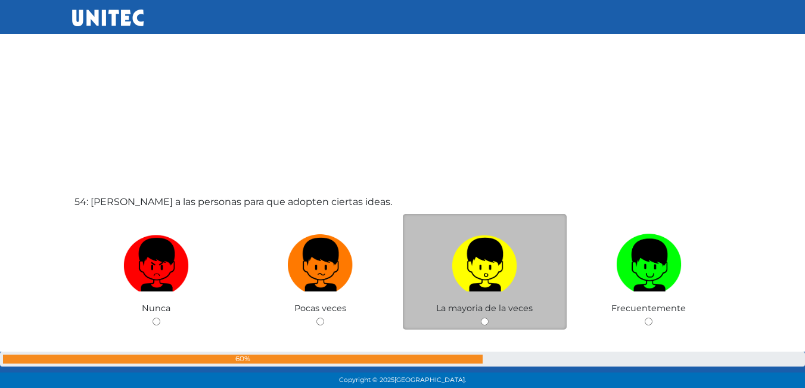
click at [483, 297] on label at bounding box center [485, 265] width 164 height 73
click at [483, 318] on input "radio" at bounding box center [485, 322] width 8 height 8
radio input "true"
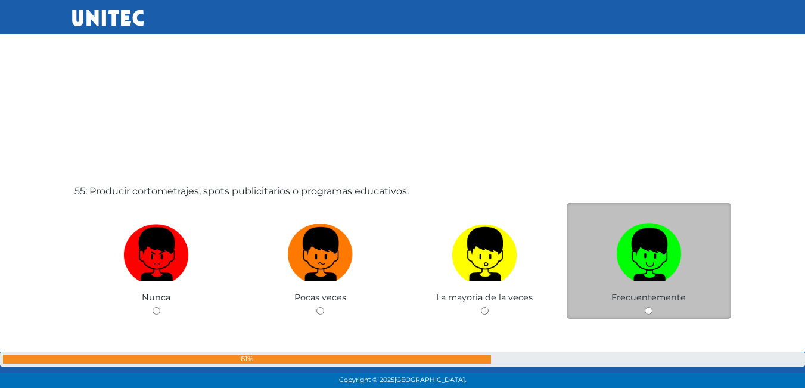
scroll to position [20938, 0]
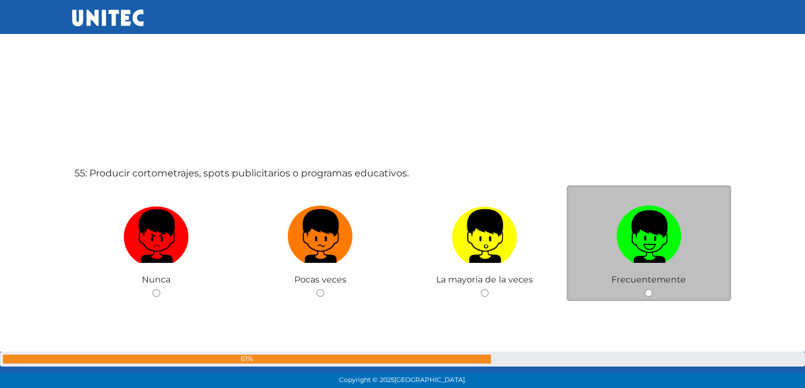
click at [670, 232] on img at bounding box center [649, 232] width 66 height 63
click at [652, 289] on input "radio" at bounding box center [649, 293] width 8 height 8
radio input "true"
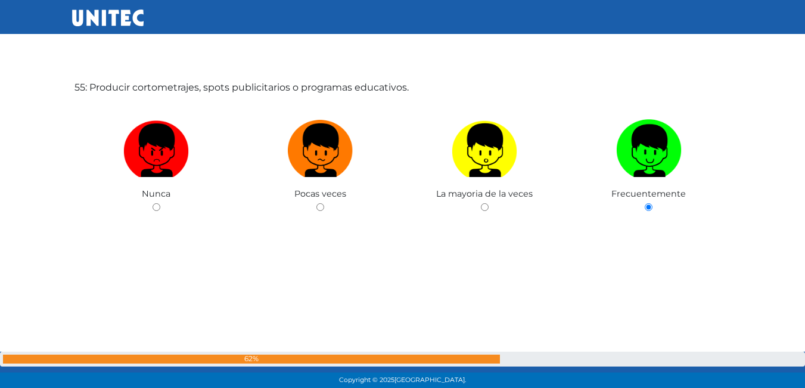
scroll to position [20978, 0]
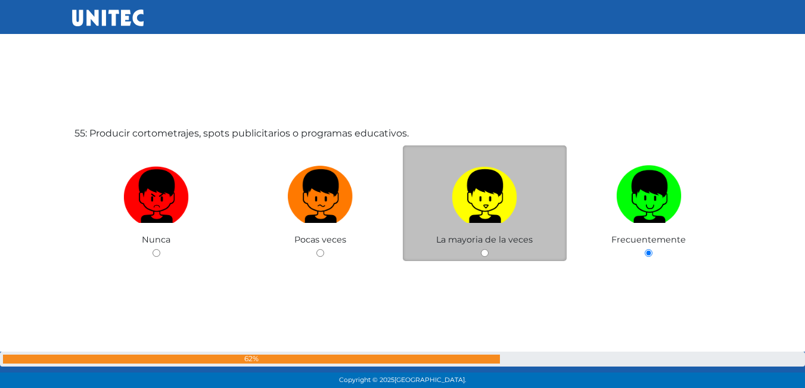
click at [507, 198] on img at bounding box center [485, 192] width 66 height 63
click at [489, 249] on input "radio" at bounding box center [485, 253] width 8 height 8
radio input "true"
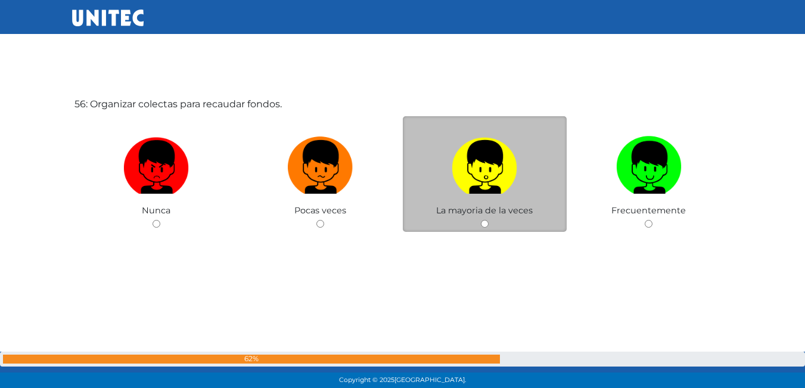
click at [515, 200] on label at bounding box center [485, 167] width 164 height 73
click at [489, 220] on input "radio" at bounding box center [485, 224] width 8 height 8
radio input "true"
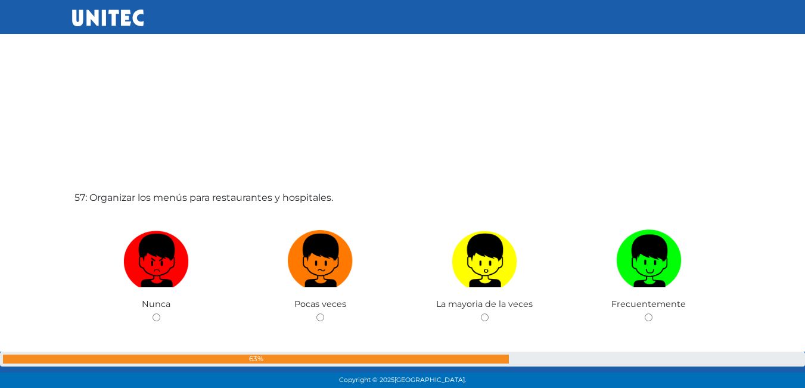
scroll to position [21693, 0]
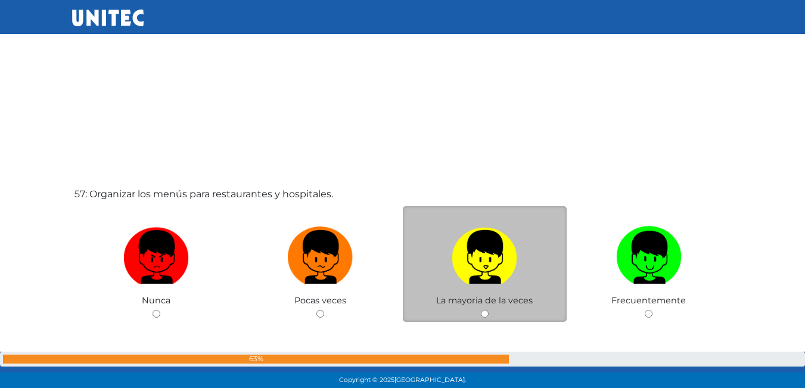
click at [504, 260] on img at bounding box center [485, 253] width 66 height 63
click at [489, 310] on input "radio" at bounding box center [485, 314] width 8 height 8
radio input "true"
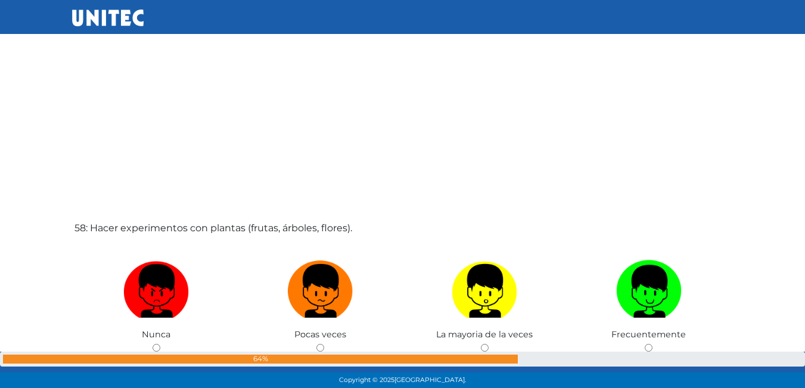
scroll to position [22048, 0]
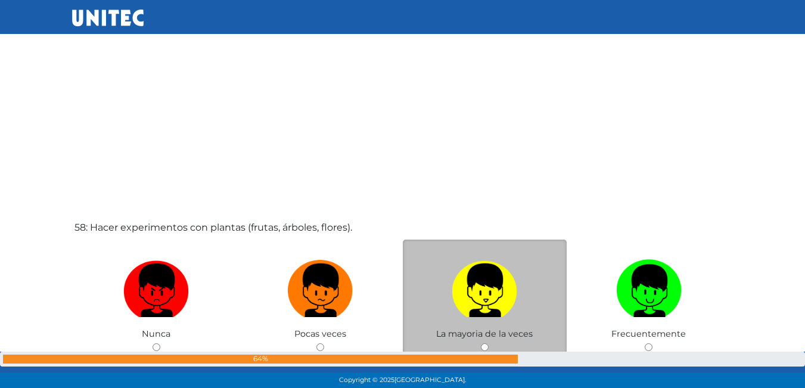
click at [502, 308] on img at bounding box center [485, 286] width 66 height 63
click at [489, 343] on input "radio" at bounding box center [485, 347] width 8 height 8
radio input "true"
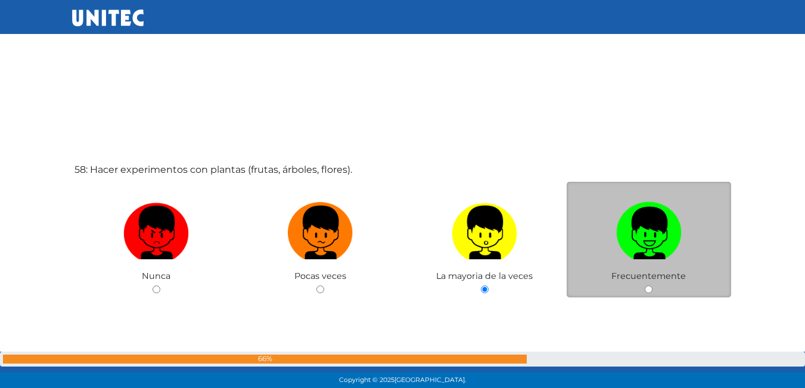
click at [671, 252] on label at bounding box center [649, 233] width 164 height 73
click at [652, 285] on input "radio" at bounding box center [649, 289] width 8 height 8
radio input "true"
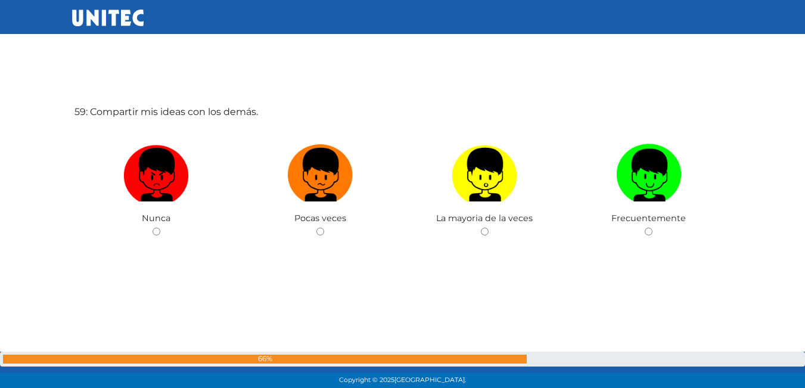
scroll to position [22559, 0]
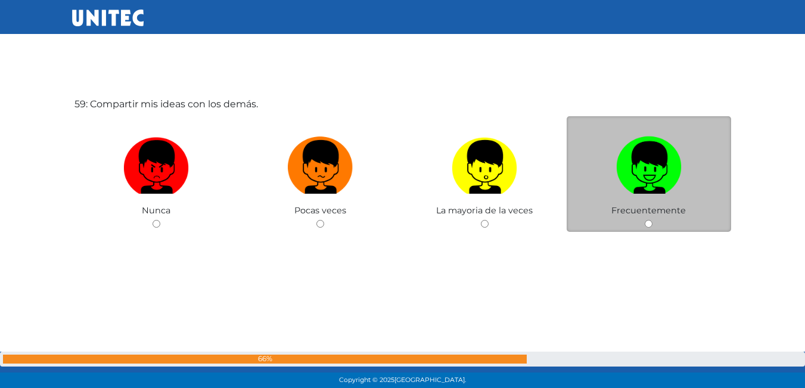
click at [646, 187] on img at bounding box center [649, 163] width 66 height 63
click at [646, 220] on input "radio" at bounding box center [649, 224] width 8 height 8
radio input "true"
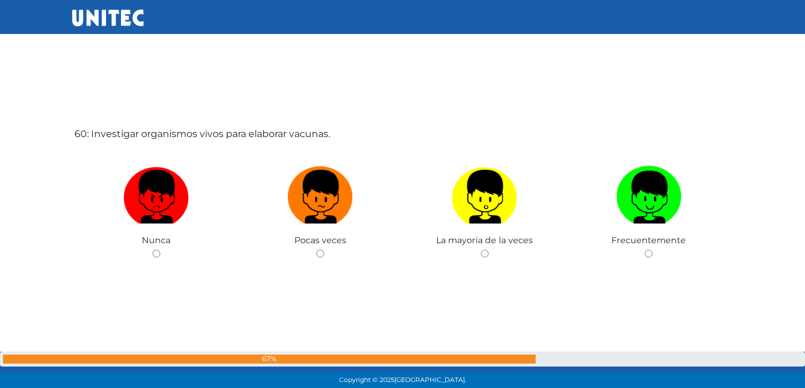
scroll to position [22947, 0]
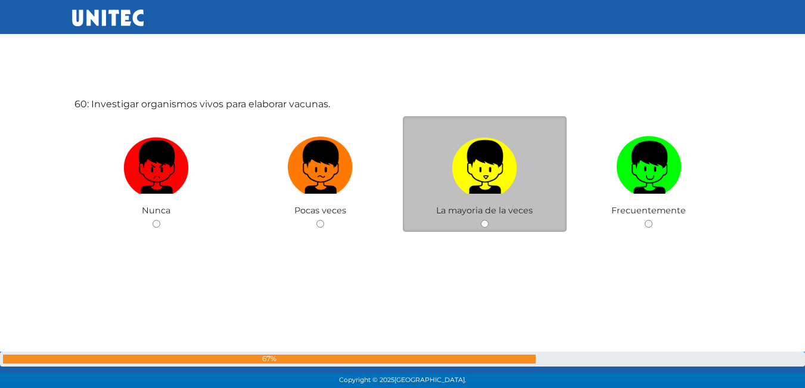
click at [502, 175] on img at bounding box center [485, 163] width 66 height 63
click at [489, 220] on input "radio" at bounding box center [485, 224] width 8 height 8
radio input "true"
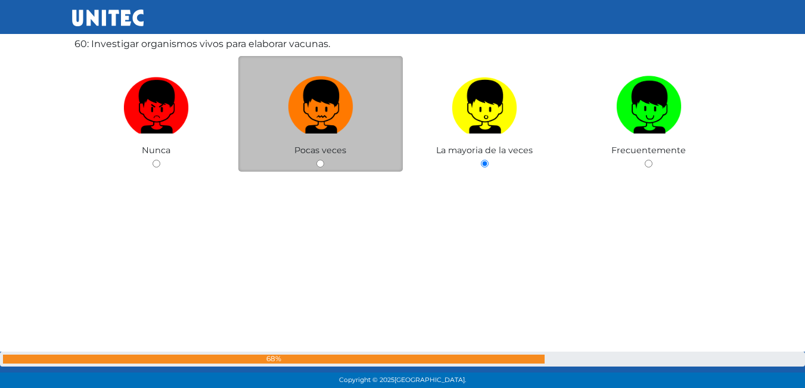
click at [350, 129] on img at bounding box center [321, 103] width 66 height 63
click at [324, 160] on input "radio" at bounding box center [320, 164] width 8 height 8
radio input "true"
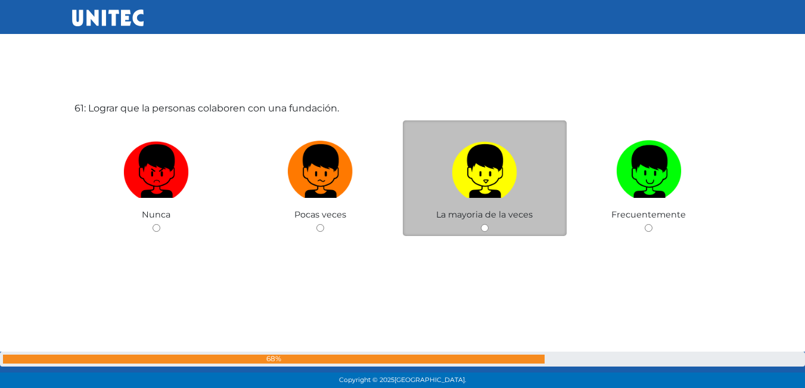
scroll to position [23335, 0]
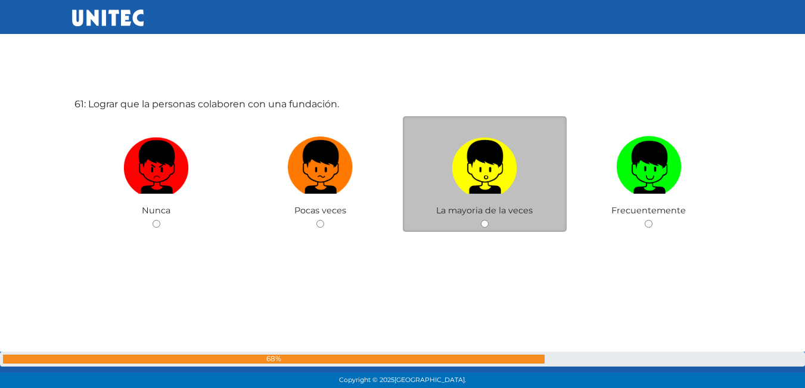
click at [491, 196] on label at bounding box center [485, 167] width 164 height 73
click at [489, 220] on input "radio" at bounding box center [485, 224] width 8 height 8
radio input "true"
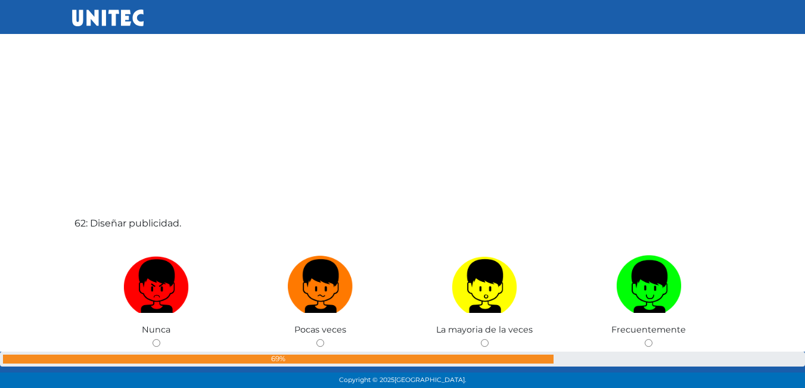
scroll to position [23425, 0]
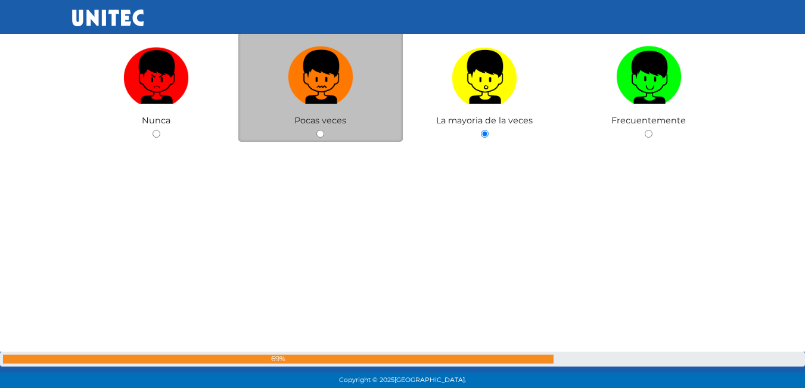
drag, startPoint x: 329, startPoint y: 86, endPoint x: 324, endPoint y: 82, distance: 6.4
click at [328, 85] on img at bounding box center [321, 73] width 66 height 63
click at [324, 130] on input "radio" at bounding box center [320, 134] width 8 height 8
radio input "true"
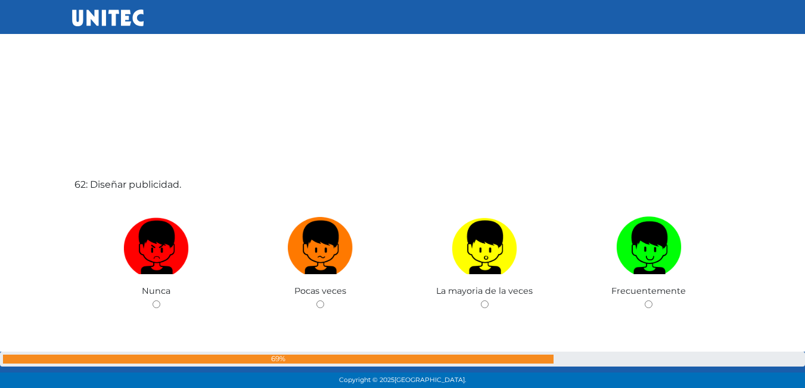
scroll to position [23663, 0]
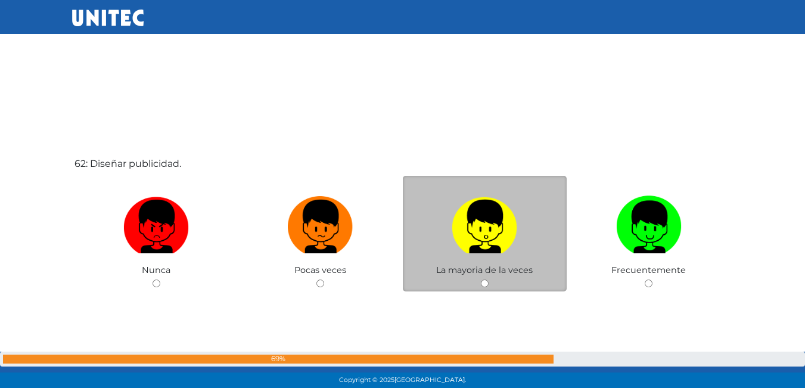
click at [478, 229] on img at bounding box center [485, 222] width 66 height 63
click at [481, 279] on input "radio" at bounding box center [485, 283] width 8 height 8
radio input "true"
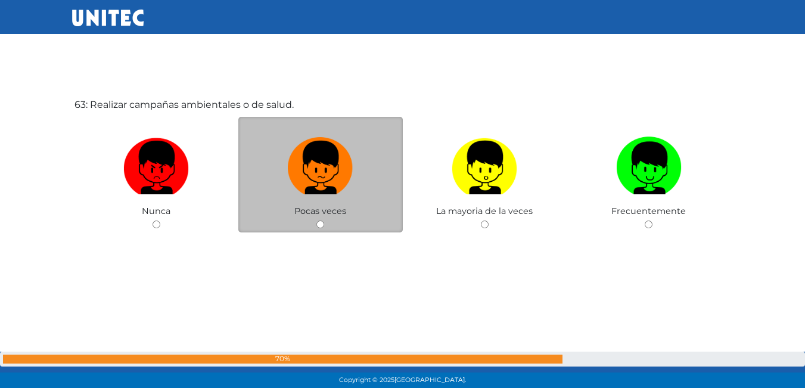
scroll to position [24111, 0]
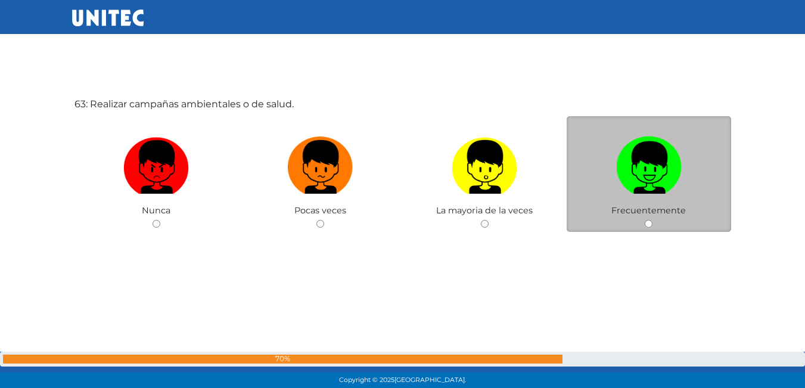
click at [627, 185] on img at bounding box center [649, 163] width 66 height 63
click at [645, 220] on input "radio" at bounding box center [649, 224] width 8 height 8
radio input "true"
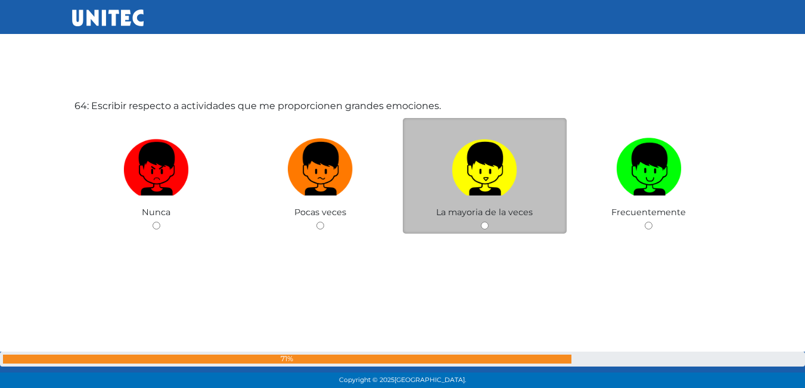
scroll to position [24499, 0]
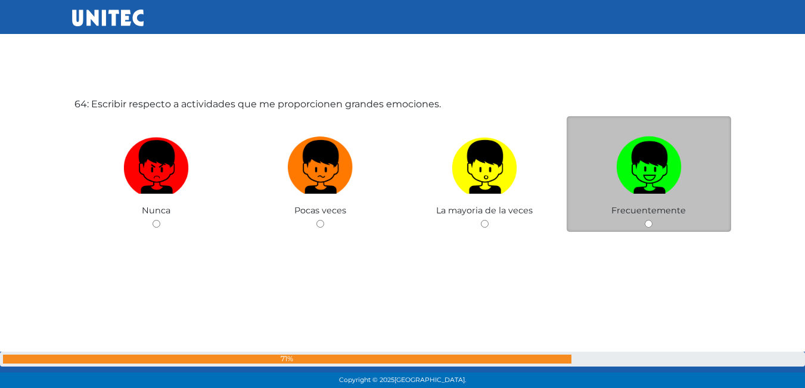
click at [638, 174] on img at bounding box center [649, 163] width 66 height 63
click at [645, 220] on input "radio" at bounding box center [649, 224] width 8 height 8
radio input "true"
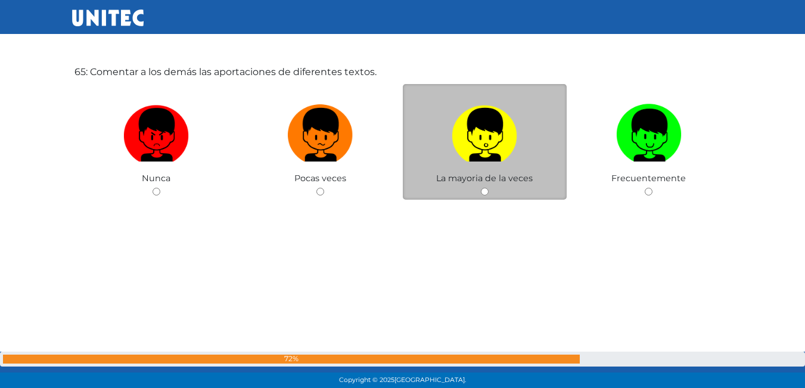
scroll to position [24926, 0]
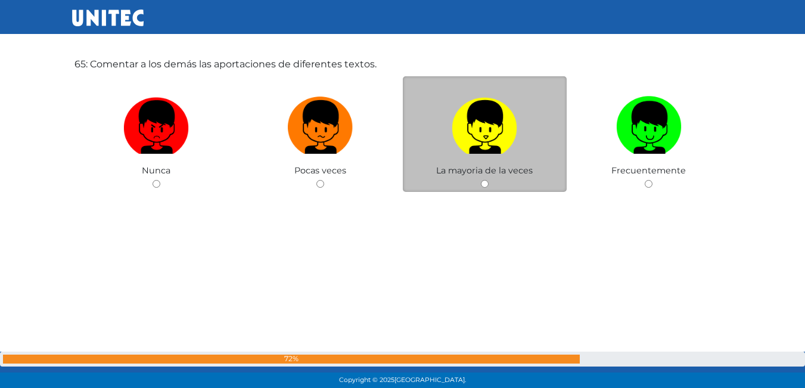
click at [489, 123] on img at bounding box center [485, 123] width 66 height 63
click at [489, 180] on input "radio" at bounding box center [485, 184] width 8 height 8
radio input "true"
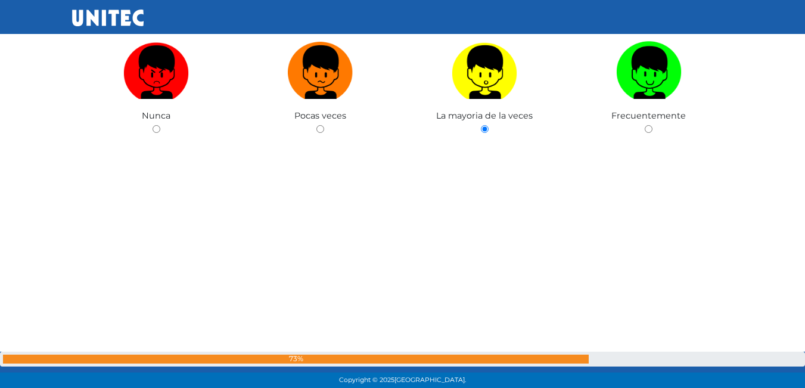
scroll to position [25159, 0]
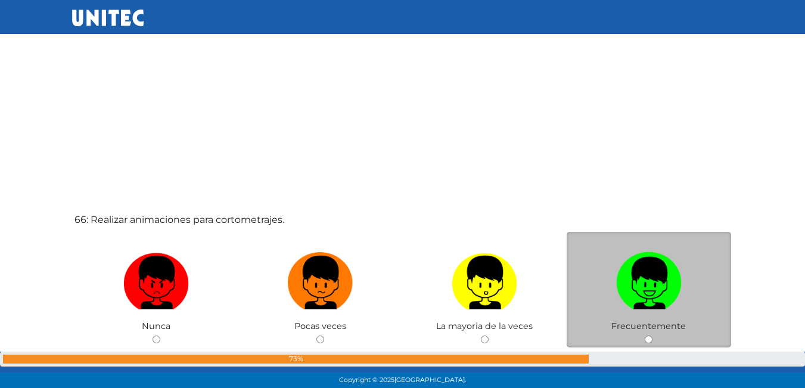
click at [654, 272] on img at bounding box center [649, 278] width 66 height 63
click at [652, 335] on input "radio" at bounding box center [649, 339] width 8 height 8
radio input "true"
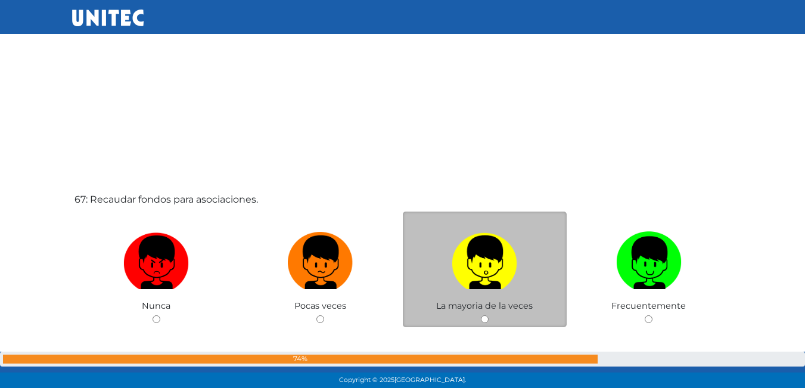
scroll to position [25574, 0]
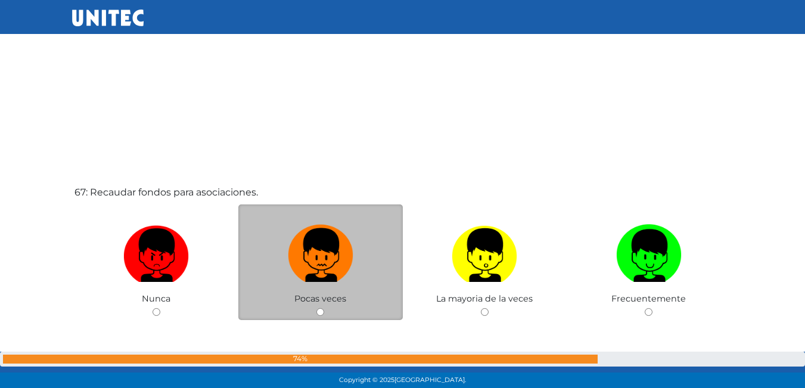
click at [323, 259] on img at bounding box center [321, 251] width 66 height 63
click at [323, 308] on input "radio" at bounding box center [320, 312] width 8 height 8
radio input "true"
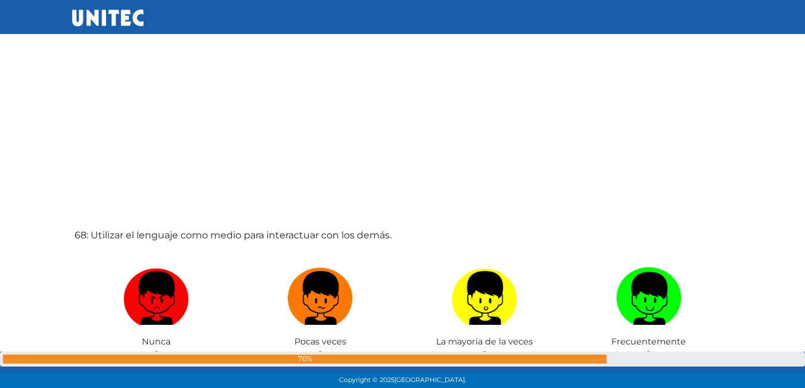
scroll to position [25979, 0]
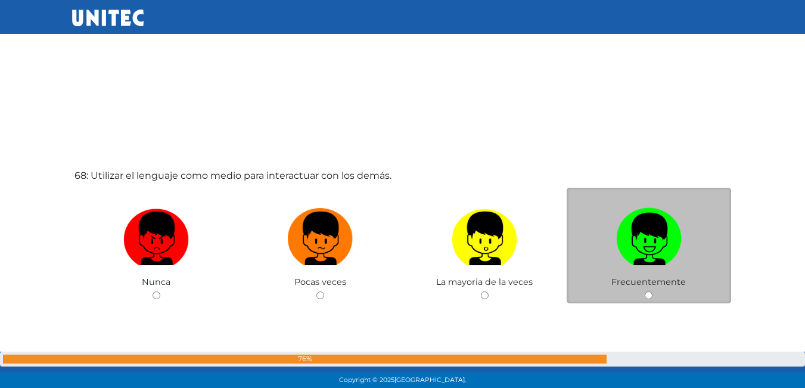
click at [656, 234] on img at bounding box center [649, 234] width 66 height 63
click at [652, 291] on input "radio" at bounding box center [649, 295] width 8 height 8
radio input "true"
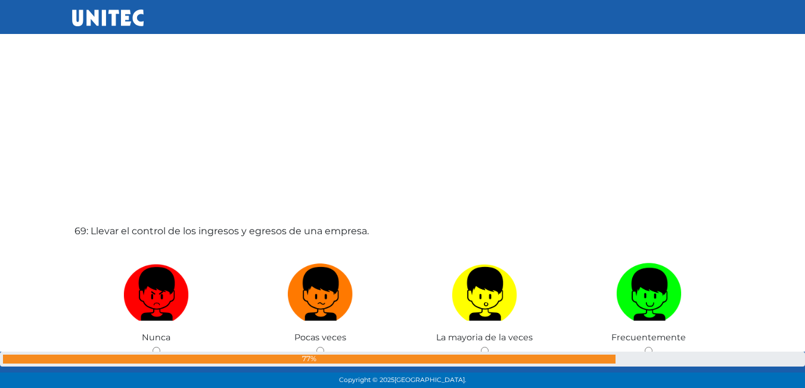
scroll to position [26336, 0]
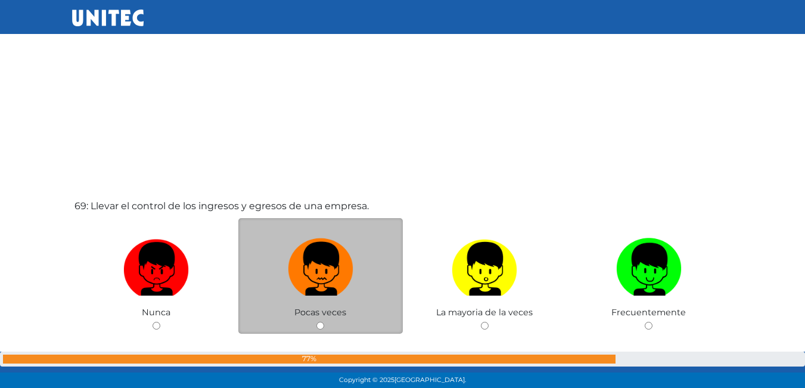
click at [315, 266] on img at bounding box center [321, 265] width 66 height 63
click at [316, 322] on input "radio" at bounding box center [320, 326] width 8 height 8
radio input "true"
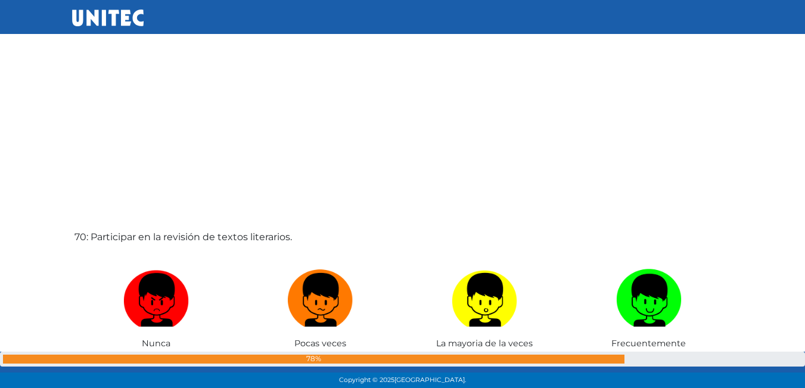
scroll to position [26753, 0]
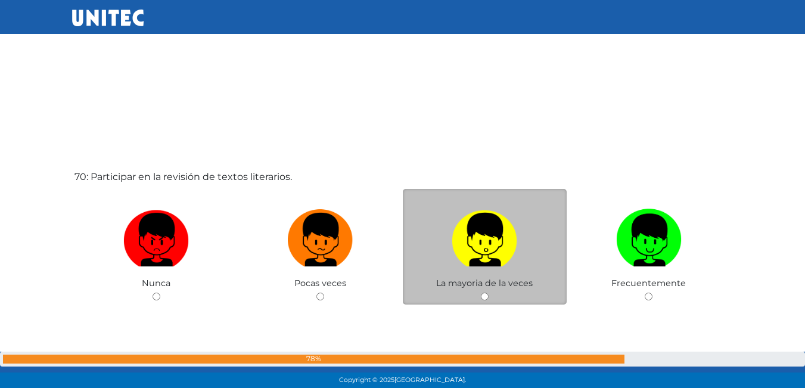
click at [495, 246] on img at bounding box center [485, 235] width 66 height 63
click at [489, 293] on input "radio" at bounding box center [485, 297] width 8 height 8
radio input "true"
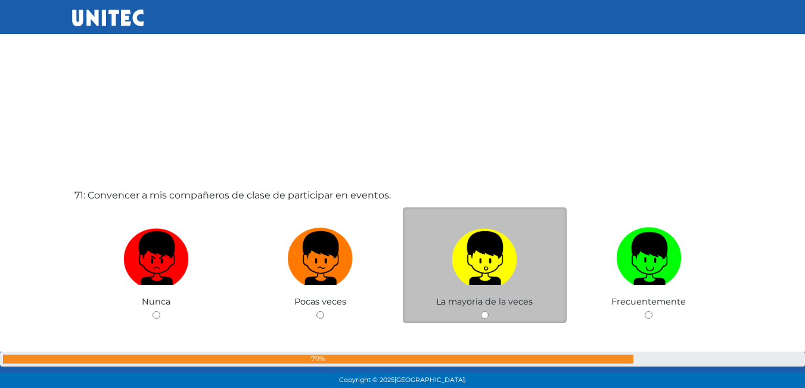
scroll to position [27157, 0]
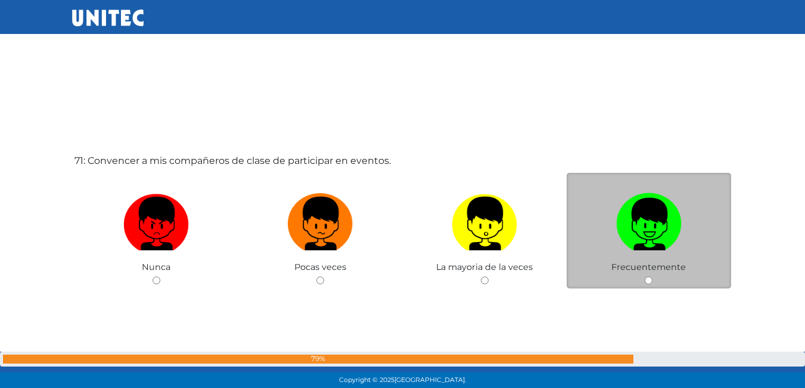
click at [677, 217] on img at bounding box center [649, 219] width 66 height 63
click at [652, 276] on input "radio" at bounding box center [649, 280] width 8 height 8
radio input "true"
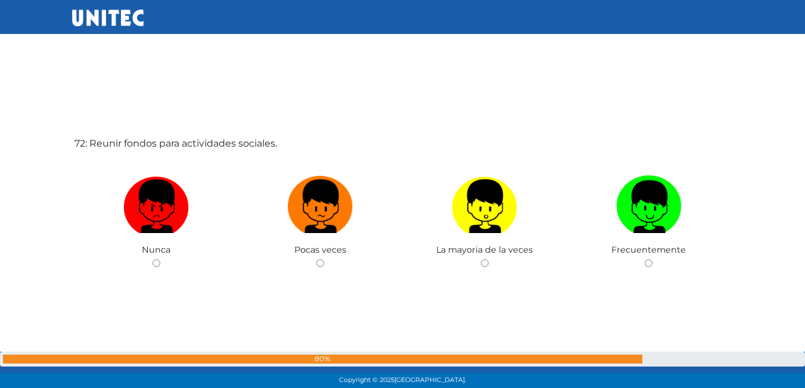
scroll to position [27602, 0]
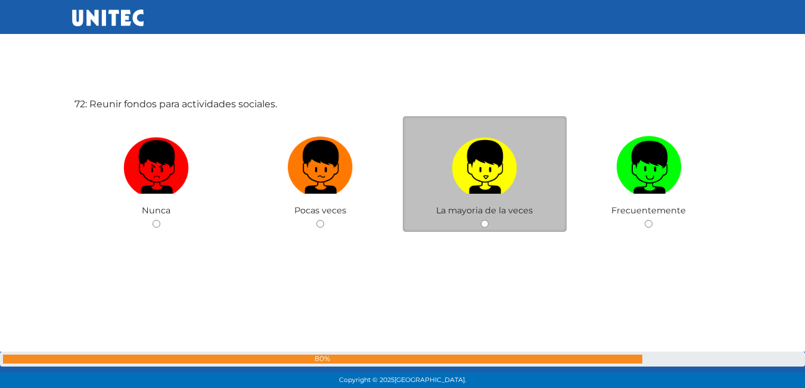
click at [473, 172] on img at bounding box center [485, 163] width 66 height 63
click at [481, 220] on input "radio" at bounding box center [485, 224] width 8 height 8
radio input "true"
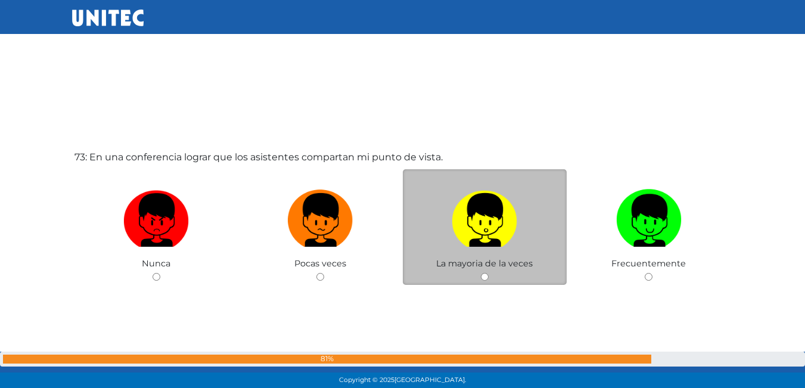
scroll to position [27990, 0]
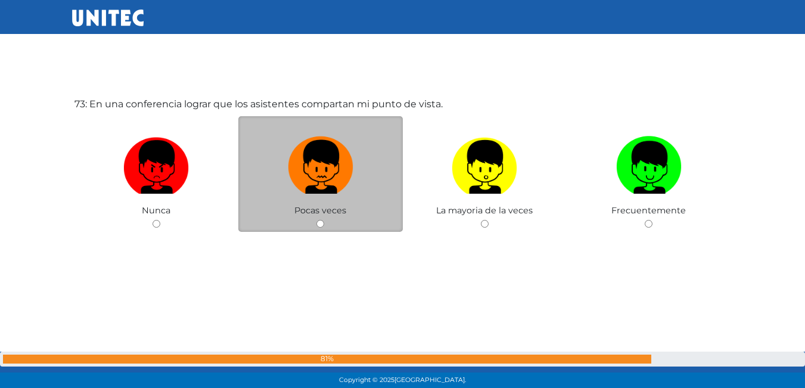
click at [343, 183] on img at bounding box center [321, 163] width 66 height 63
click at [324, 220] on input "radio" at bounding box center [320, 224] width 8 height 8
radio input "true"
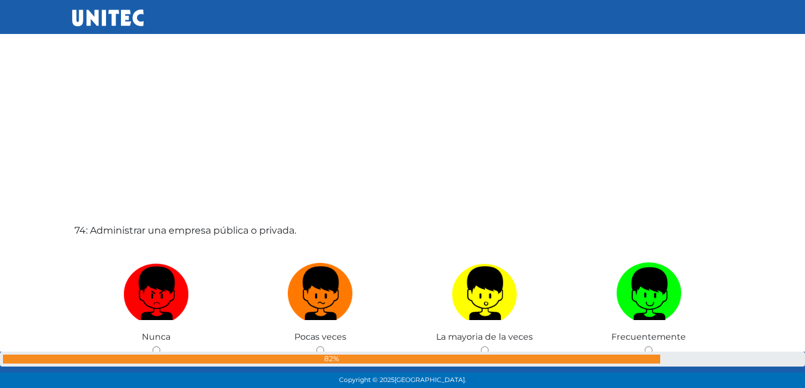
scroll to position [28277, 0]
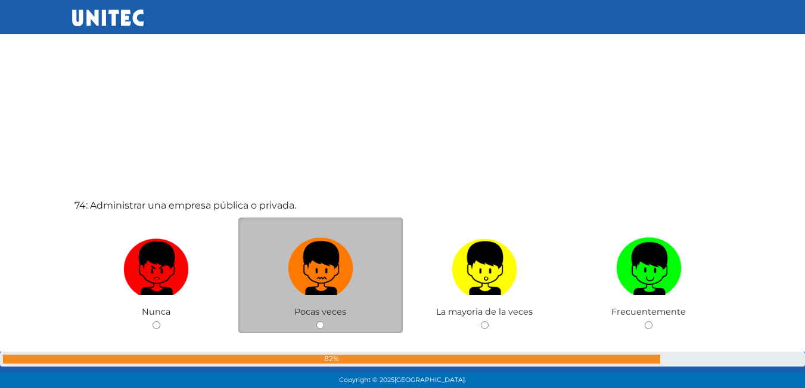
click at [332, 263] on img at bounding box center [321, 264] width 66 height 63
click at [324, 321] on input "radio" at bounding box center [320, 325] width 8 height 8
radio input "true"
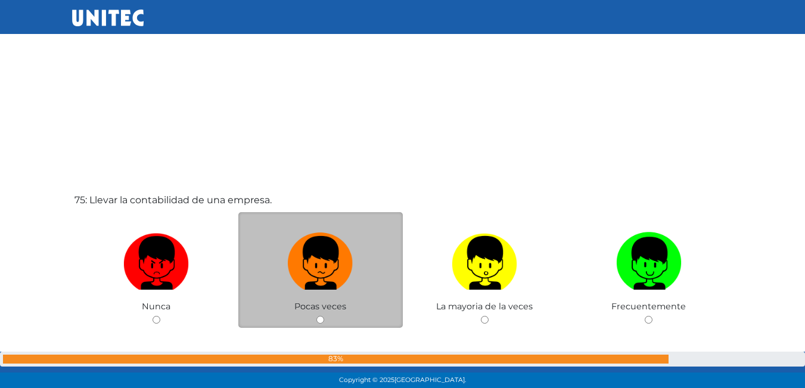
scroll to position [28694, 0]
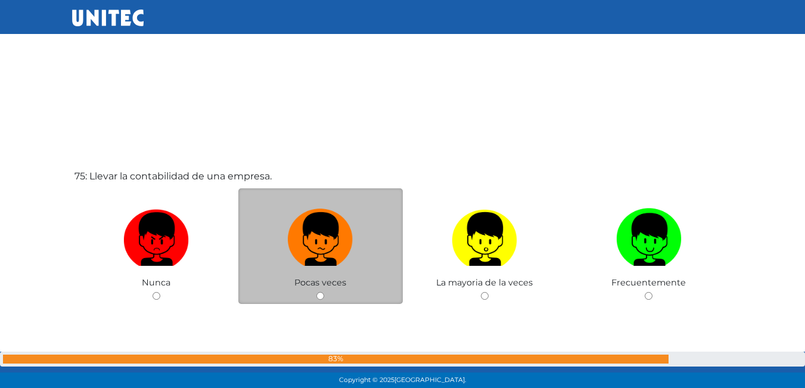
click at [285, 223] on label at bounding box center [320, 239] width 164 height 73
click at [316, 292] on input "radio" at bounding box center [320, 296] width 8 height 8
radio input "true"
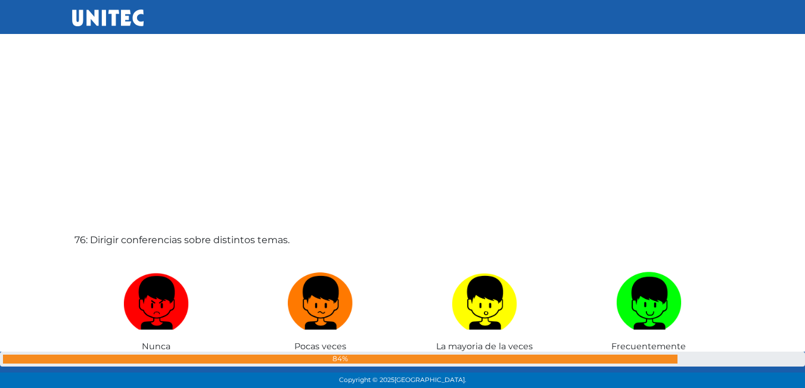
scroll to position [29051, 0]
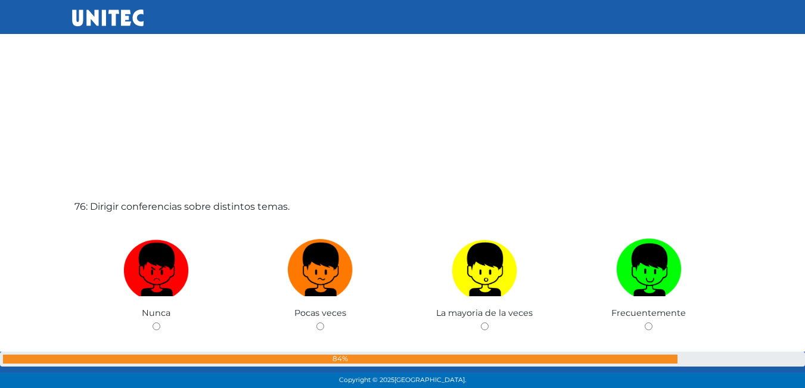
click at [285, 223] on div "Pocas veces" at bounding box center [320, 277] width 164 height 116
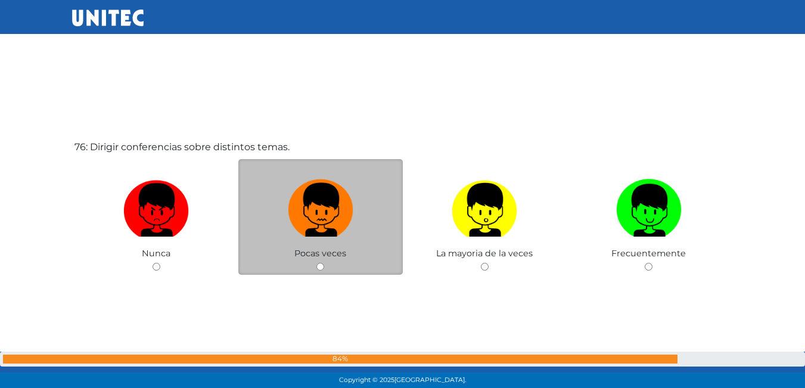
click at [306, 224] on img at bounding box center [321, 206] width 66 height 63
click at [316, 263] on input "radio" at bounding box center [320, 267] width 8 height 8
radio input "true"
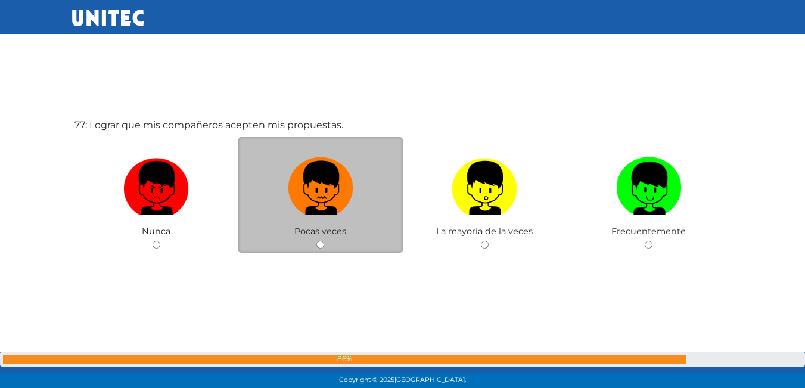
scroll to position [29542, 0]
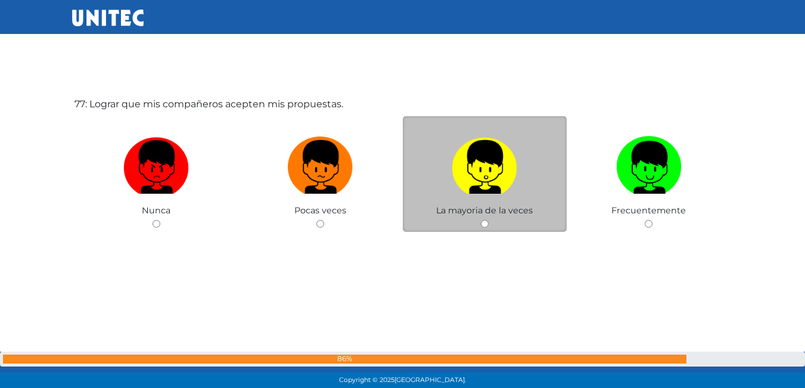
click at [545, 147] on label at bounding box center [485, 167] width 164 height 73
click at [489, 220] on input "radio" at bounding box center [485, 224] width 8 height 8
radio input "true"
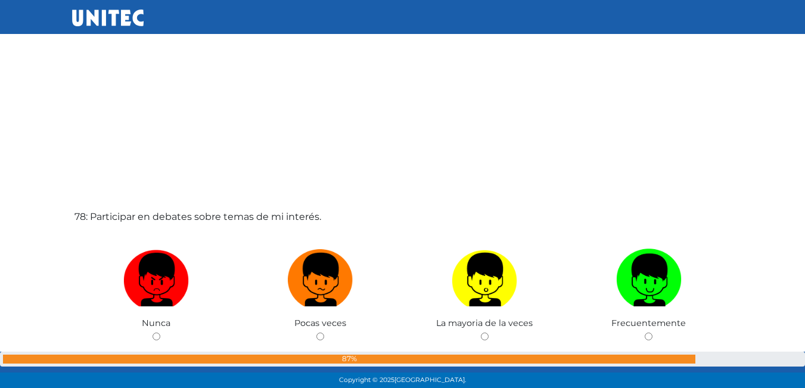
scroll to position [29838, 0]
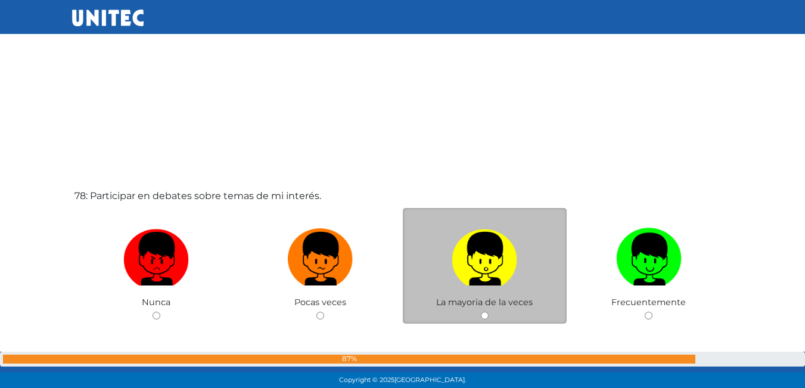
drag, startPoint x: 529, startPoint y: 249, endPoint x: 543, endPoint y: 243, distance: 15.7
click at [528, 250] on label at bounding box center [485, 259] width 164 height 73
click at [489, 312] on input "radio" at bounding box center [485, 316] width 8 height 8
radio input "true"
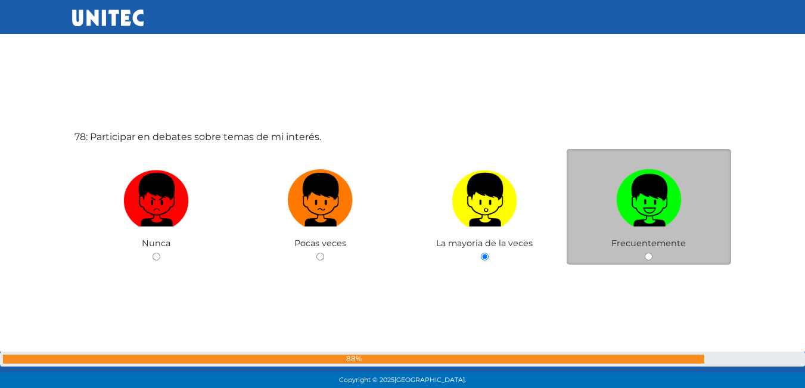
click at [662, 220] on img at bounding box center [649, 195] width 66 height 63
click at [652, 253] on input "radio" at bounding box center [649, 257] width 8 height 8
radio input "true"
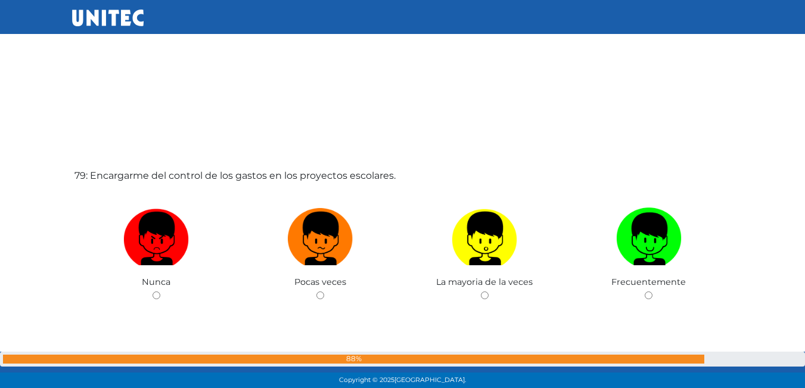
scroll to position [30250, 0]
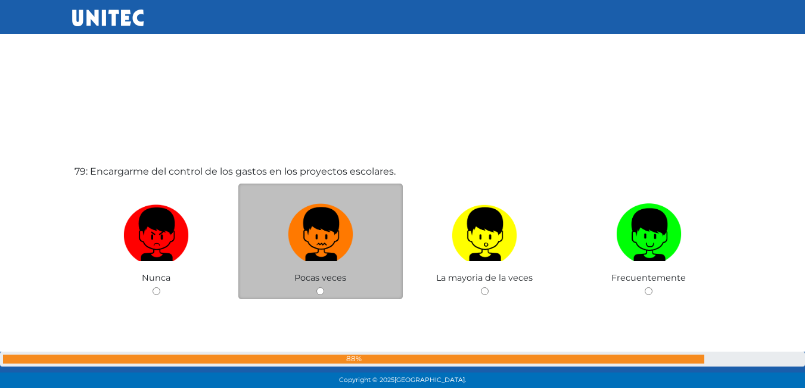
click at [327, 220] on img at bounding box center [321, 230] width 66 height 63
click at [324, 287] on input "radio" at bounding box center [320, 291] width 8 height 8
radio input "true"
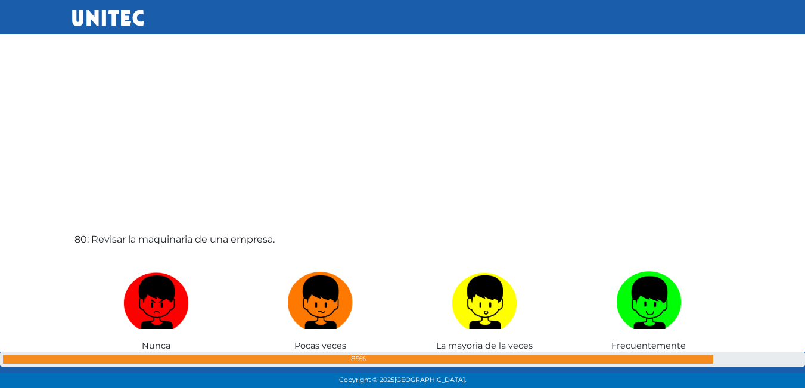
scroll to position [30608, 0]
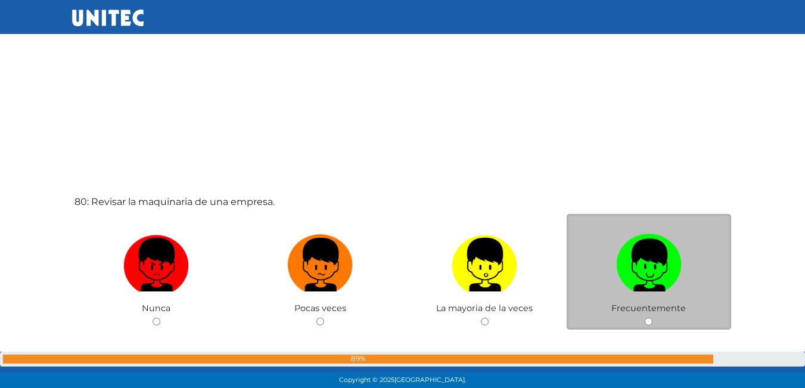
click at [634, 268] on img at bounding box center [649, 260] width 66 height 63
click at [645, 318] on input "radio" at bounding box center [649, 322] width 8 height 8
radio input "true"
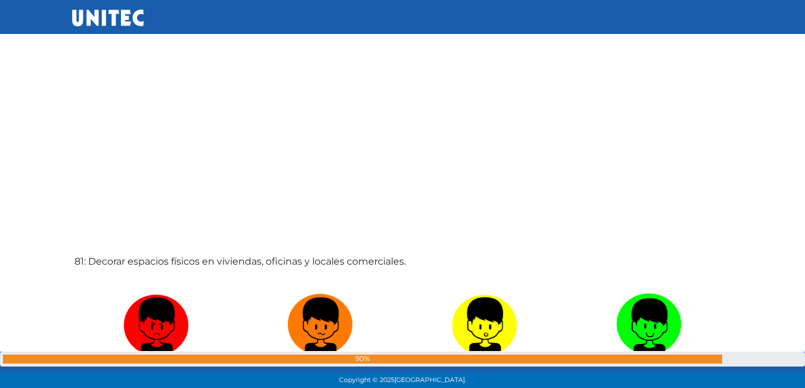
scroll to position [30964, 0]
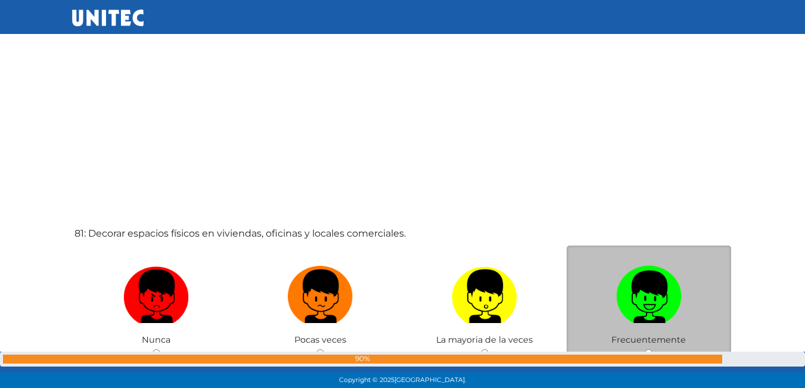
click at [670, 306] on img at bounding box center [649, 292] width 66 height 63
click at [652, 349] on input "radio" at bounding box center [649, 353] width 8 height 8
radio input "true"
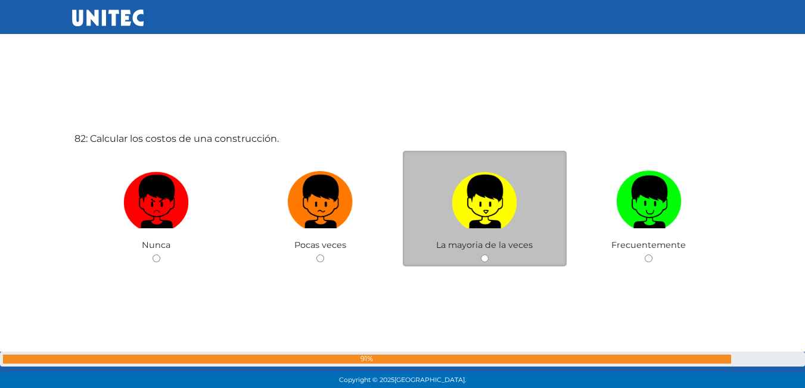
scroll to position [31481, 0]
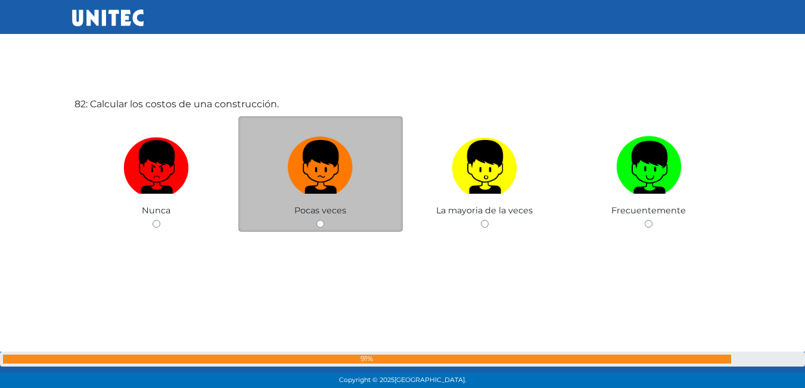
click at [294, 209] on div "Pocas veces" at bounding box center [320, 174] width 164 height 116
click at [340, 157] on img at bounding box center [321, 163] width 66 height 63
click at [324, 220] on input "radio" at bounding box center [320, 224] width 8 height 8
radio input "true"
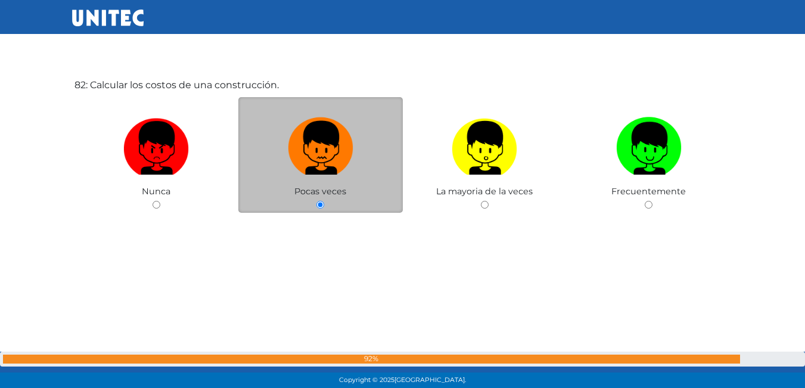
scroll to position [31508, 0]
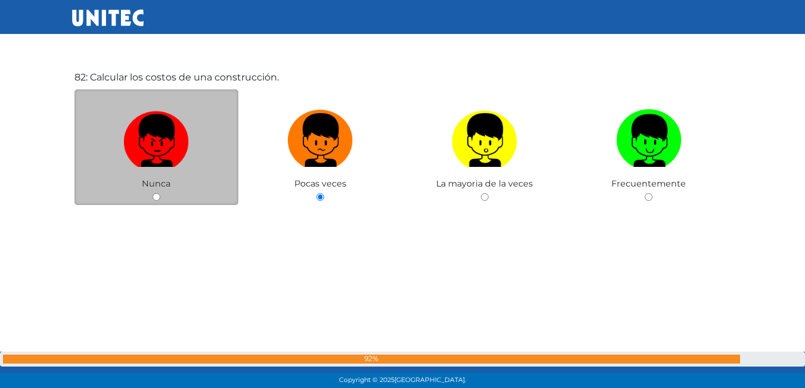
click at [177, 136] on img at bounding box center [156, 136] width 66 height 63
click at [160, 193] on input "radio" at bounding box center [157, 197] width 8 height 8
radio input "true"
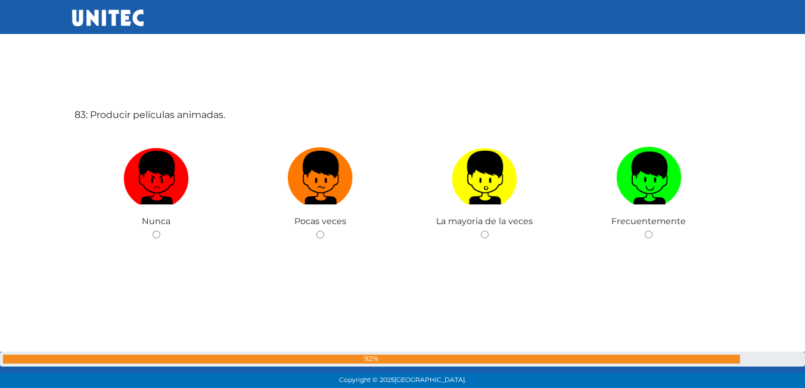
scroll to position [31818, 0]
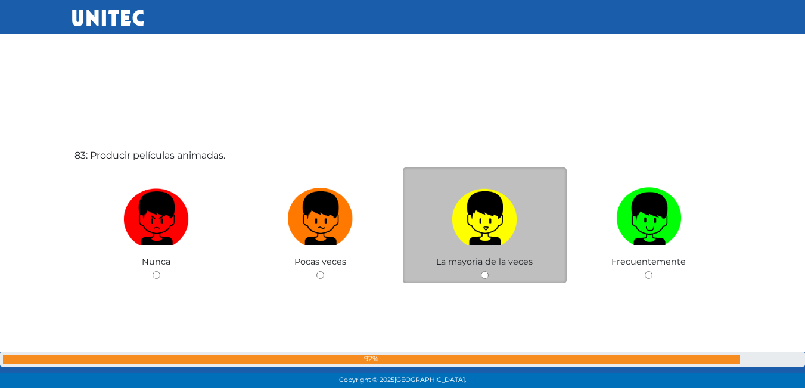
click at [456, 231] on img at bounding box center [485, 214] width 66 height 63
click at [481, 271] on input "radio" at bounding box center [485, 275] width 8 height 8
radio input "true"
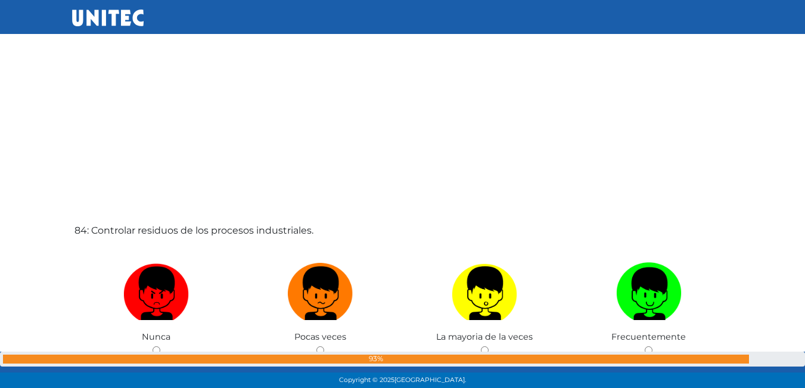
scroll to position [32171, 0]
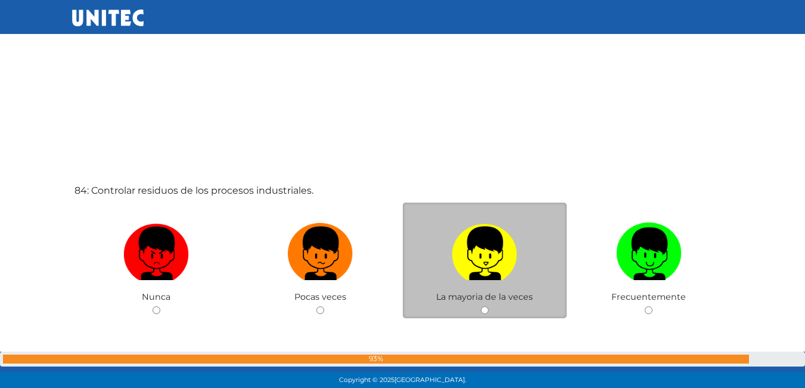
click at [473, 250] on img at bounding box center [485, 249] width 66 height 63
click at [481, 306] on input "radio" at bounding box center [485, 310] width 8 height 8
radio input "true"
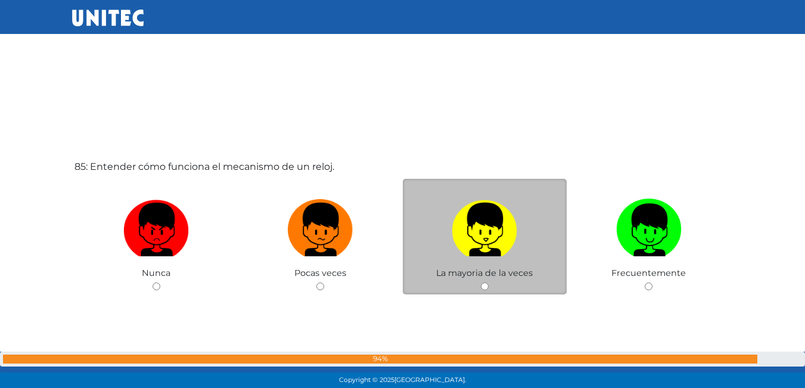
scroll to position [32587, 0]
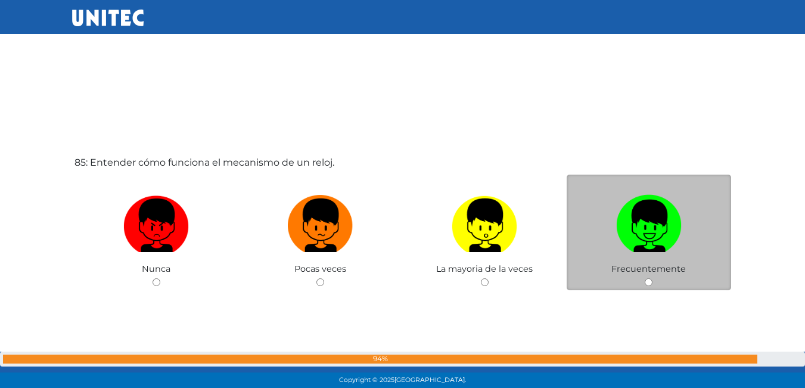
click at [656, 238] on img at bounding box center [649, 221] width 66 height 63
click at [652, 278] on input "radio" at bounding box center [649, 282] width 8 height 8
radio input "true"
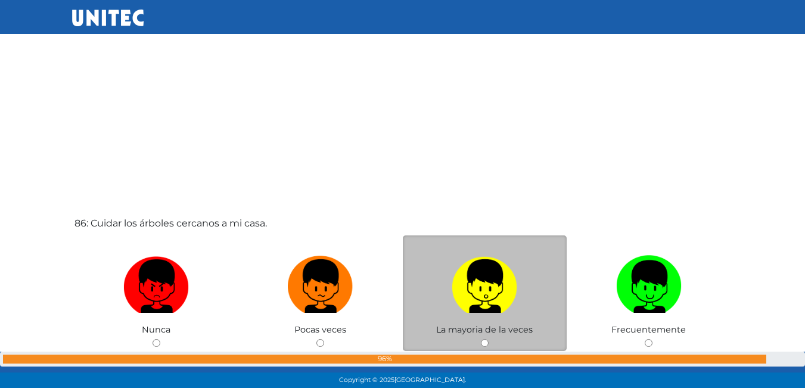
scroll to position [32944, 0]
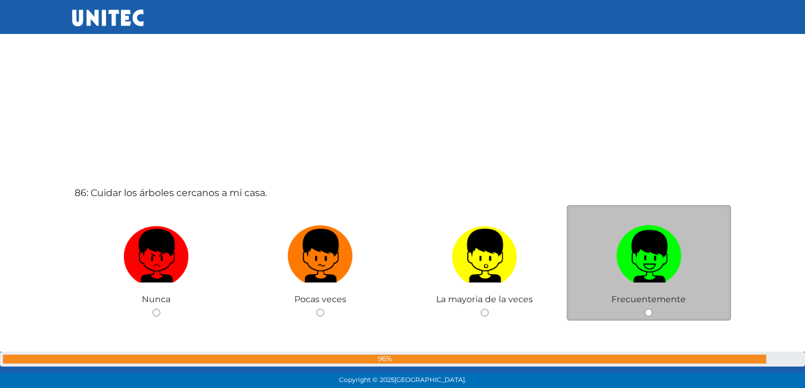
click at [683, 233] on label at bounding box center [649, 256] width 164 height 73
click at [652, 309] on input "radio" at bounding box center [649, 313] width 8 height 8
radio input "true"
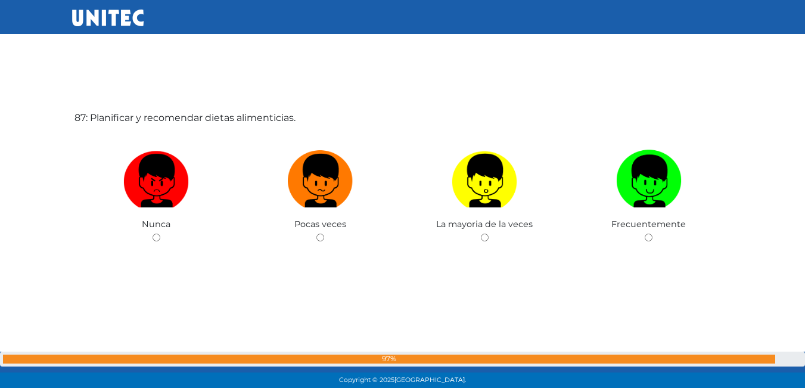
scroll to position [33421, 0]
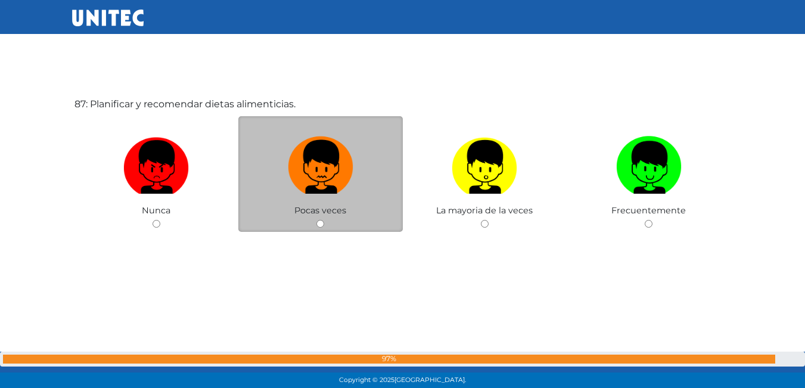
click at [340, 174] on img at bounding box center [321, 163] width 66 height 63
click at [324, 220] on input "radio" at bounding box center [320, 224] width 8 height 8
radio input "true"
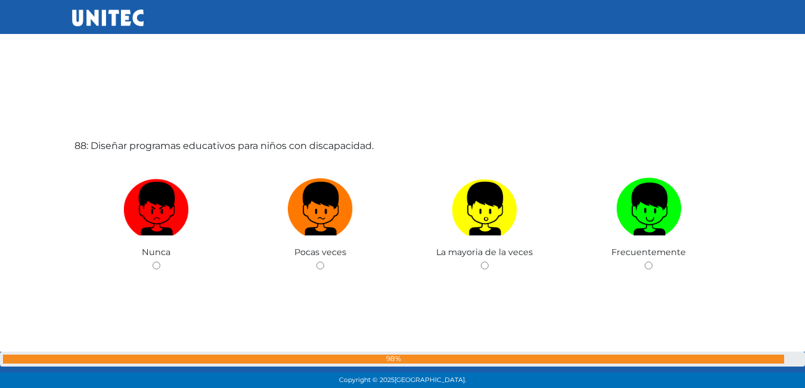
scroll to position [33778, 0]
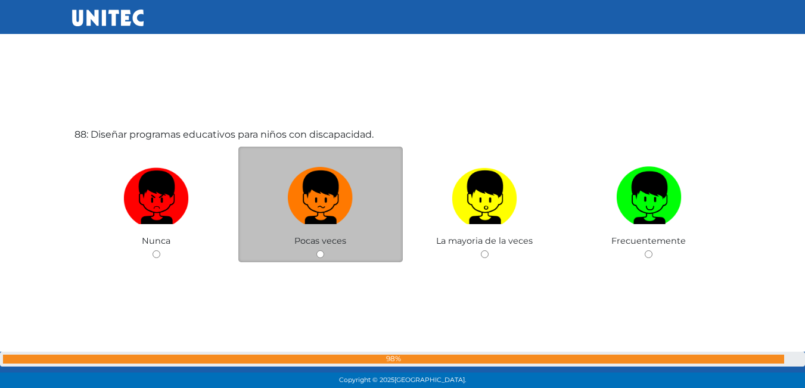
click at [356, 208] on label at bounding box center [320, 197] width 164 height 73
click at [324, 250] on input "radio" at bounding box center [320, 254] width 8 height 8
radio input "true"
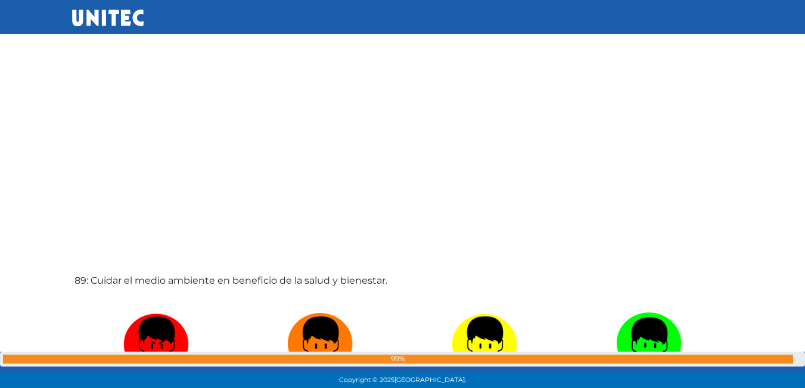
scroll to position [34074, 0]
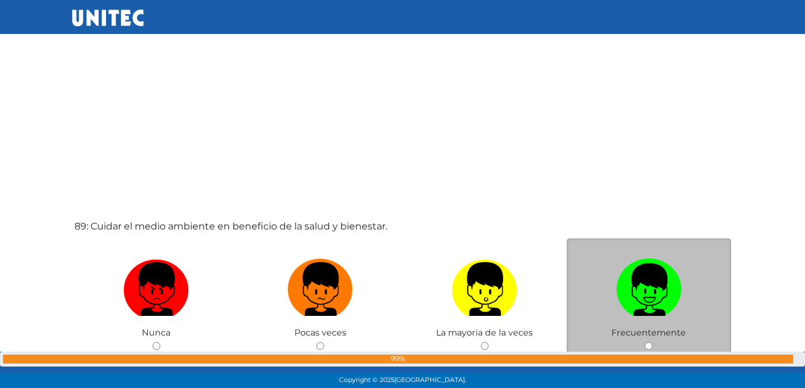
click at [681, 273] on img at bounding box center [649, 285] width 66 height 63
click at [652, 342] on input "radio" at bounding box center [649, 346] width 8 height 8
radio input "true"
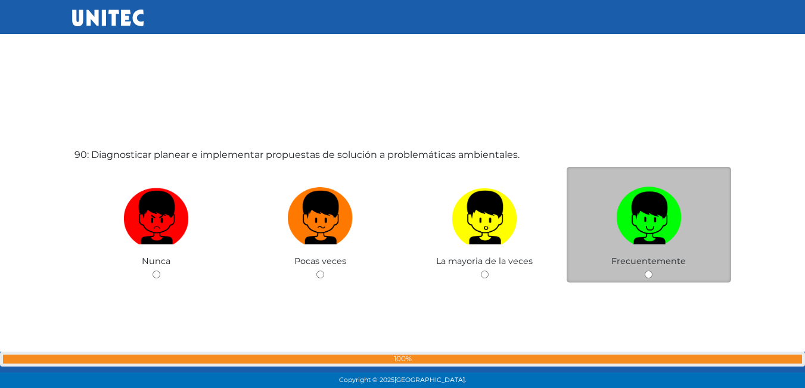
scroll to position [34551, 0]
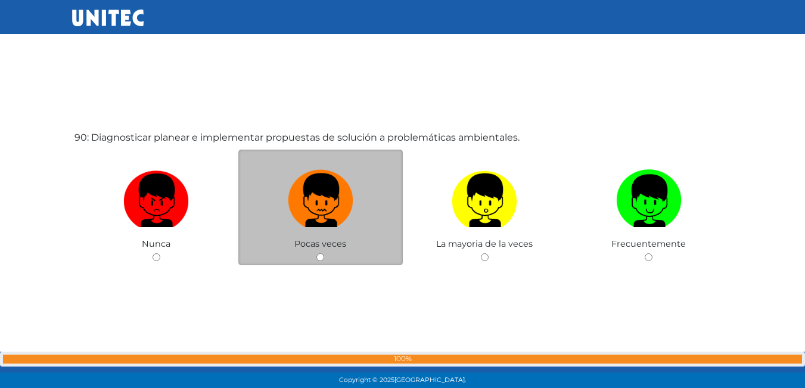
click at [351, 223] on img at bounding box center [321, 196] width 66 height 63
click at [324, 253] on input "radio" at bounding box center [320, 257] width 8 height 8
radio input "true"
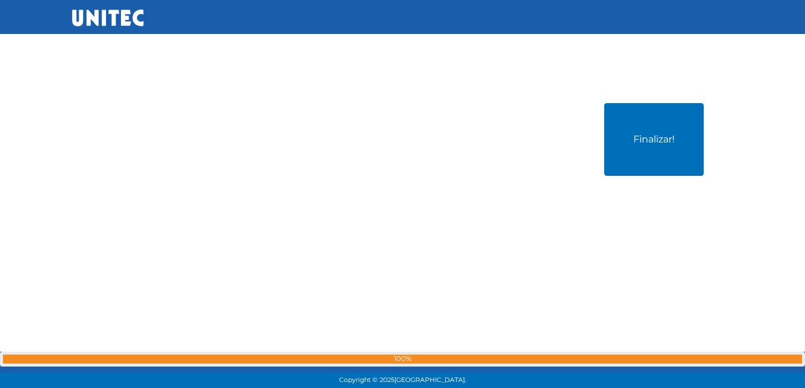
scroll to position [34972, 0]
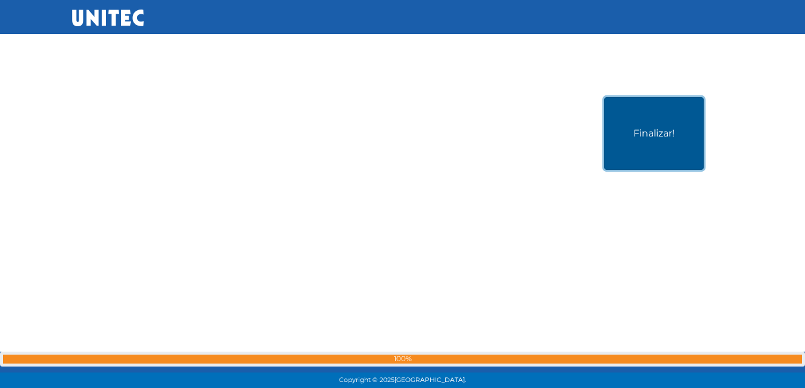
click at [635, 155] on button "Finalizar!" at bounding box center [654, 133] width 100 height 73
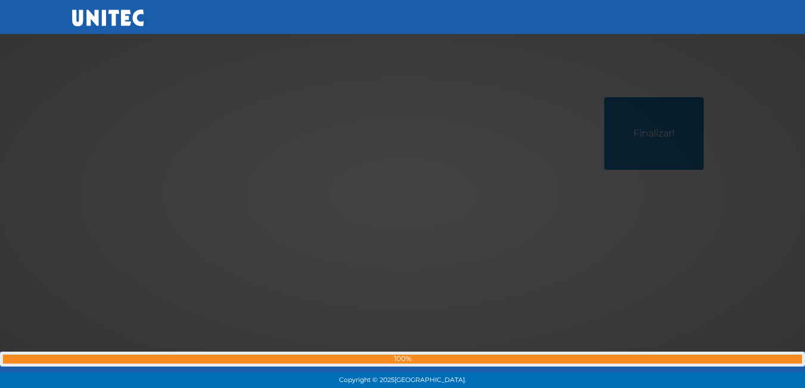
drag, startPoint x: 573, startPoint y: 139, endPoint x: 412, endPoint y: 139, distance: 160.9
click at [403, 194] on div at bounding box center [403, 194] width 0 height 0
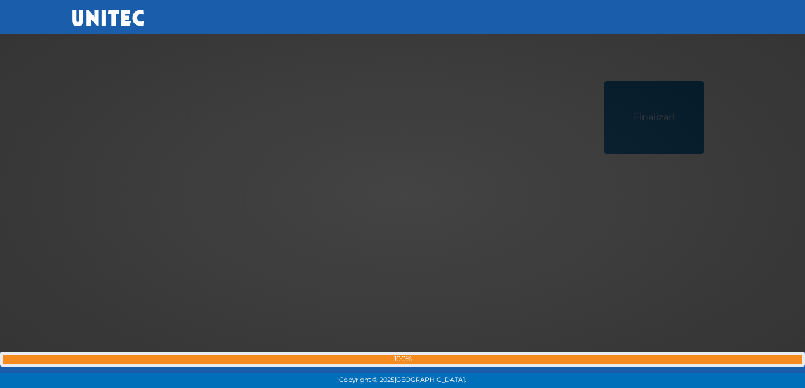
scroll to position [34996, 0]
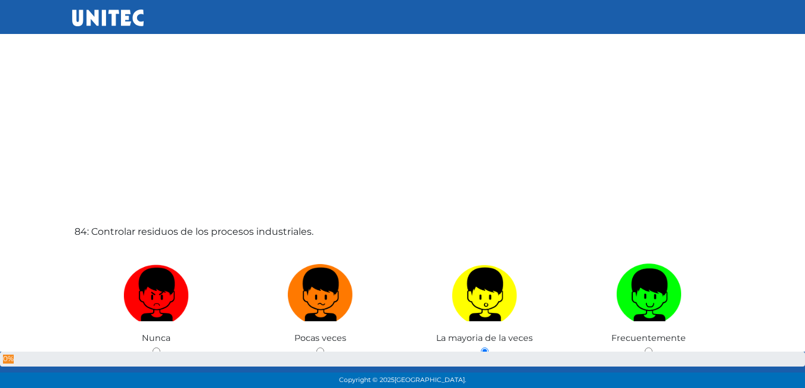
scroll to position [34996, 0]
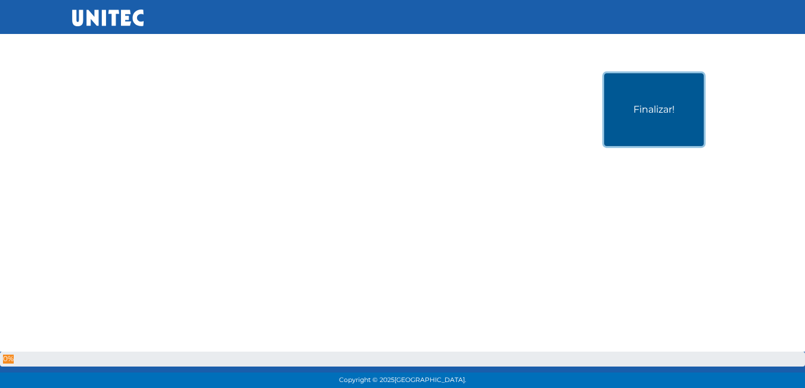
click at [670, 116] on button "Finalizar!" at bounding box center [654, 109] width 100 height 73
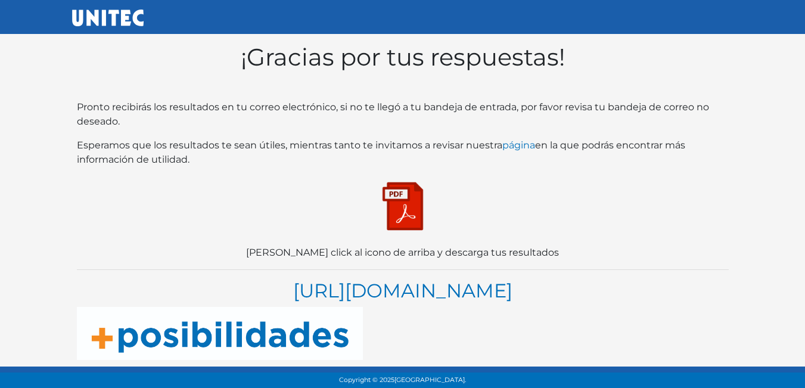
click at [411, 192] on img at bounding box center [403, 206] width 60 height 60
